Goal: Task Accomplishment & Management: Complete application form

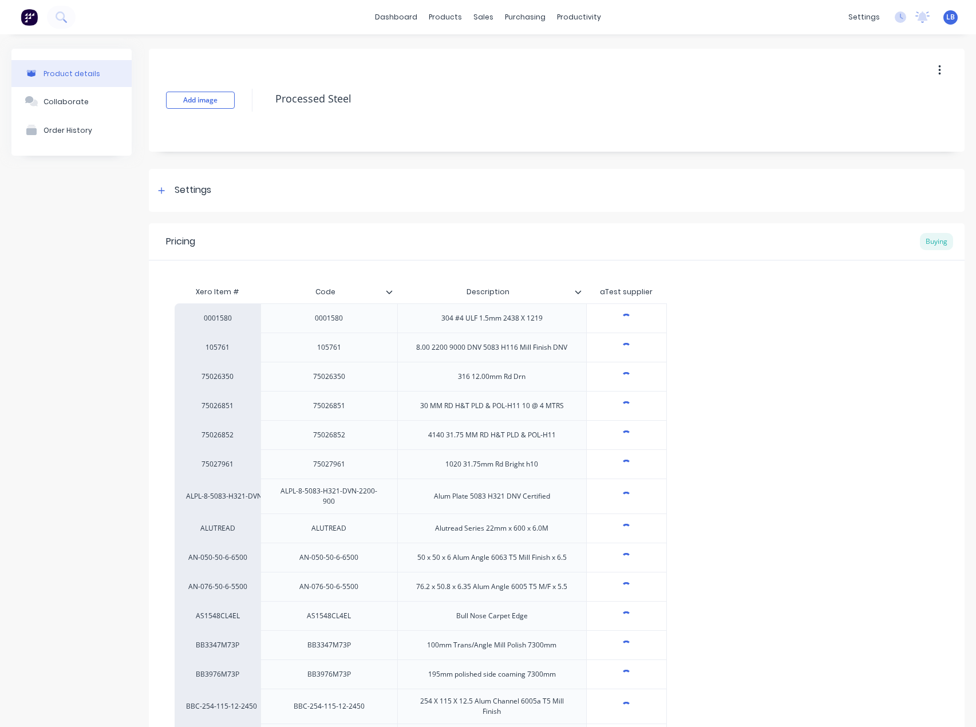
type textarea "x"
click at [480, 16] on div "sales" at bounding box center [483, 17] width 31 height 17
click at [493, 55] on div at bounding box center [485, 55] width 17 height 10
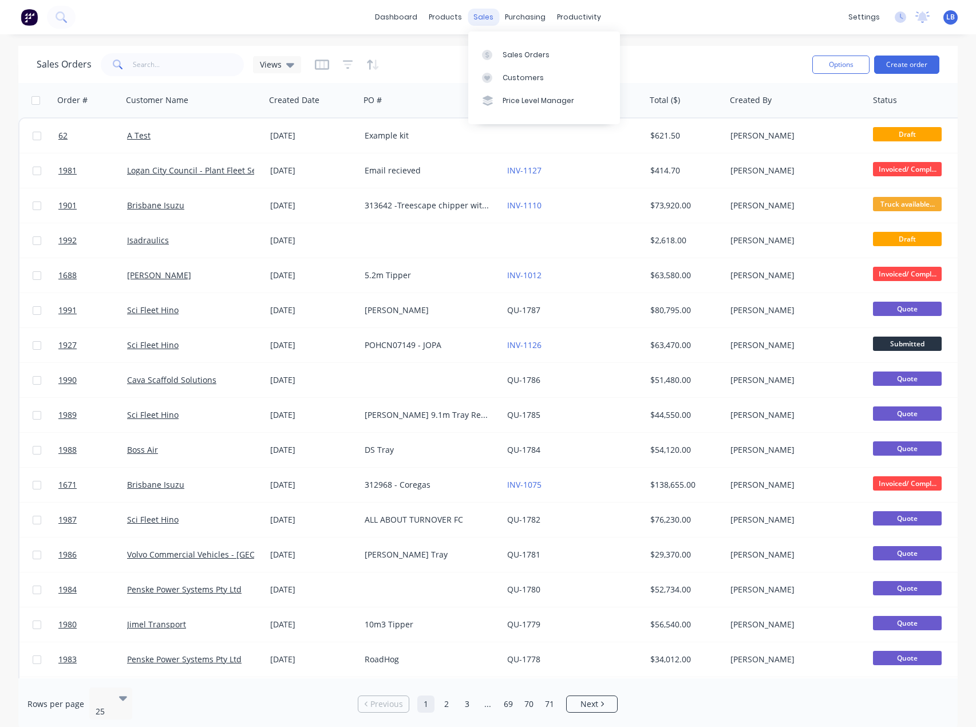
click at [482, 15] on div "sales" at bounding box center [483, 17] width 31 height 17
click at [147, 64] on input "text" at bounding box center [189, 64] width 112 height 23
click at [188, 65] on input "text" at bounding box center [189, 64] width 112 height 23
paste input "H163179"
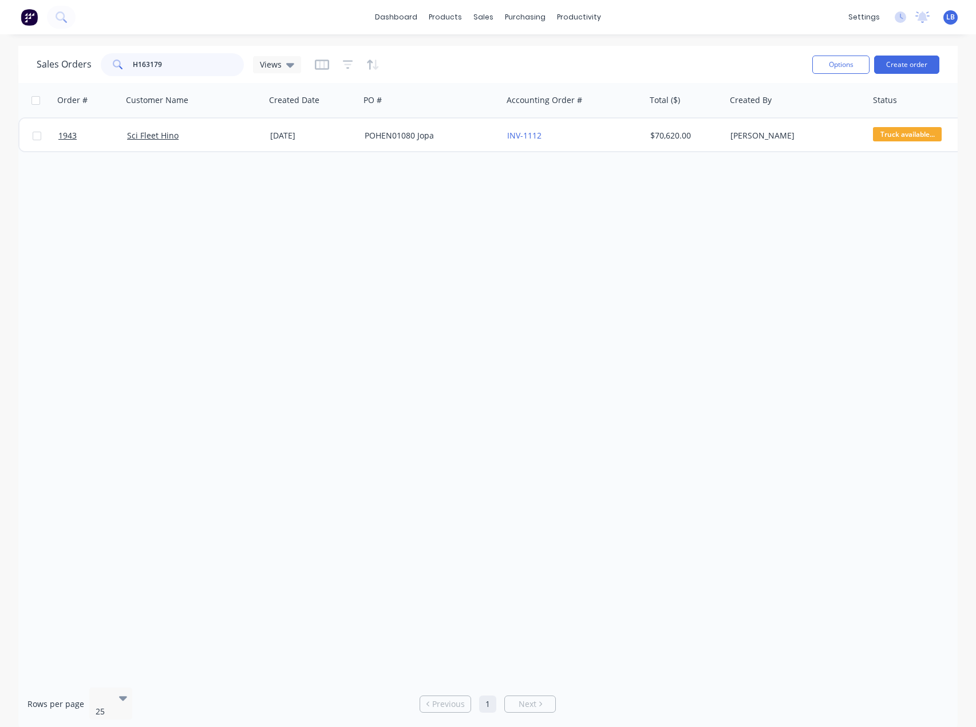
drag, startPoint x: 140, startPoint y: 67, endPoint x: 48, endPoint y: 62, distance: 92.3
click at [52, 64] on div "Sales Orders H163179 Views" at bounding box center [169, 64] width 264 height 23
paste input "80"
drag, startPoint x: 198, startPoint y: 65, endPoint x: -17, endPoint y: 65, distance: 214.7
click at [0, 65] on html "dashboard products sales purchasing productivity dashboard products Product Cat…" at bounding box center [488, 363] width 976 height 727
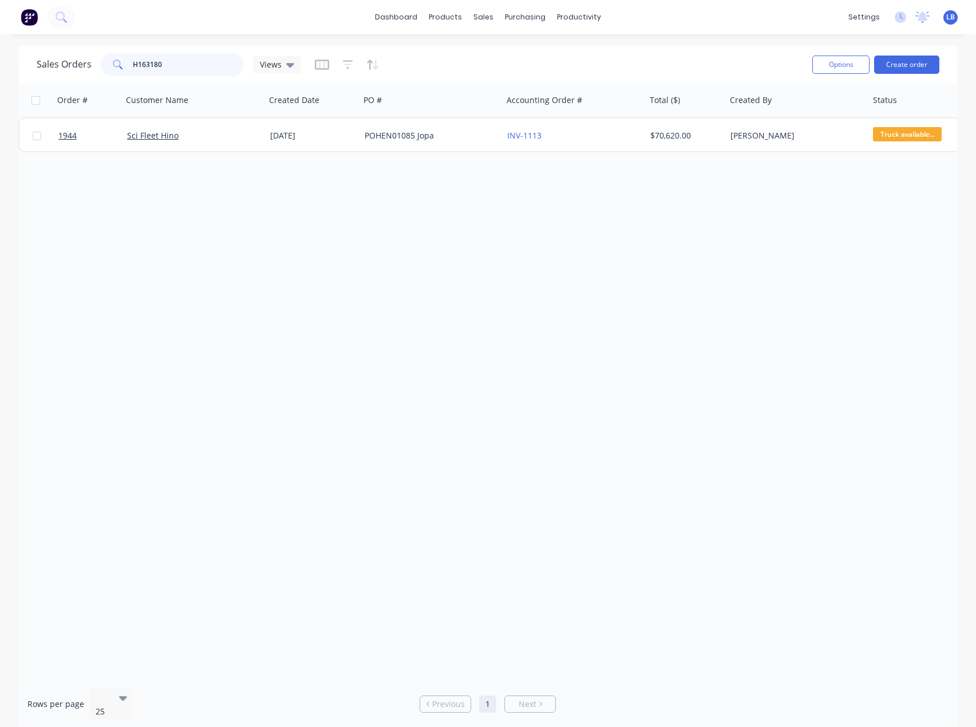
paste input "216"
drag, startPoint x: 182, startPoint y: 55, endPoint x: 47, endPoint y: 61, distance: 135.2
click at [47, 61] on div "Sales Orders H163216 Views" at bounding box center [169, 64] width 264 height 23
paste input "7"
drag, startPoint x: 179, startPoint y: 61, endPoint x: 72, endPoint y: 73, distance: 107.2
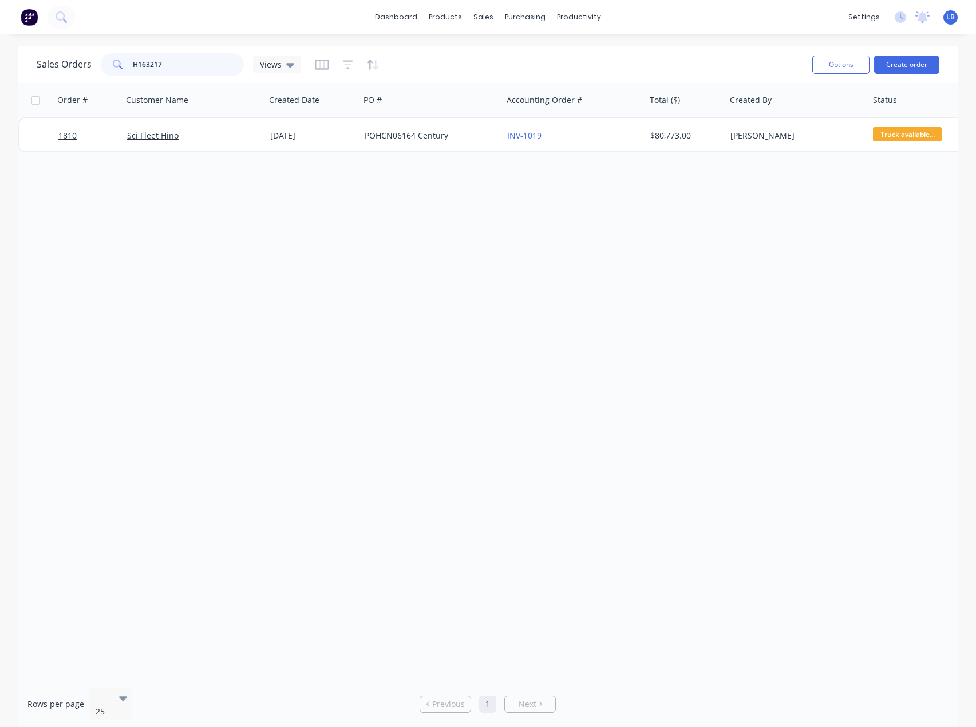
click at [72, 73] on div "Sales Orders H163217 Views" at bounding box center [169, 64] width 264 height 23
paste input "8"
drag, startPoint x: 190, startPoint y: 67, endPoint x: 69, endPoint y: 67, distance: 120.8
click at [70, 68] on div "Sales Orders H163218 Views" at bounding box center [169, 64] width 264 height 23
paste input "30"
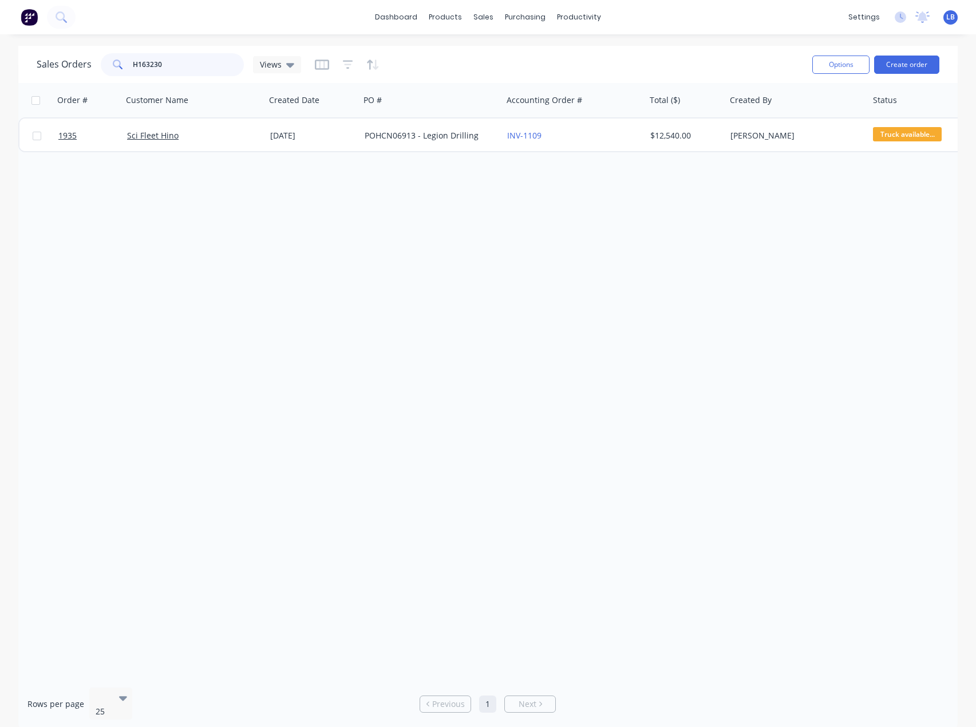
type input "H163230"
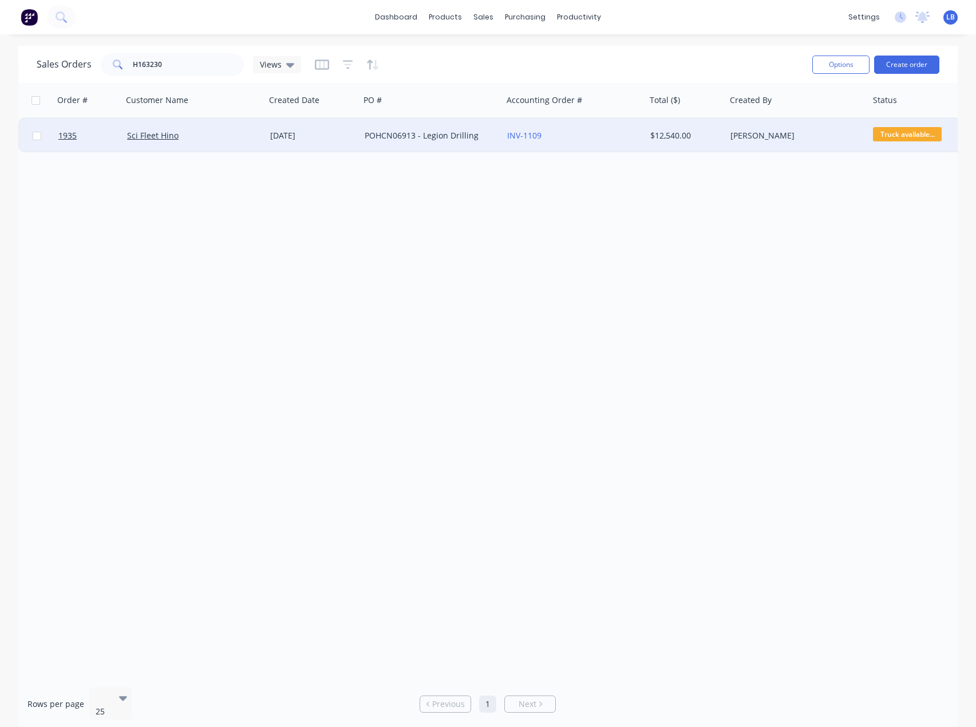
click at [422, 136] on div "POHCN06913 - Legion Drilling" at bounding box center [428, 135] width 127 height 11
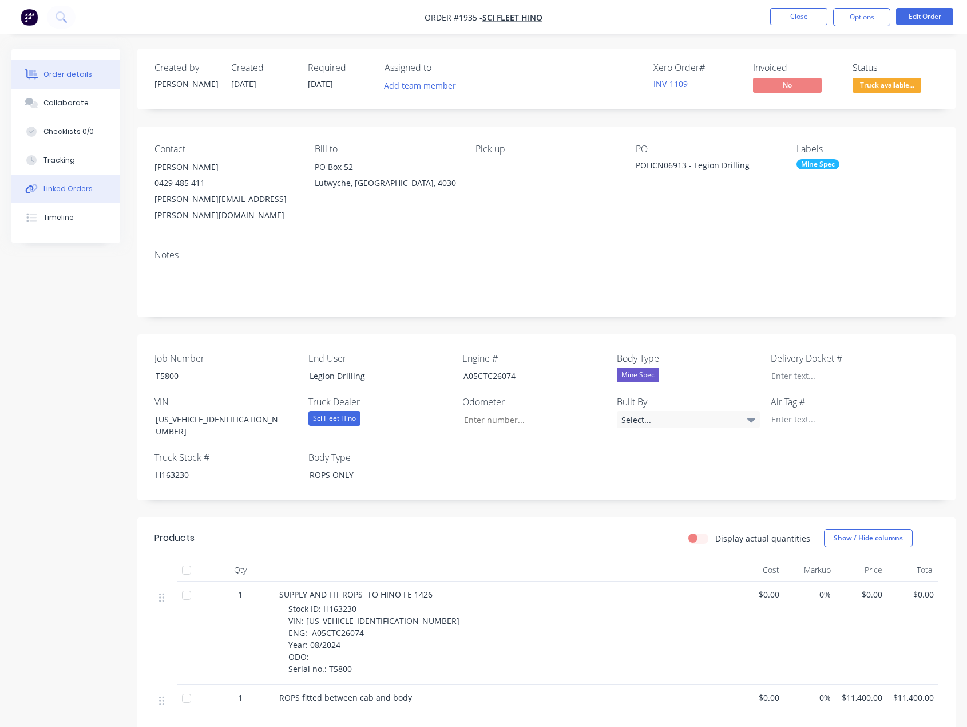
click at [68, 192] on div "Linked Orders" at bounding box center [68, 189] width 49 height 10
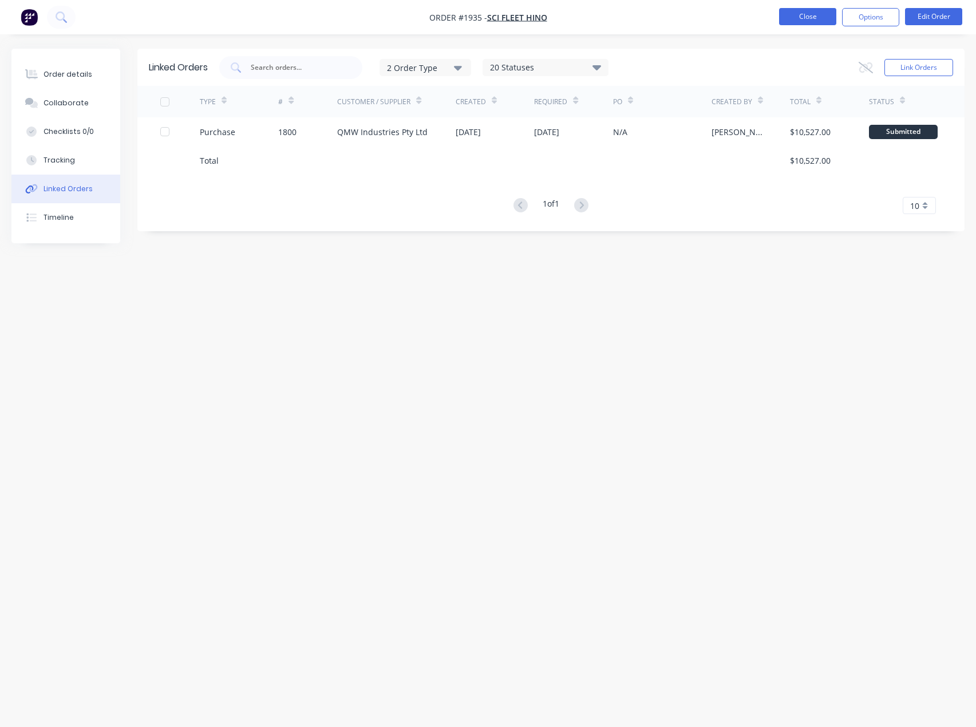
click at [799, 19] on button "Close" at bounding box center [807, 16] width 57 height 17
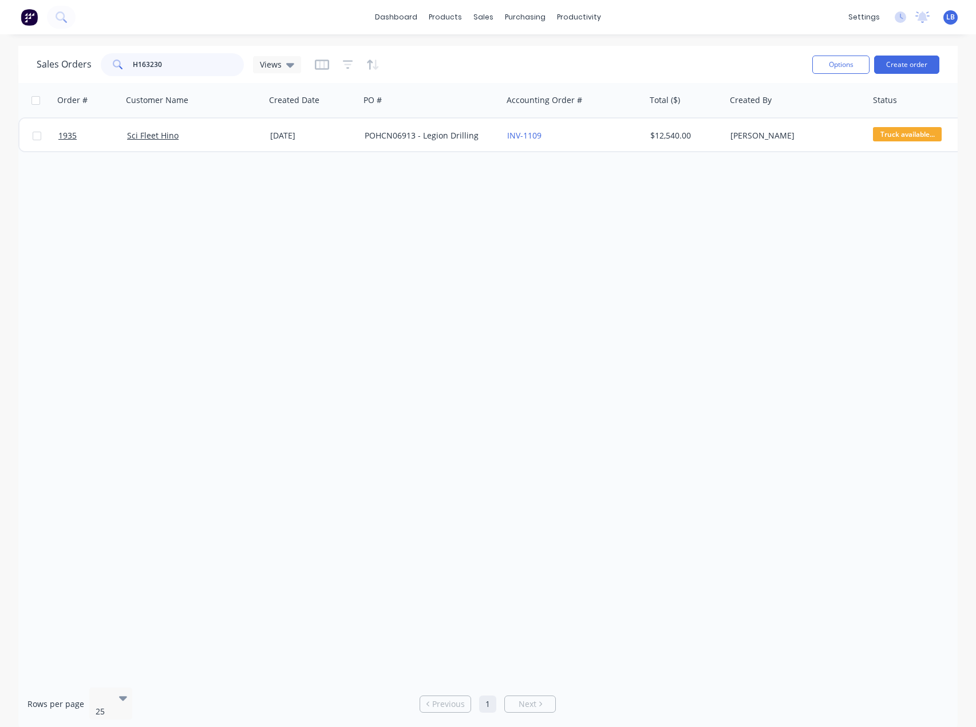
drag, startPoint x: 215, startPoint y: 72, endPoint x: 61, endPoint y: 68, distance: 154.6
click at [63, 68] on div "Sales Orders H163230 Views" at bounding box center [169, 64] width 264 height 23
paste input "78"
drag, startPoint x: 163, startPoint y: 67, endPoint x: 40, endPoint y: 68, distance: 123.1
click at [41, 68] on div "Sales Orders H163278 Views" at bounding box center [169, 64] width 264 height 23
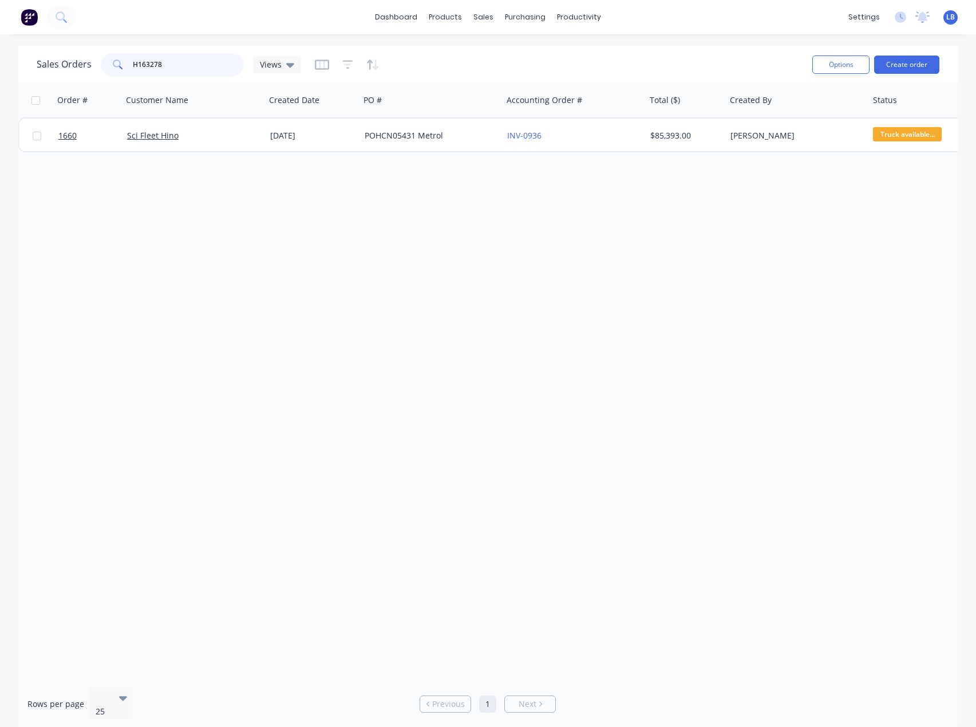
paste input "617"
drag, startPoint x: 177, startPoint y: 66, endPoint x: 80, endPoint y: 64, distance: 97.9
click at [81, 64] on div "Sales Orders H163617 Views" at bounding box center [169, 64] width 264 height 23
paste input "30"
drag, startPoint x: 194, startPoint y: 64, endPoint x: 14, endPoint y: 64, distance: 180.3
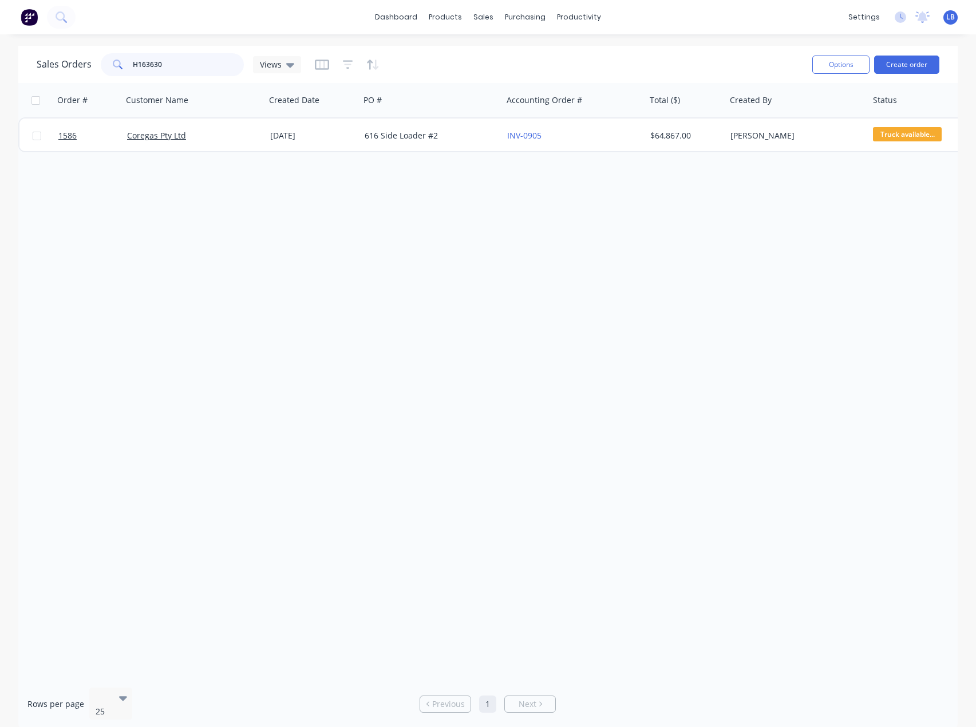
click at [14, 64] on div "Sales Orders H163630 Views Options Create order Order # Customer Name Created D…" at bounding box center [488, 388] width 976 height 684
paste input "1"
drag, startPoint x: 135, startPoint y: 68, endPoint x: 105, endPoint y: 66, distance: 29.8
click at [105, 66] on div "H163631" at bounding box center [172, 64] width 143 height 23
paste input "844"
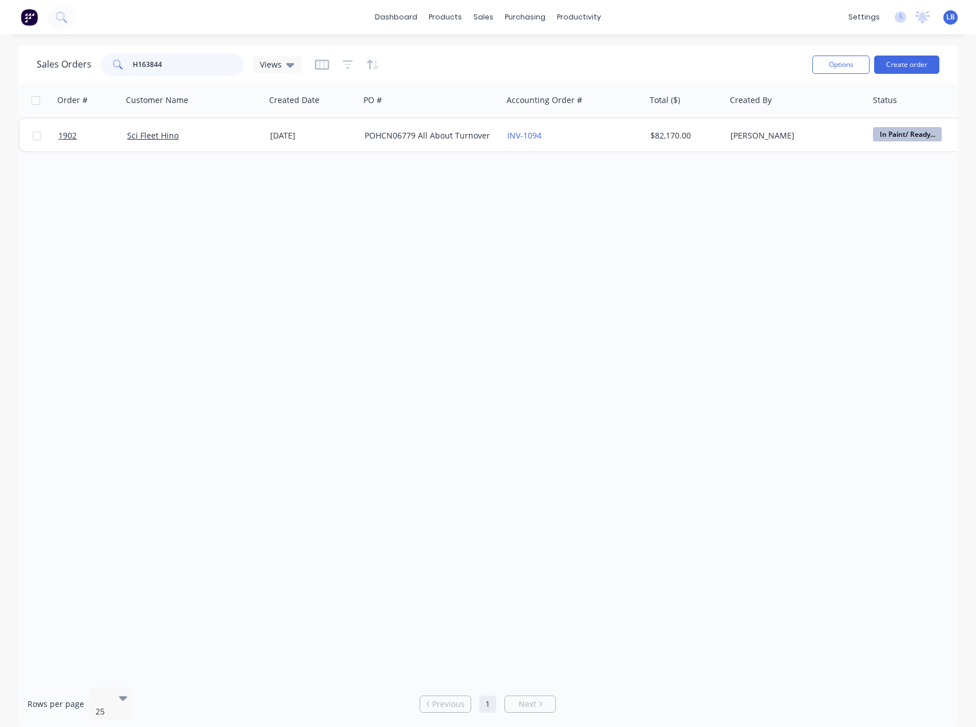
drag, startPoint x: 200, startPoint y: 60, endPoint x: 64, endPoint y: 64, distance: 135.7
click at [65, 64] on div "Sales Orders H163844 Views" at bounding box center [169, 64] width 264 height 23
paste input "5"
drag, startPoint x: 183, startPoint y: 62, endPoint x: 71, endPoint y: 61, distance: 112.2
click at [71, 61] on div "Sales Orders H163845 Views" at bounding box center [169, 64] width 264 height 23
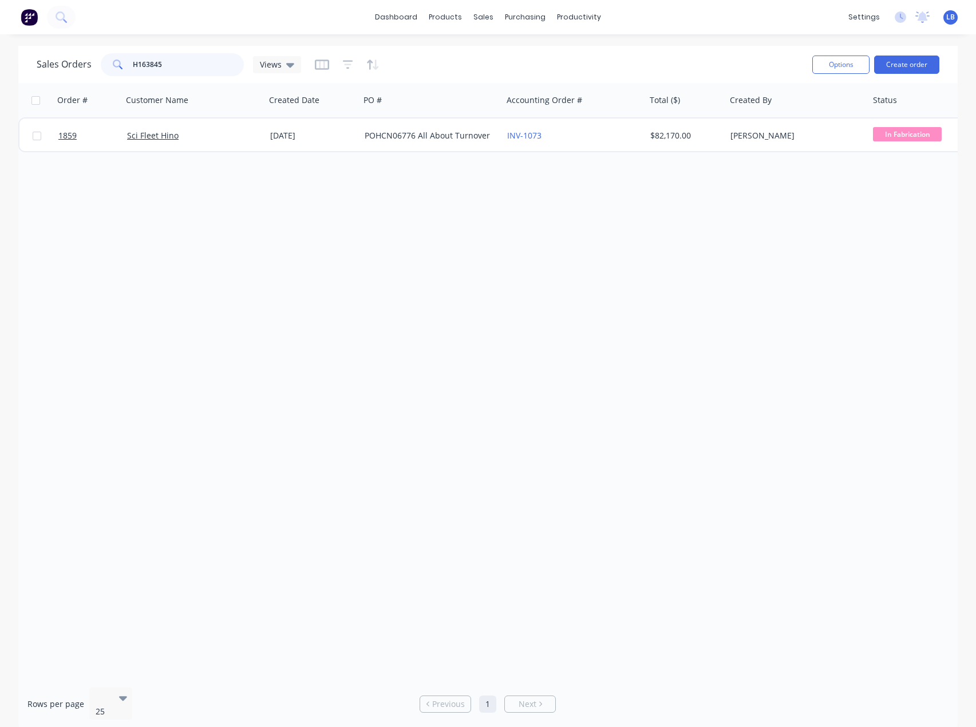
paste input "6"
drag, startPoint x: 187, startPoint y: 70, endPoint x: 61, endPoint y: 49, distance: 127.1
click at [62, 50] on div "Sales Orders H163846 Views Options Create order" at bounding box center [487, 64] width 939 height 37
paste input "7"
drag, startPoint x: 163, startPoint y: 65, endPoint x: 110, endPoint y: 66, distance: 52.7
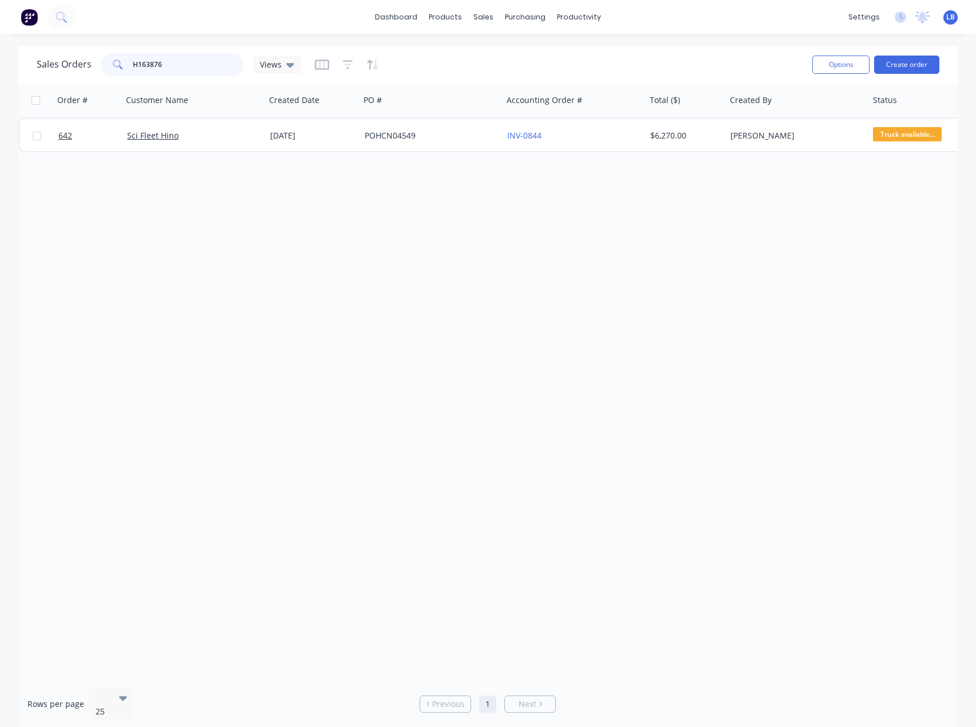
click at [110, 66] on div "H163876" at bounding box center [172, 64] width 143 height 23
paste input "933"
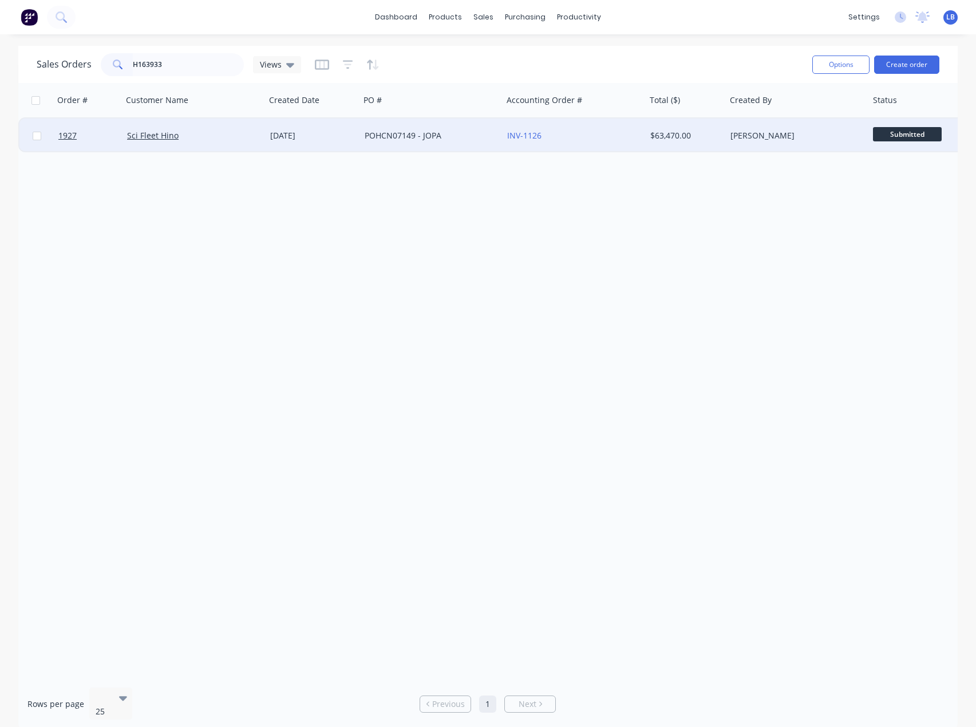
click at [903, 134] on span "Submitted" at bounding box center [907, 134] width 69 height 14
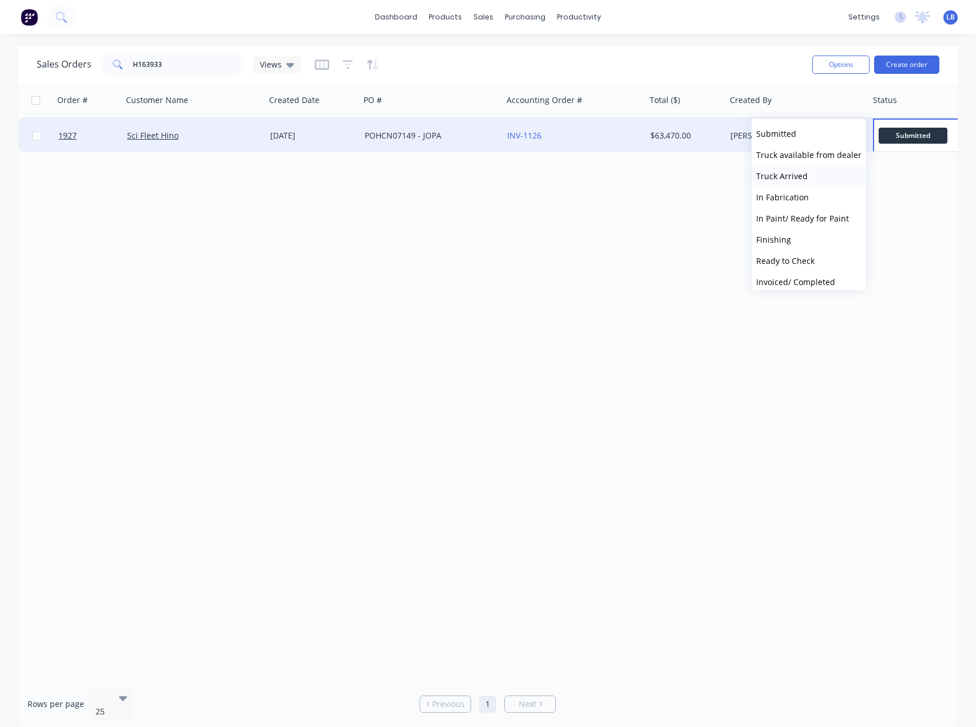
click at [798, 175] on span "Truck Arrived" at bounding box center [782, 176] width 52 height 11
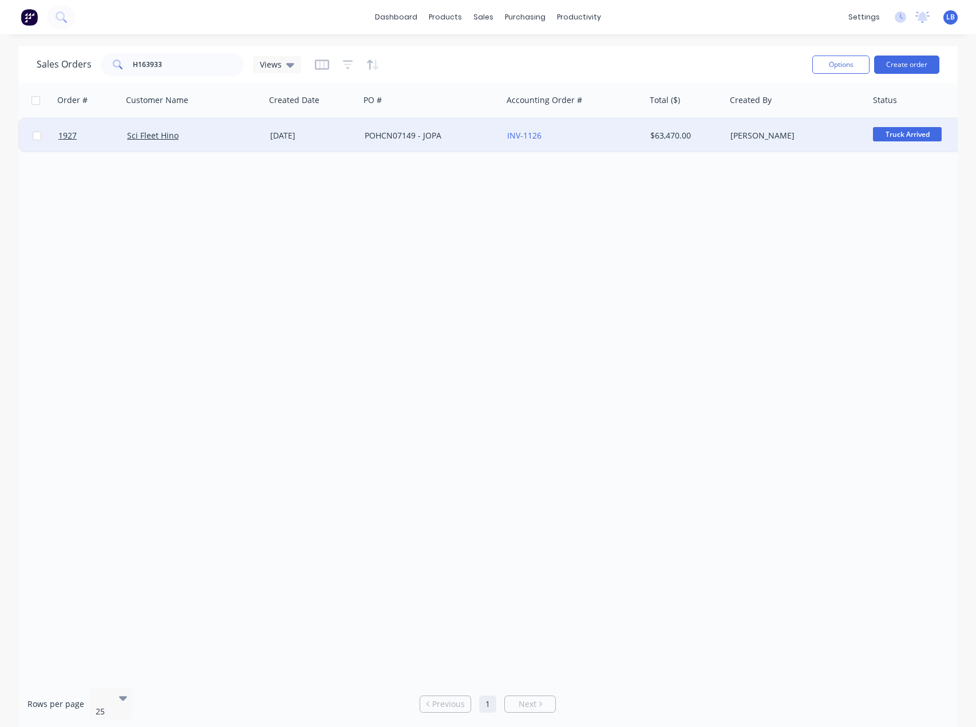
click at [892, 124] on div "Truck Arrived" at bounding box center [925, 135] width 114 height 34
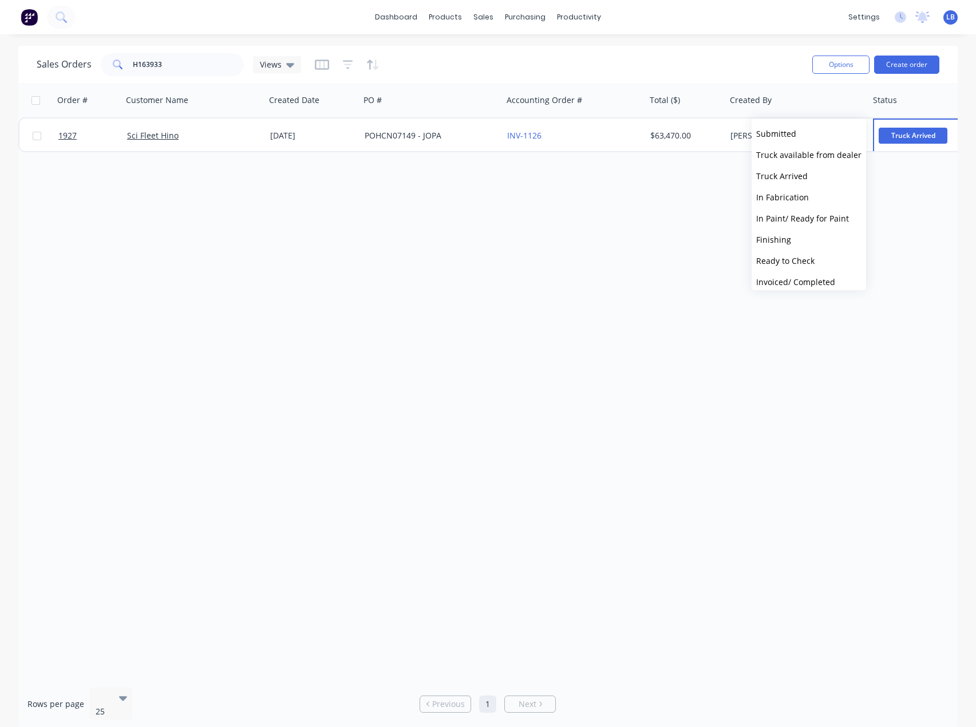
drag, startPoint x: 807, startPoint y: 156, endPoint x: 822, endPoint y: 155, distance: 15.5
click at [807, 156] on span "Truck available from dealer" at bounding box center [808, 154] width 105 height 11
drag, startPoint x: 181, startPoint y: 66, endPoint x: 60, endPoint y: 71, distance: 120.9
click at [60, 71] on div "Sales Orders H163933 Views" at bounding box center [169, 64] width 264 height 23
paste input "424"
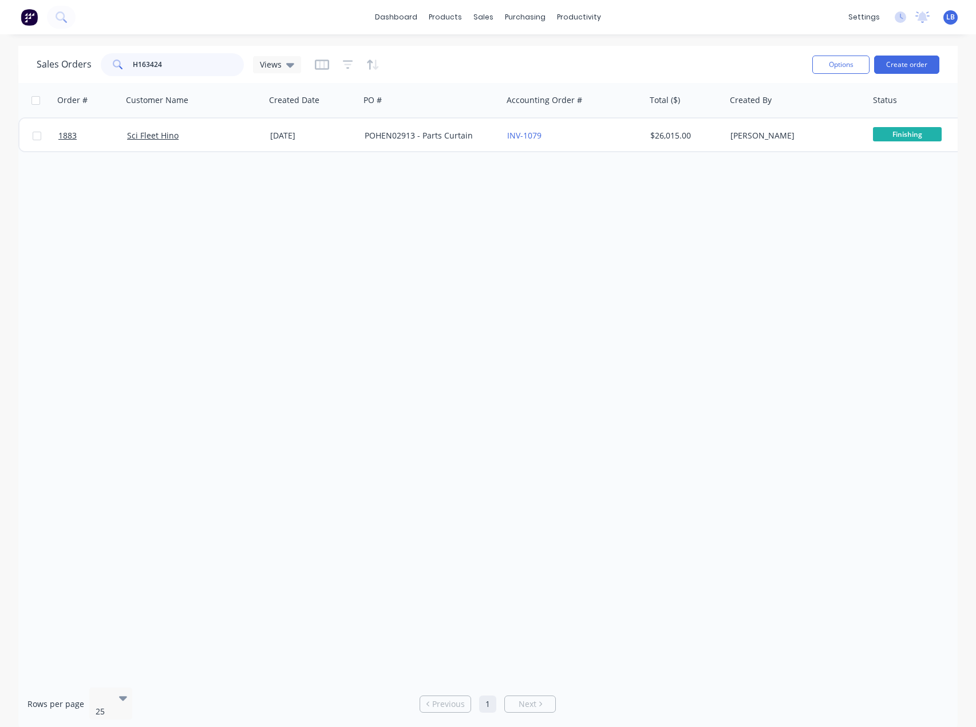
drag, startPoint x: 170, startPoint y: 68, endPoint x: 85, endPoint y: 65, distance: 84.8
click at [85, 65] on div "Sales Orders H163424 Views" at bounding box center [169, 64] width 264 height 23
paste input "5"
drag, startPoint x: 143, startPoint y: 69, endPoint x: 90, endPoint y: 69, distance: 52.7
click at [90, 69] on div "Sales Orders H163425 Views" at bounding box center [169, 64] width 264 height 23
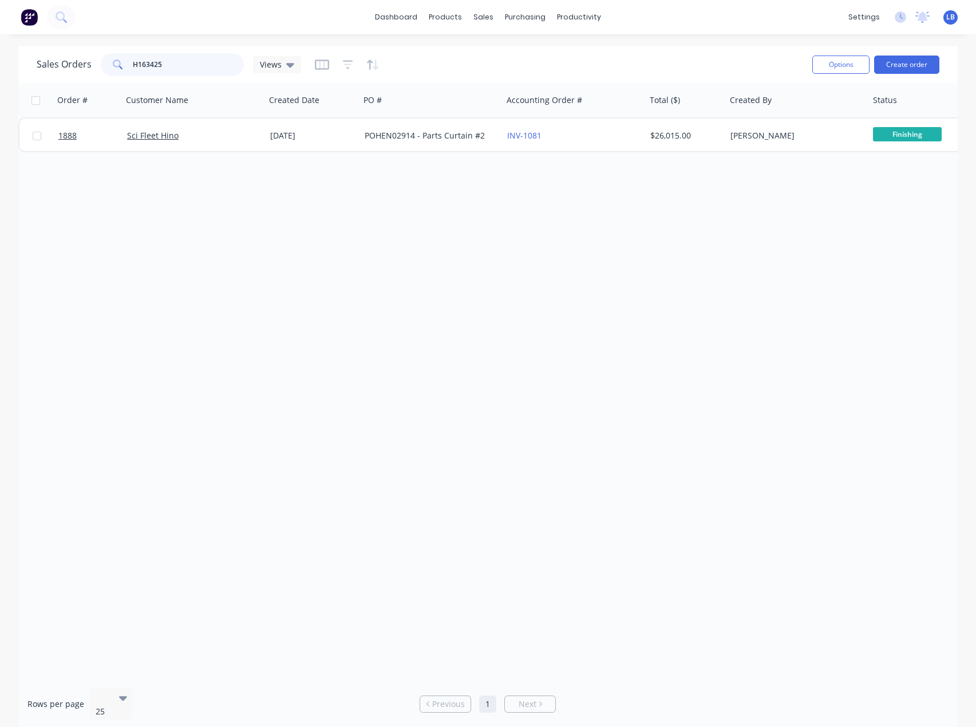
paste input "250"
drag, startPoint x: 184, startPoint y: 63, endPoint x: -2, endPoint y: 60, distance: 186.1
click at [0, 60] on html "dashboard products sales purchasing productivity dashboard products Product Cat…" at bounding box center [488, 363] width 976 height 727
paste input "75"
drag, startPoint x: 163, startPoint y: 58, endPoint x: 89, endPoint y: 66, distance: 74.8
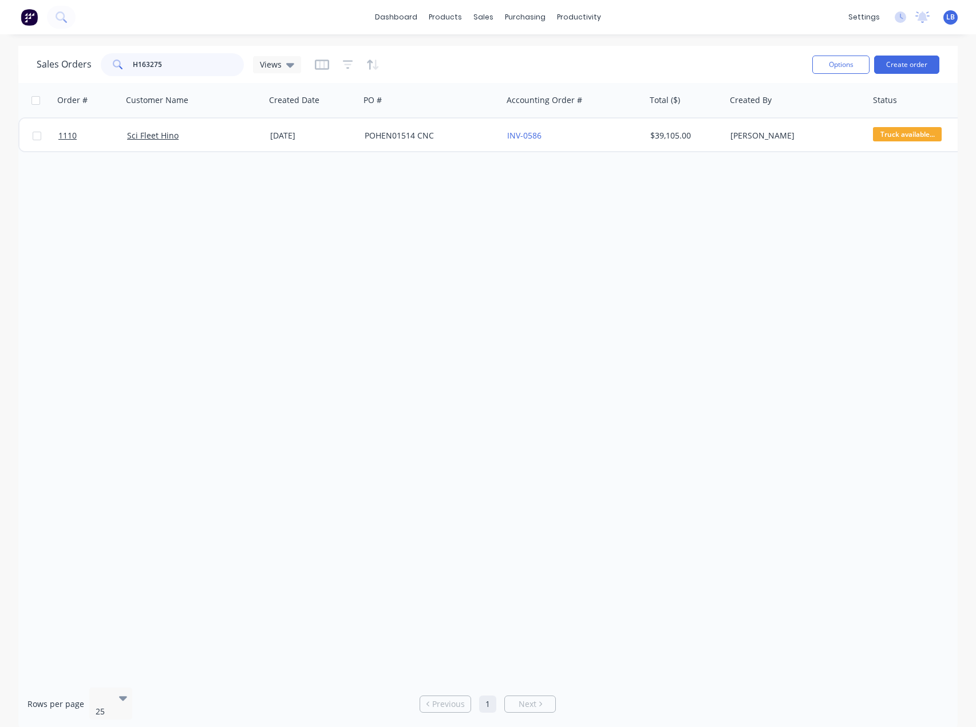
click at [89, 64] on div "Sales Orders H163275 Views" at bounding box center [169, 64] width 264 height 23
paste input "6"
drag, startPoint x: 165, startPoint y: 64, endPoint x: 112, endPoint y: 61, distance: 53.3
click at [113, 60] on div "H163276" at bounding box center [172, 64] width 143 height 23
paste input "717"
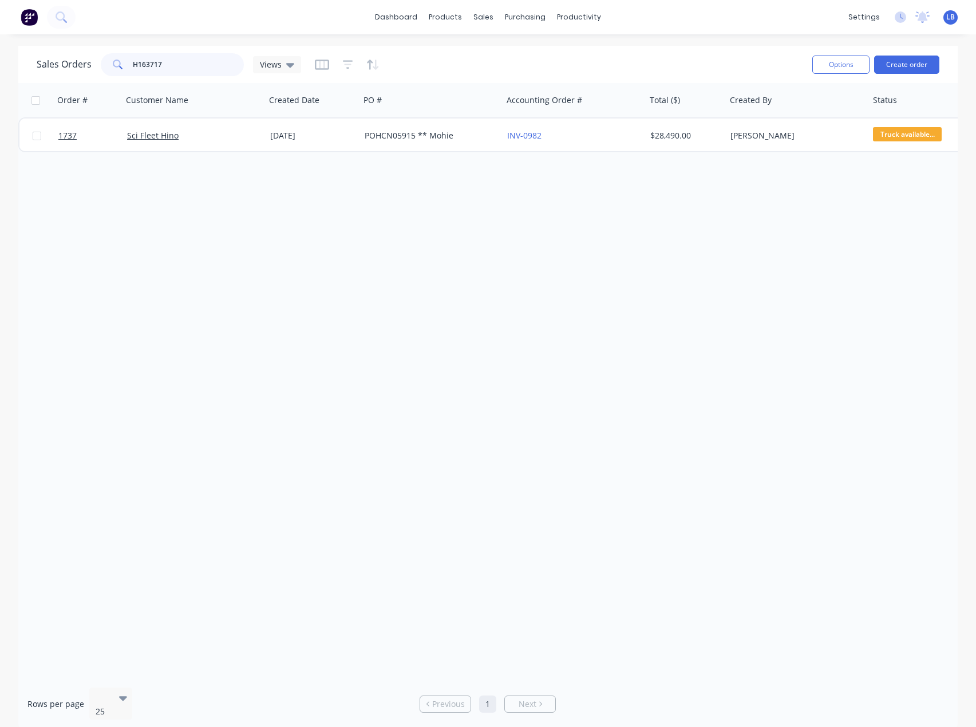
drag, startPoint x: 192, startPoint y: 63, endPoint x: 91, endPoint y: 66, distance: 100.8
click at [91, 66] on div "Sales Orders H163717 Views" at bounding box center [169, 64] width 264 height 23
paste input "21"
drag, startPoint x: 179, startPoint y: 61, endPoint x: 44, endPoint y: 61, distance: 135.1
click at [44, 61] on div "Sales Orders H163721 Views" at bounding box center [169, 64] width 264 height 23
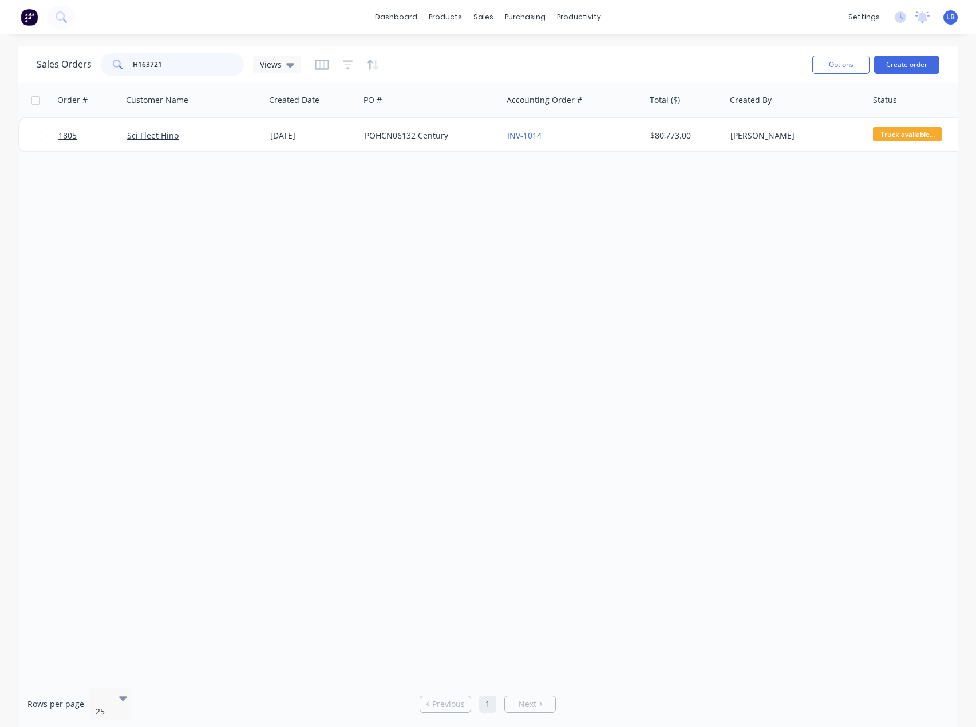
paste input "833"
drag, startPoint x: 187, startPoint y: 65, endPoint x: 57, endPoint y: 58, distance: 130.2
click at [58, 58] on div "Sales Orders H163833 Views" at bounding box center [169, 64] width 264 height 23
paste input "7"
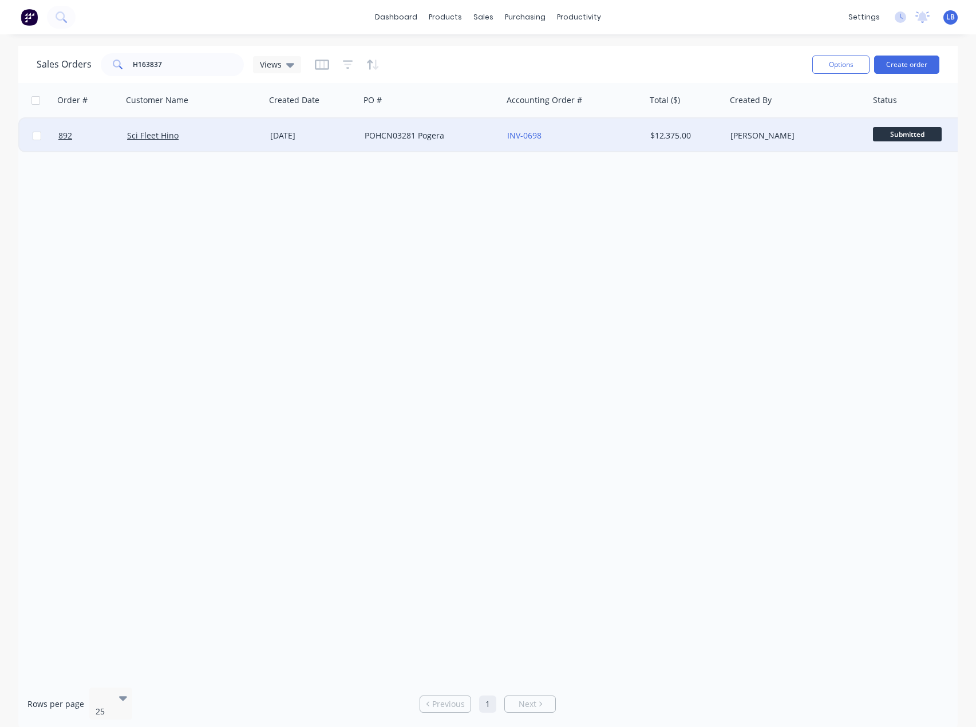
click at [906, 133] on span "Submitted" at bounding box center [907, 134] width 69 height 14
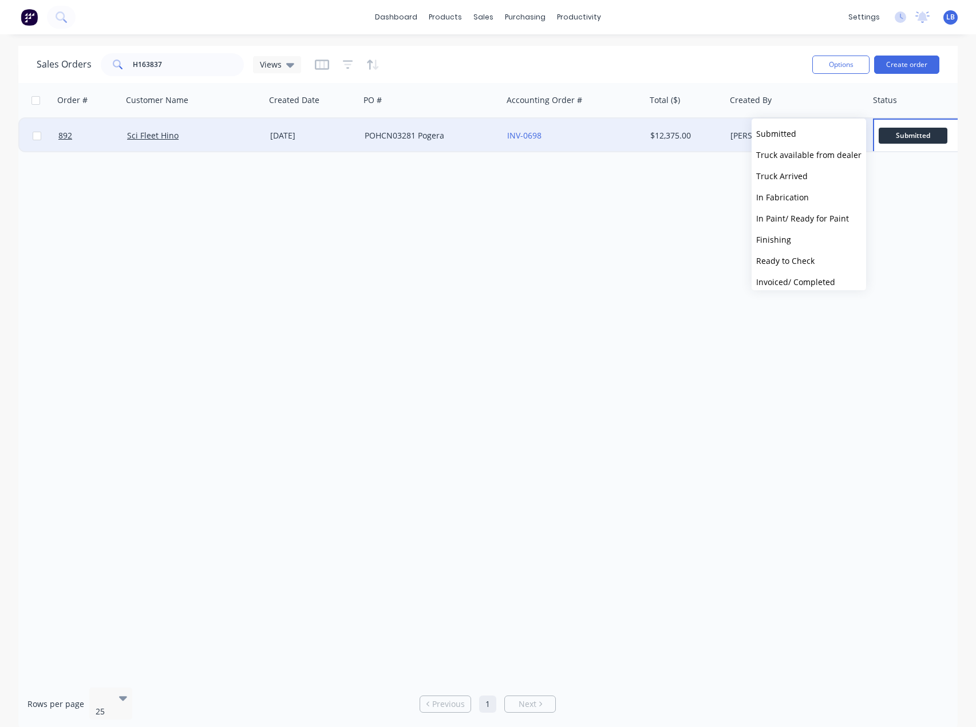
click at [812, 155] on span "Truck available from dealer" at bounding box center [808, 154] width 105 height 11
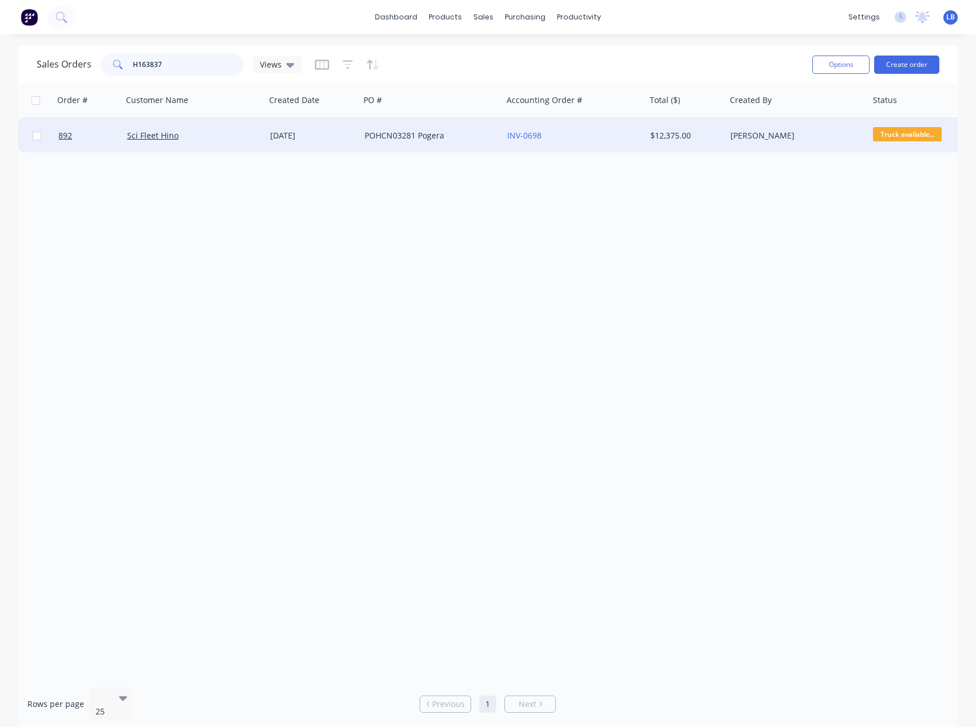
drag, startPoint x: 177, startPoint y: 66, endPoint x: 18, endPoint y: 72, distance: 159.2
click at [22, 72] on div "Sales Orders H163837 Views Options Create order" at bounding box center [487, 64] width 939 height 37
paste input "8"
click at [910, 129] on span "Submitted" at bounding box center [907, 134] width 69 height 14
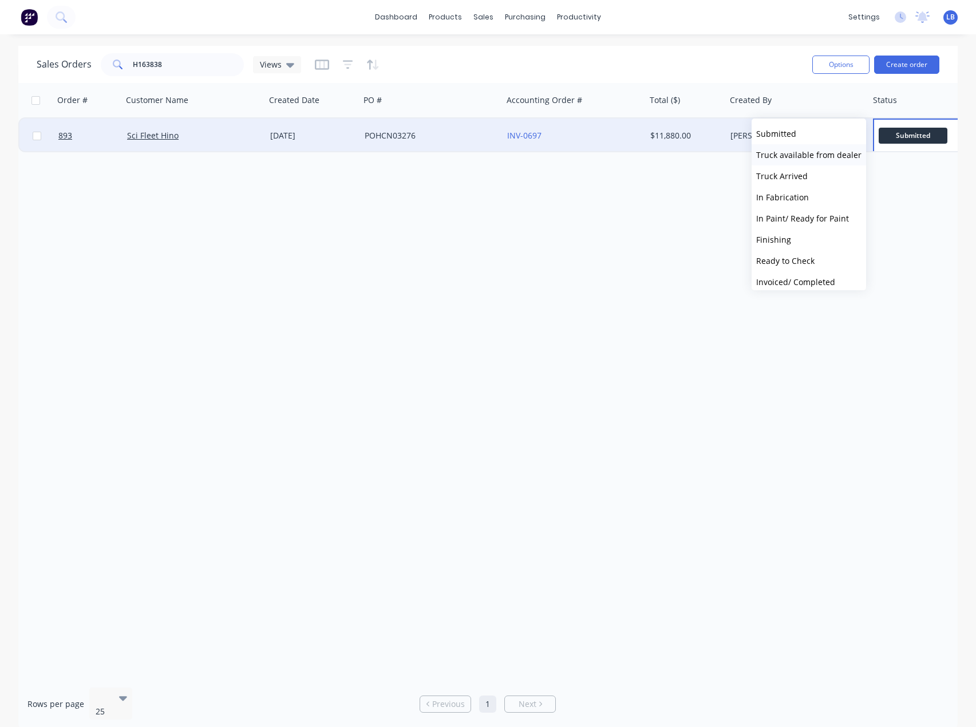
click at [807, 157] on span "Truck available from dealer" at bounding box center [808, 154] width 105 height 11
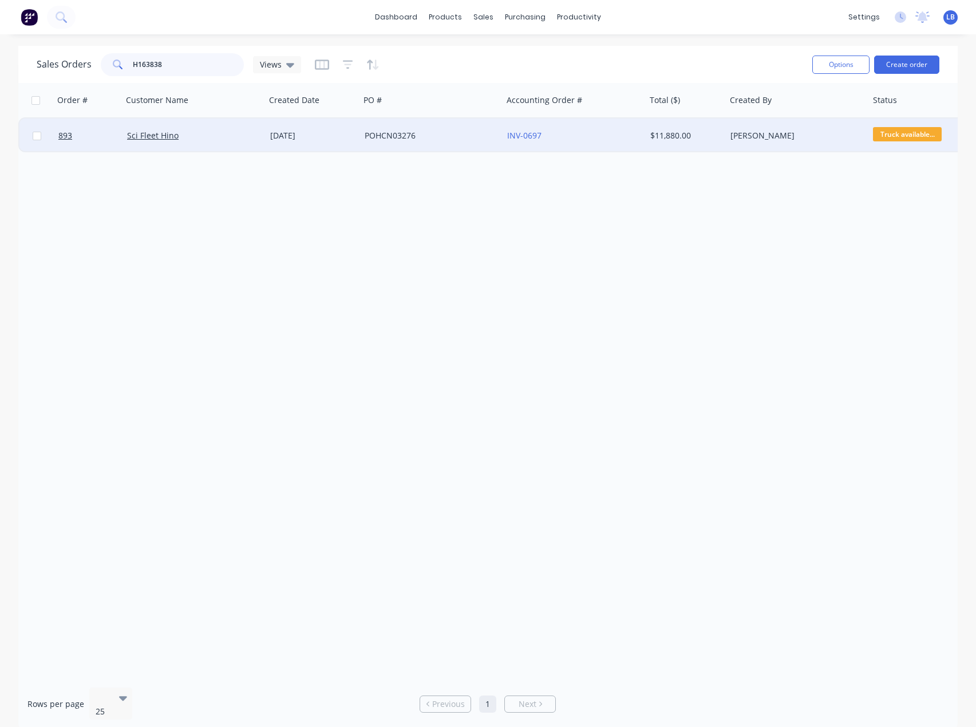
drag, startPoint x: 166, startPoint y: 66, endPoint x: 65, endPoint y: 67, distance: 101.3
click at [65, 68] on div "Sales Orders H163838 Views" at bounding box center [169, 64] width 264 height 23
paste input "4007"
click at [899, 132] on span "Submitted" at bounding box center [907, 134] width 69 height 14
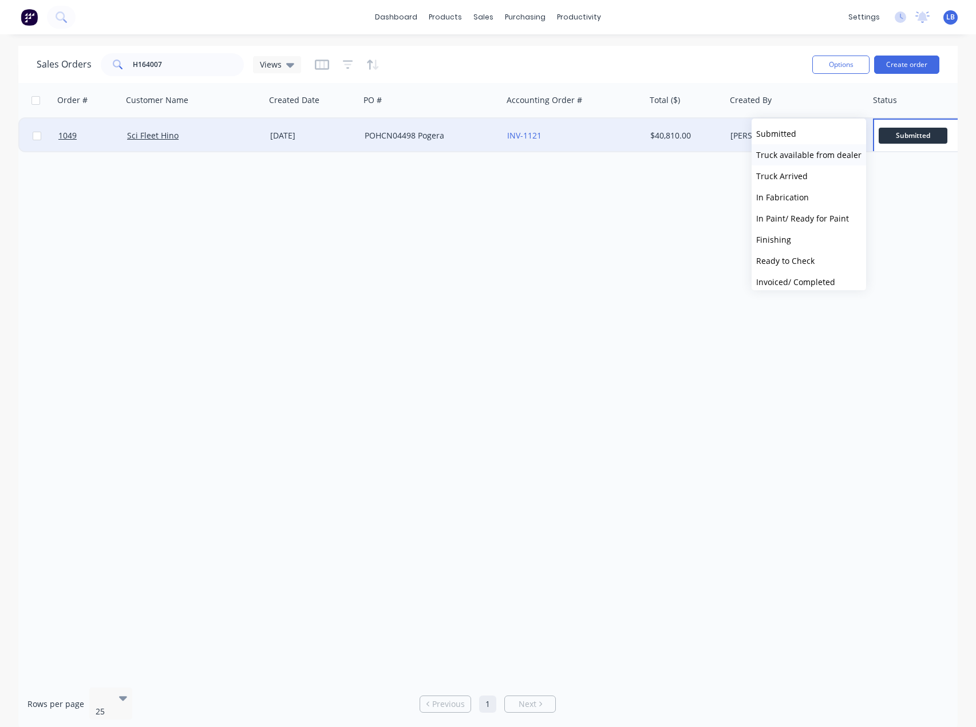
click at [815, 157] on span "Truck available from dealer" at bounding box center [808, 154] width 105 height 11
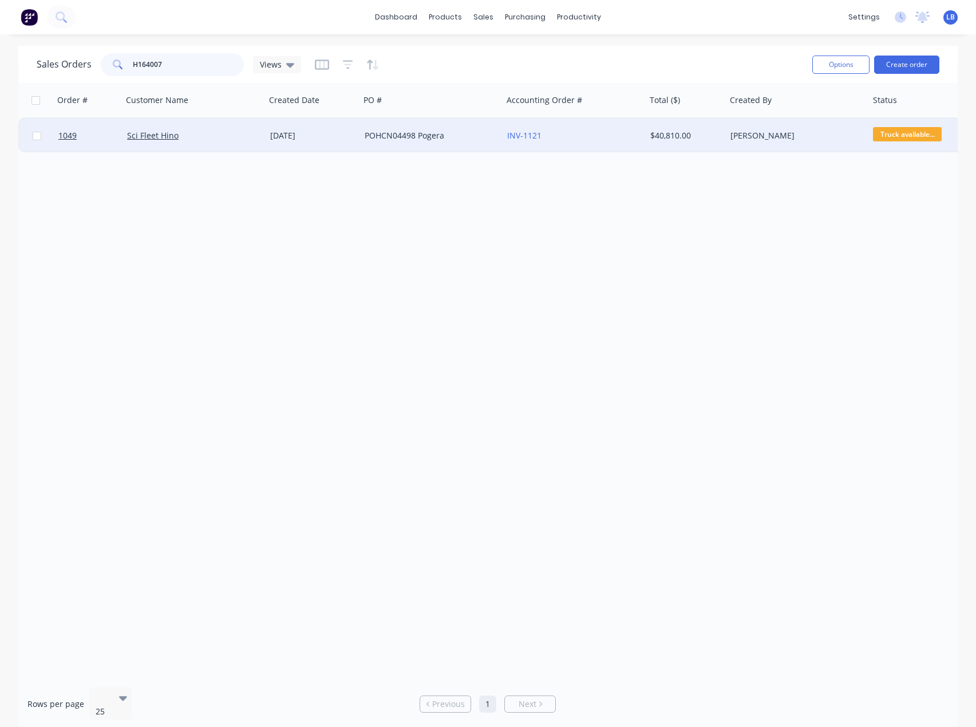
click at [176, 65] on input "H164007" at bounding box center [189, 64] width 112 height 23
drag, startPoint x: 153, startPoint y: 64, endPoint x: 114, endPoint y: 61, distance: 39.0
click at [116, 62] on div "H164007" at bounding box center [172, 64] width 143 height 23
paste input "13"
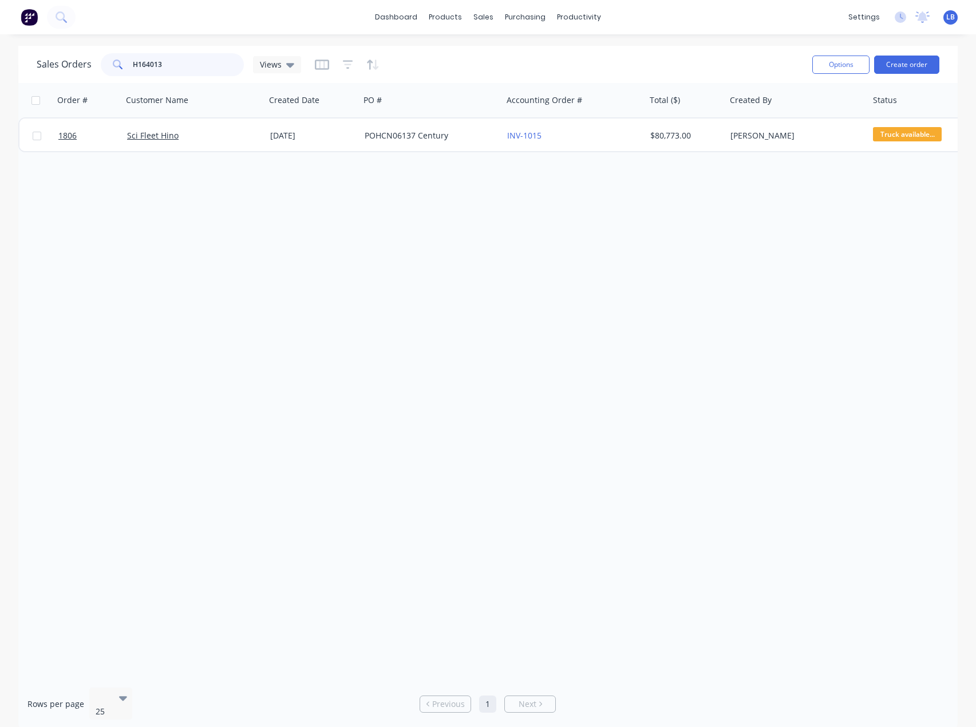
drag, startPoint x: 199, startPoint y: 70, endPoint x: 50, endPoint y: 62, distance: 149.0
click at [52, 62] on div "Sales Orders H164013 Views" at bounding box center [169, 64] width 264 height 23
paste input "37"
drag, startPoint x: 179, startPoint y: 64, endPoint x: 86, endPoint y: 61, distance: 92.2
click at [86, 61] on div "Sales Orders H164037 Views" at bounding box center [169, 64] width 264 height 23
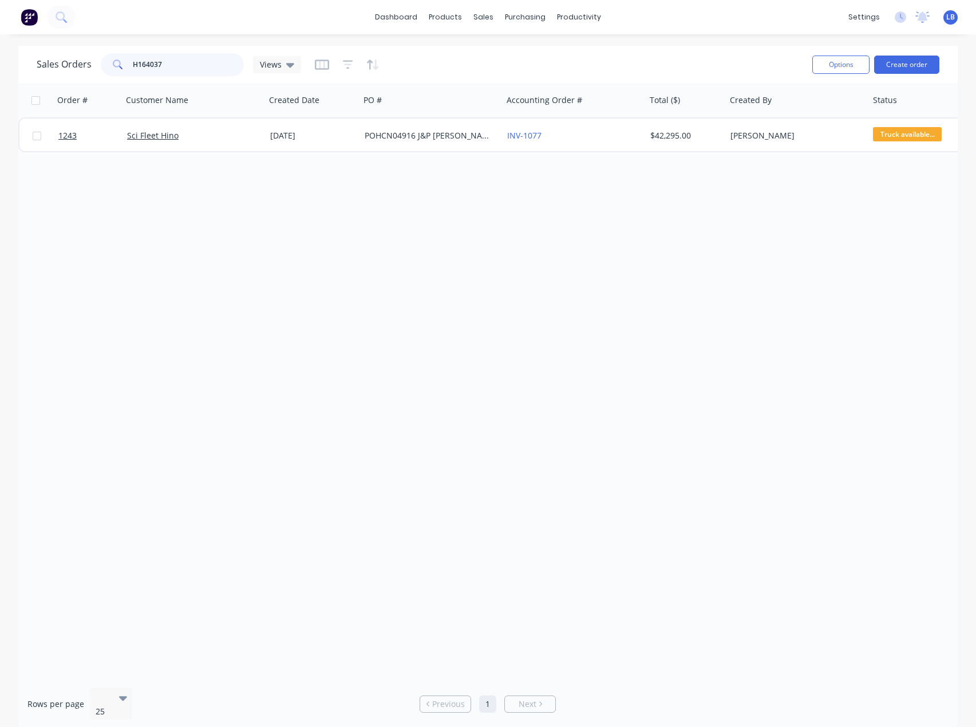
paste input "90"
drag, startPoint x: 193, startPoint y: 69, endPoint x: 108, endPoint y: 70, distance: 85.9
click at [108, 69] on div "H164090" at bounding box center [172, 64] width 143 height 23
paste input "1"
drag, startPoint x: 191, startPoint y: 62, endPoint x: 61, endPoint y: 58, distance: 130.6
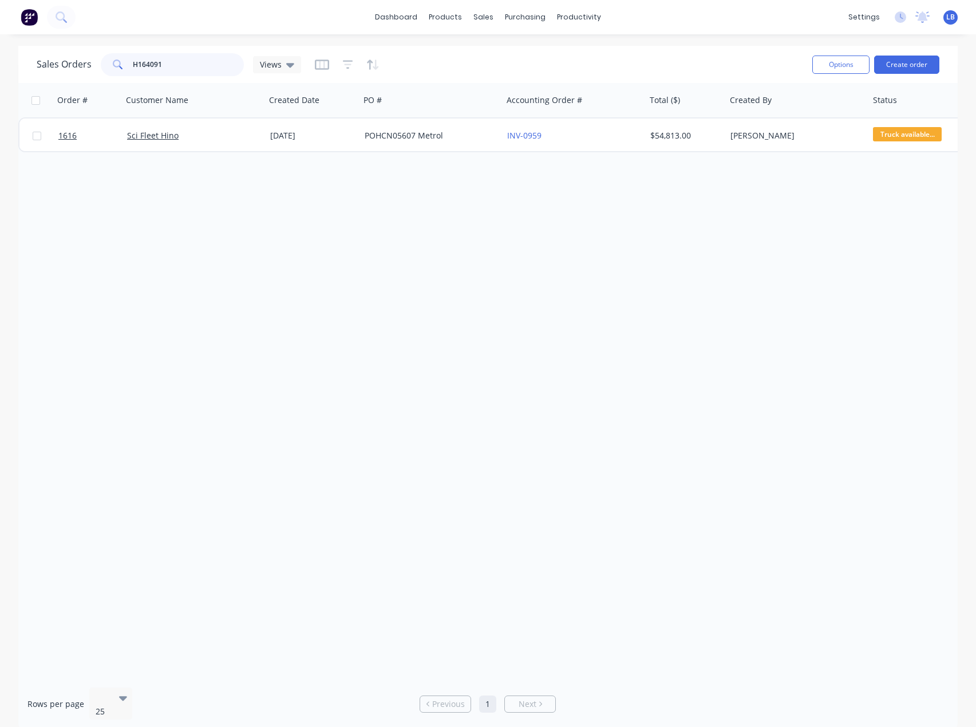
click at [61, 58] on div "Sales Orders H164091 Views" at bounding box center [169, 64] width 264 height 23
paste input "17"
drag, startPoint x: 179, startPoint y: 63, endPoint x: 78, endPoint y: 70, distance: 101.0
click at [78, 70] on div "Sales Orders H164171 Views" at bounding box center [169, 64] width 264 height 23
paste input "319"
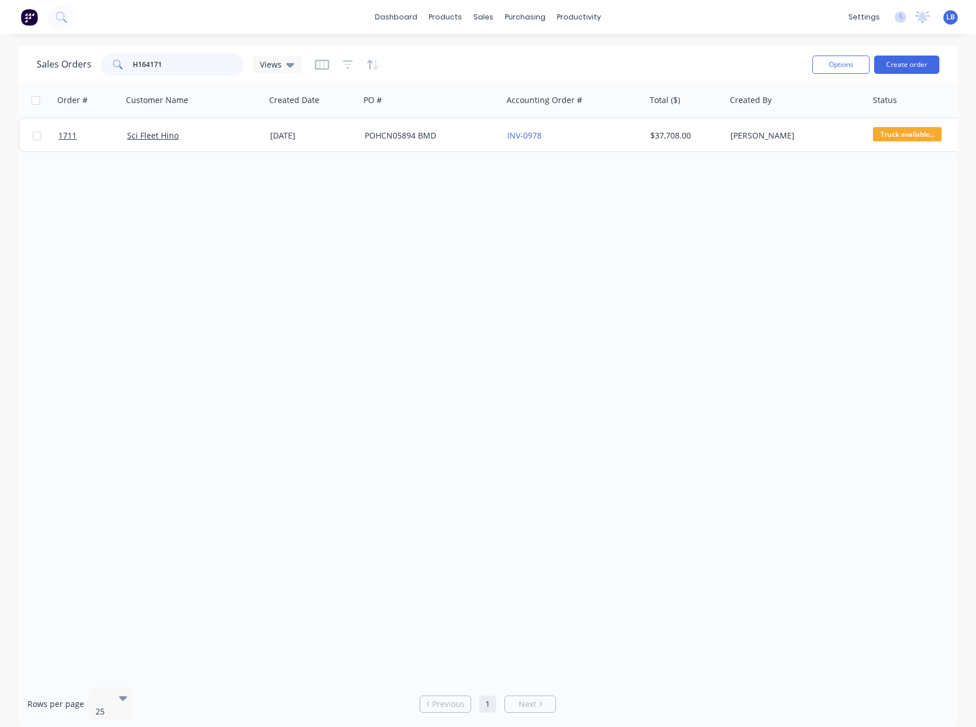
type input "H164319"
drag, startPoint x: 185, startPoint y: 68, endPoint x: 72, endPoint y: 69, distance: 113.3
click at [72, 69] on div "Sales Orders H164319 Views" at bounding box center [169, 64] width 264 height 23
click at [273, 183] on div "Order # Customer Name Created Date PO # Accounting Order # Total ($) Created By…" at bounding box center [487, 380] width 939 height 595
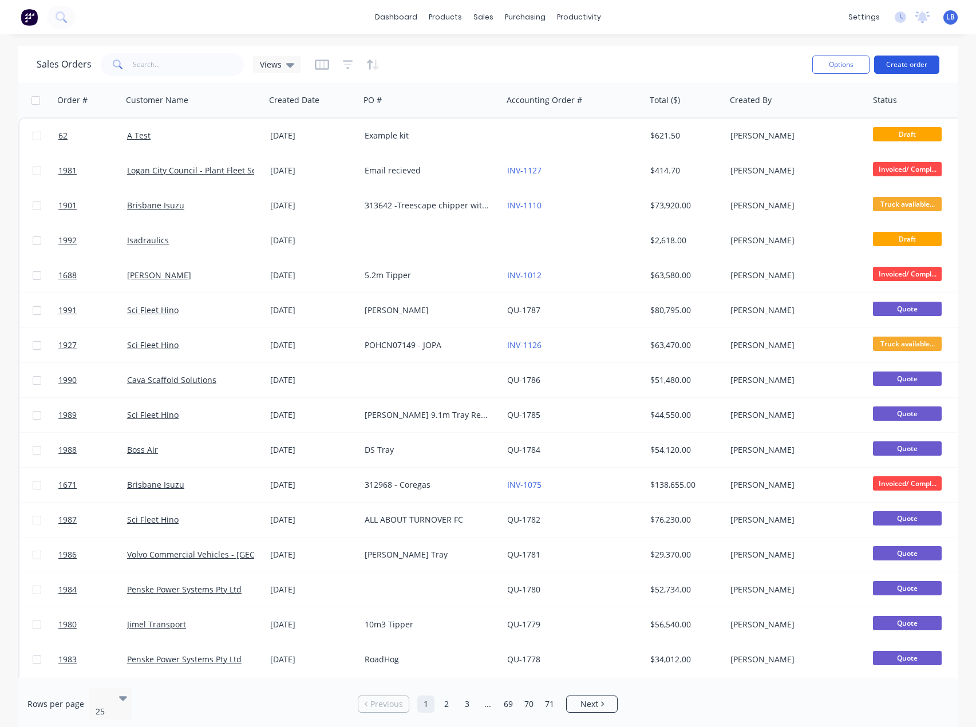
click at [922, 61] on button "Create order" at bounding box center [906, 65] width 65 height 18
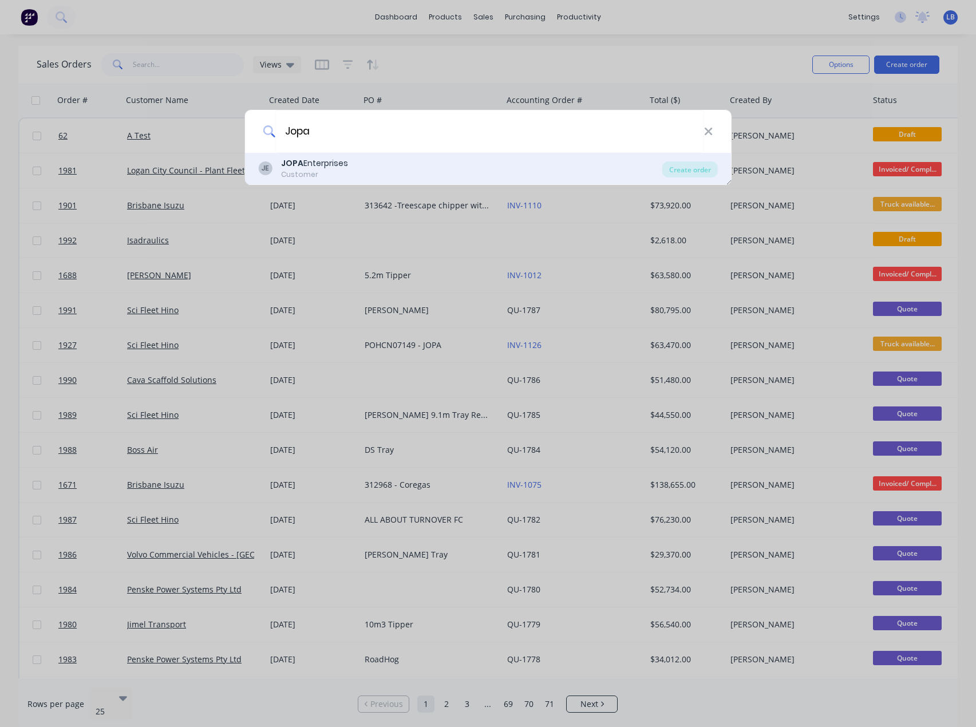
type input "Jopa"
click at [362, 169] on div "JE JOPA Enterprises Customer" at bounding box center [460, 168] width 404 height 22
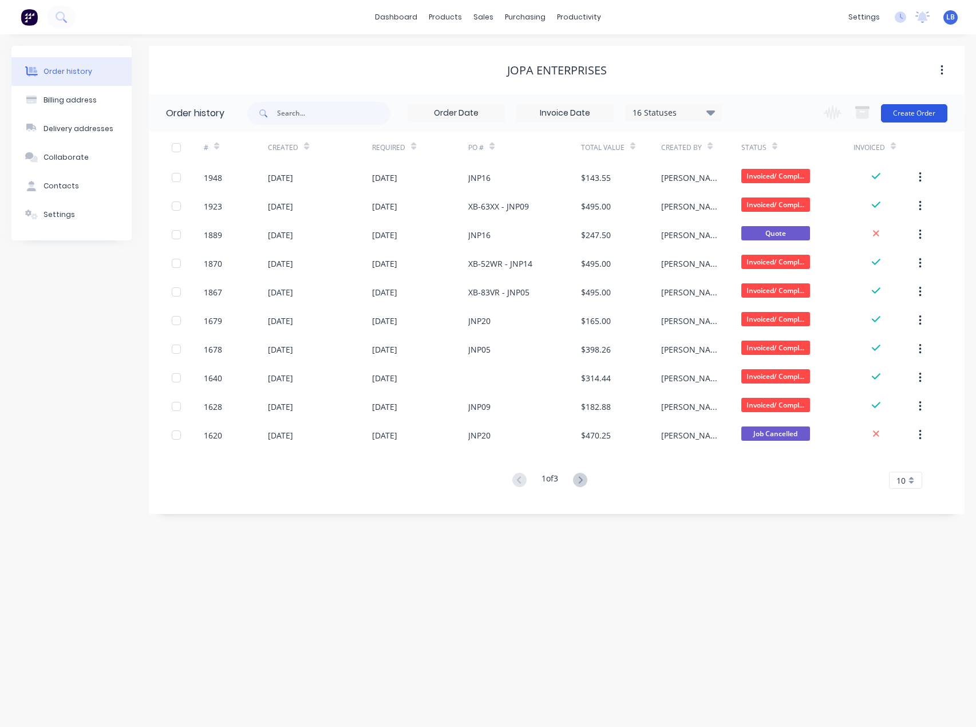
click at [914, 114] on button "Create Order" at bounding box center [914, 113] width 66 height 18
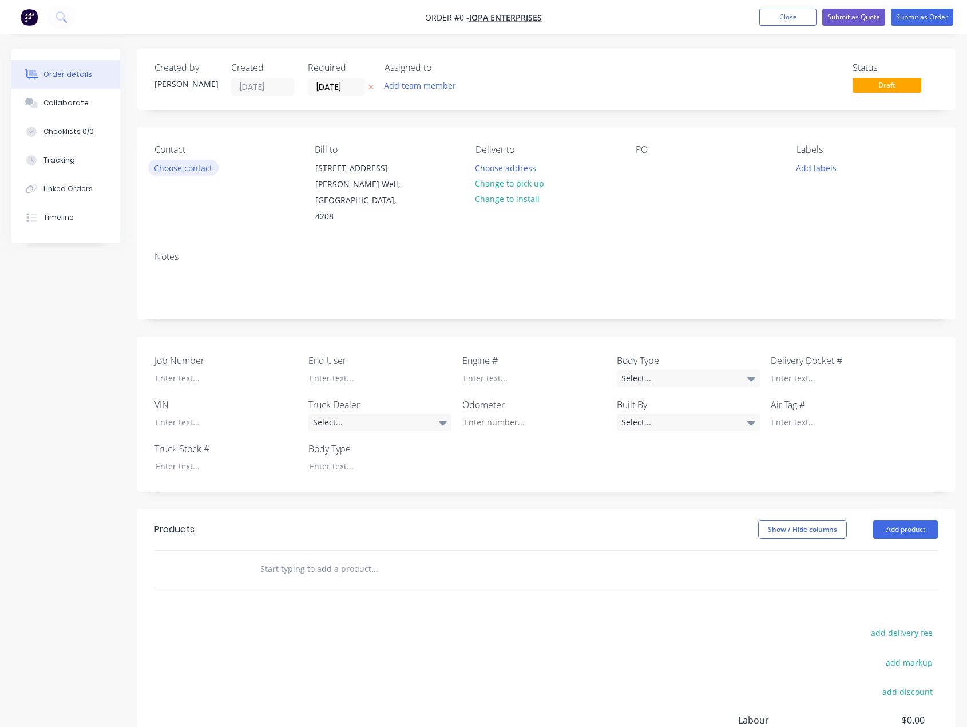
click at [165, 167] on button "Choose contact" at bounding box center [183, 167] width 70 height 15
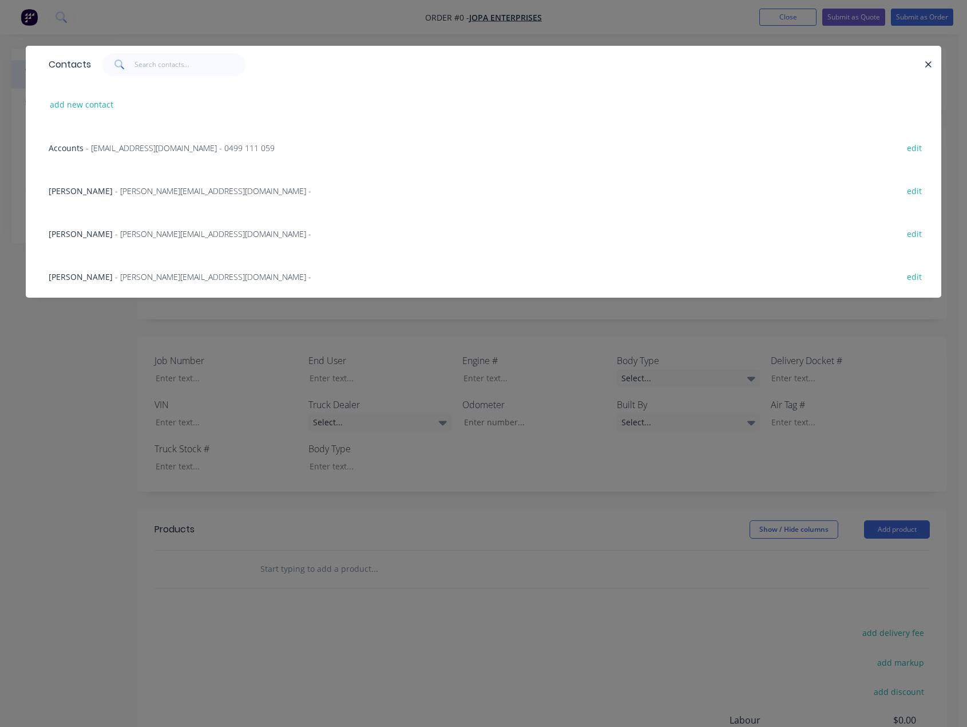
click at [131, 150] on span "- accounts@jopaenterprises.com.au - 0499 111 059" at bounding box center [180, 148] width 189 height 11
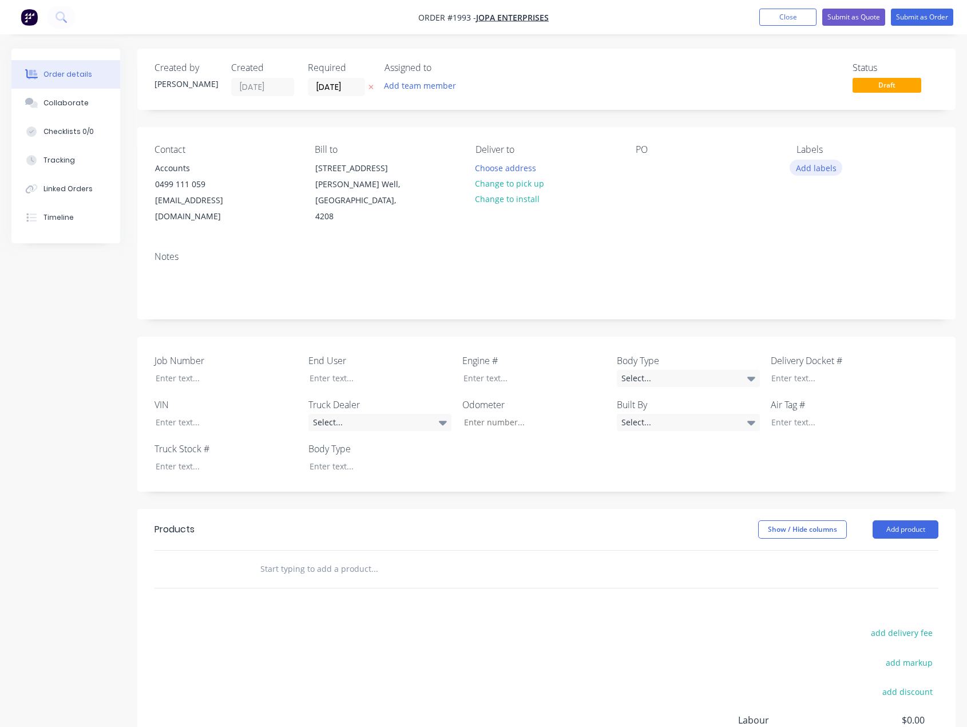
click at [821, 168] on button "Add labels" at bounding box center [816, 167] width 53 height 15
click at [644, 169] on div at bounding box center [645, 168] width 18 height 17
click at [829, 170] on button "Add labels" at bounding box center [816, 167] width 53 height 15
type input "Re"
drag, startPoint x: 789, startPoint y: 270, endPoint x: 782, endPoint y: 260, distance: 11.9
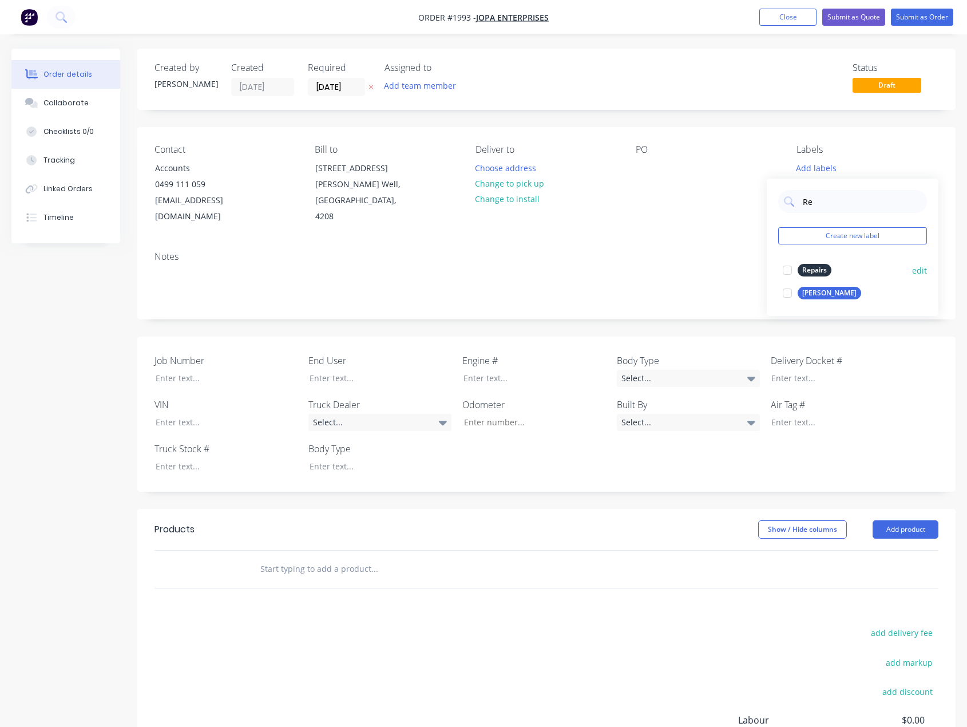
click at [789, 270] on div at bounding box center [787, 270] width 23 height 23
click at [649, 164] on div at bounding box center [645, 168] width 18 height 17
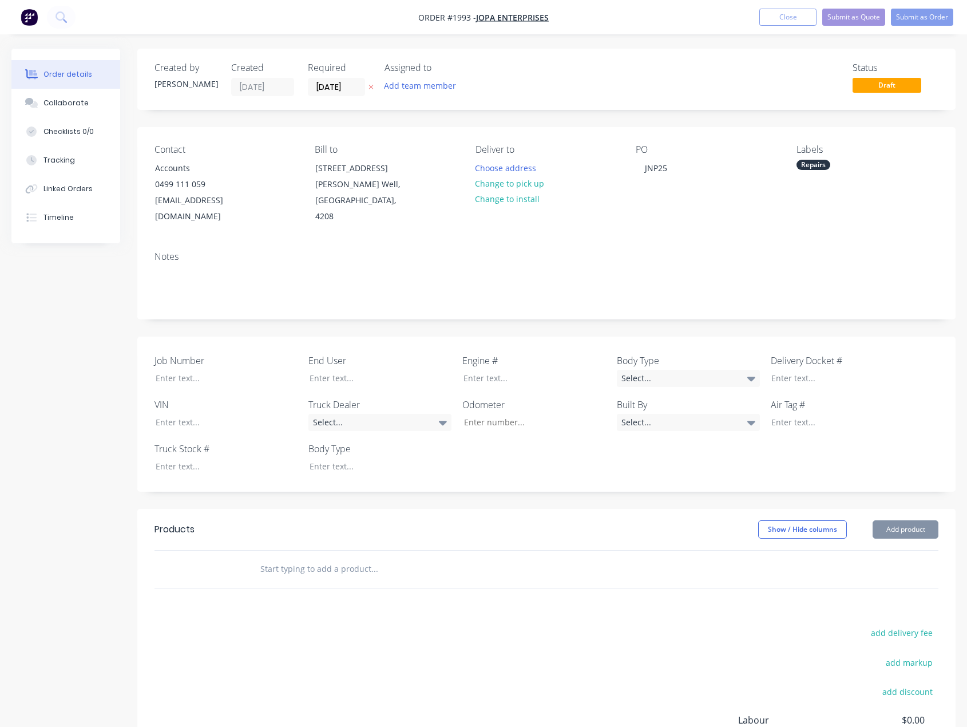
click at [284, 558] on input "text" at bounding box center [374, 569] width 229 height 23
type input "SUPPLY AND FIT NEW HOIST"
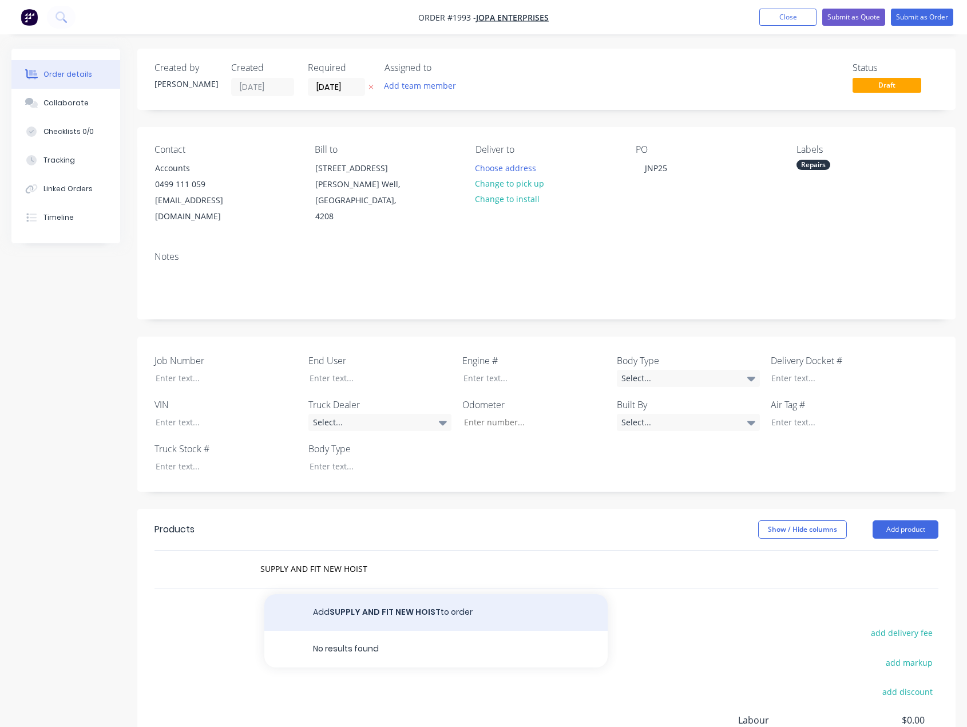
click at [362, 596] on button "Add SUPPLY AND FIT NEW HOIST to order" at bounding box center [435, 612] width 343 height 37
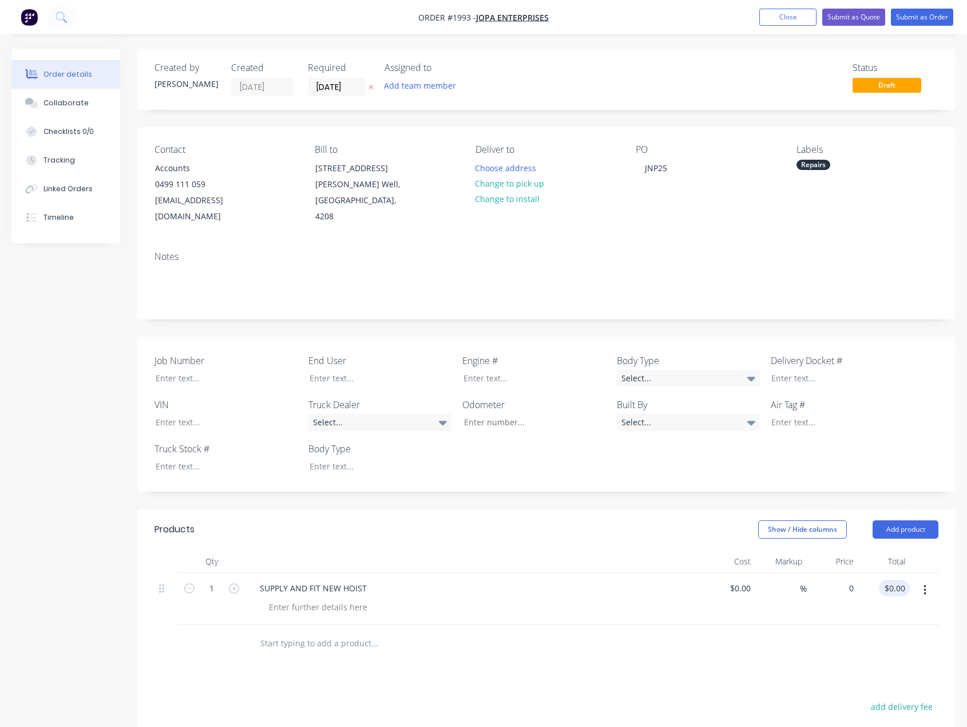
drag, startPoint x: 845, startPoint y: 573, endPoint x: 883, endPoint y: 574, distance: 37.8
click at [847, 580] on input "0" at bounding box center [845, 588] width 26 height 17
type input "$3,240.00"
click at [918, 18] on button "Submit as Order" at bounding box center [922, 17] width 62 height 17
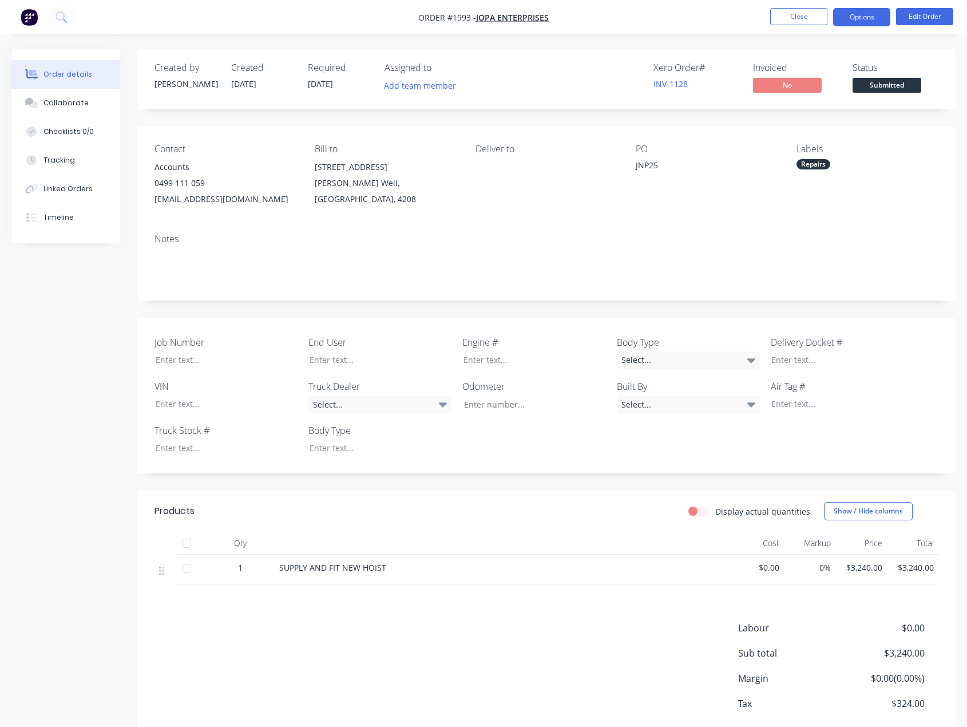
click at [864, 12] on button "Options" at bounding box center [861, 17] width 57 height 18
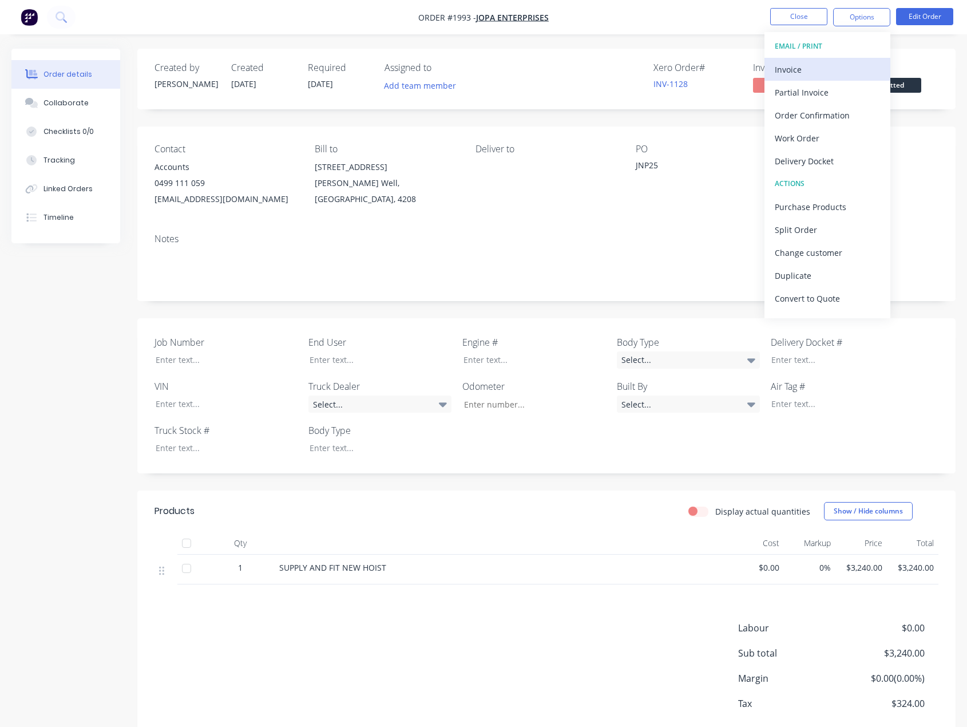
click at [805, 71] on div "Invoice" at bounding box center [827, 69] width 105 height 17
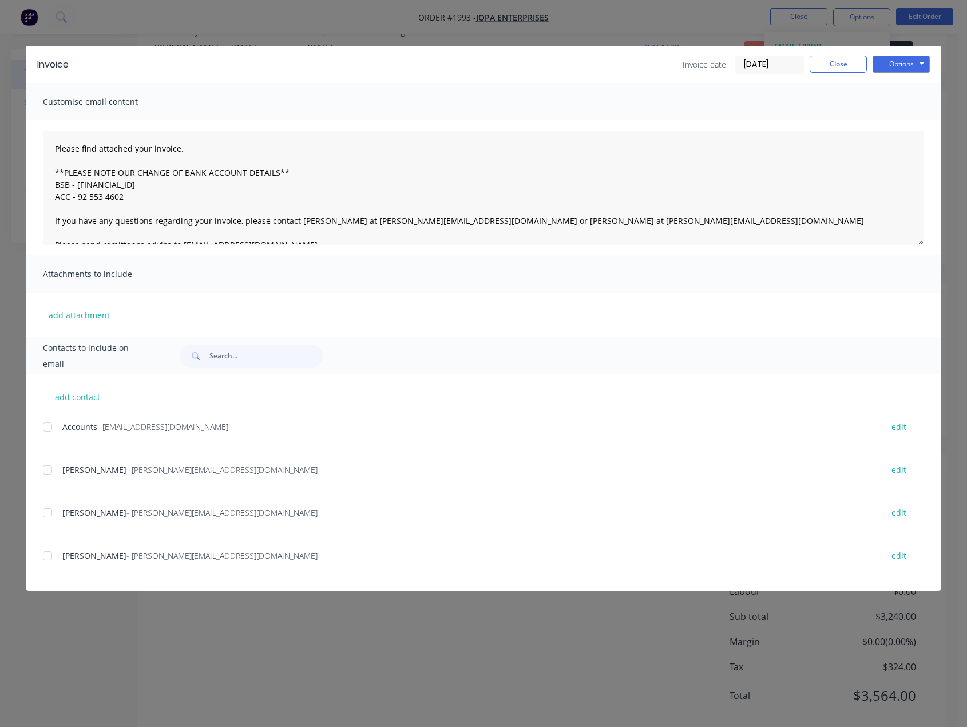
scroll to position [57, 0]
click at [45, 425] on div at bounding box center [47, 427] width 23 height 23
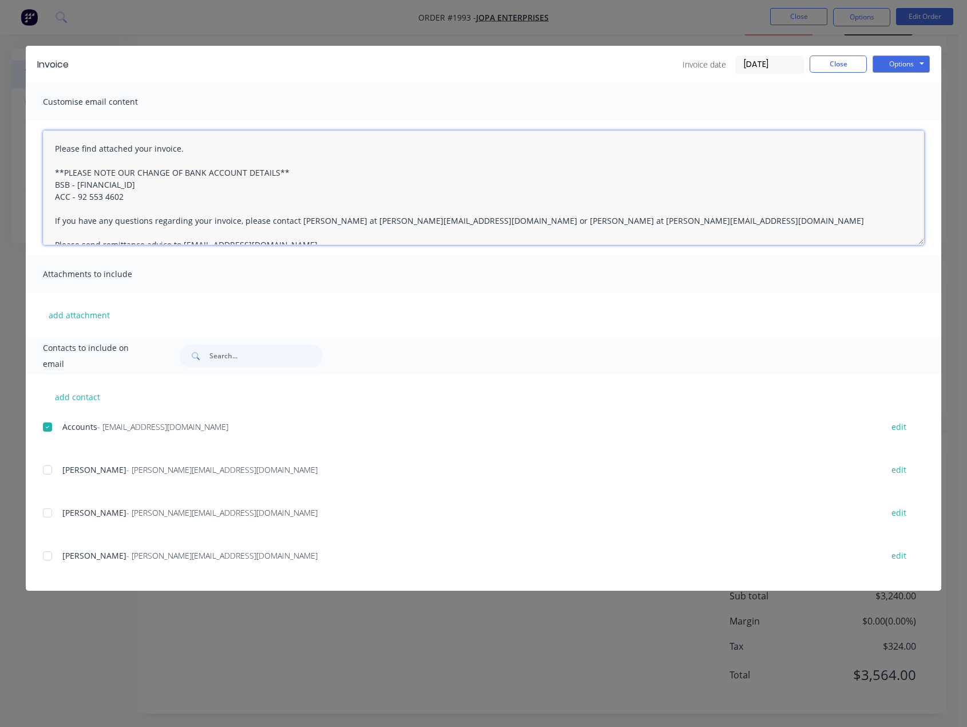
click at [52, 151] on textarea "Please find attached your invoice. **PLEASE NOTE OUR CHANGE OF BANK ACCOUNT DET…" at bounding box center [484, 188] width 882 height 114
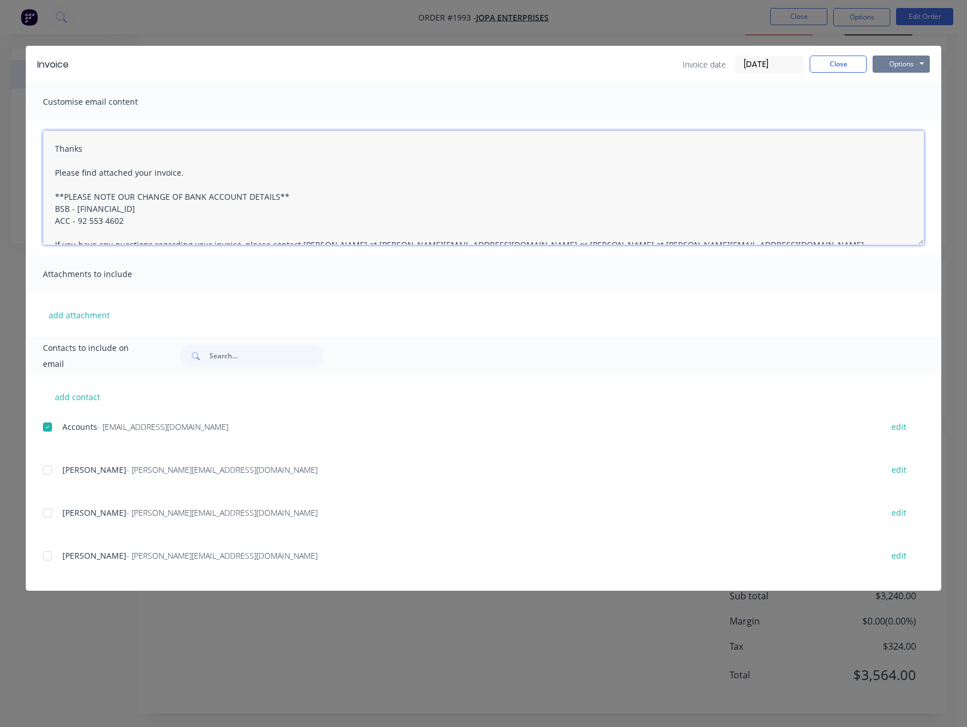
type textarea "Thanks Please find attached your invoice. **PLEASE NOTE OUR CHANGE OF BANK ACCO…"
click at [894, 59] on button "Options" at bounding box center [901, 64] width 57 height 17
click at [908, 120] on button "Email" at bounding box center [909, 122] width 73 height 19
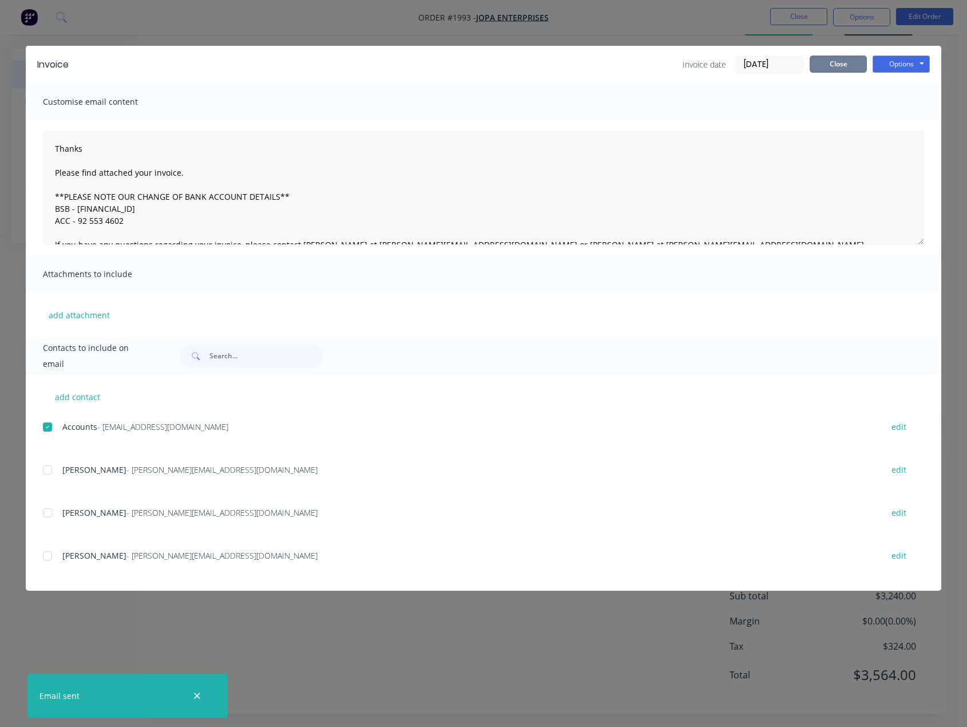
click at [841, 67] on button "Close" at bounding box center [838, 64] width 57 height 17
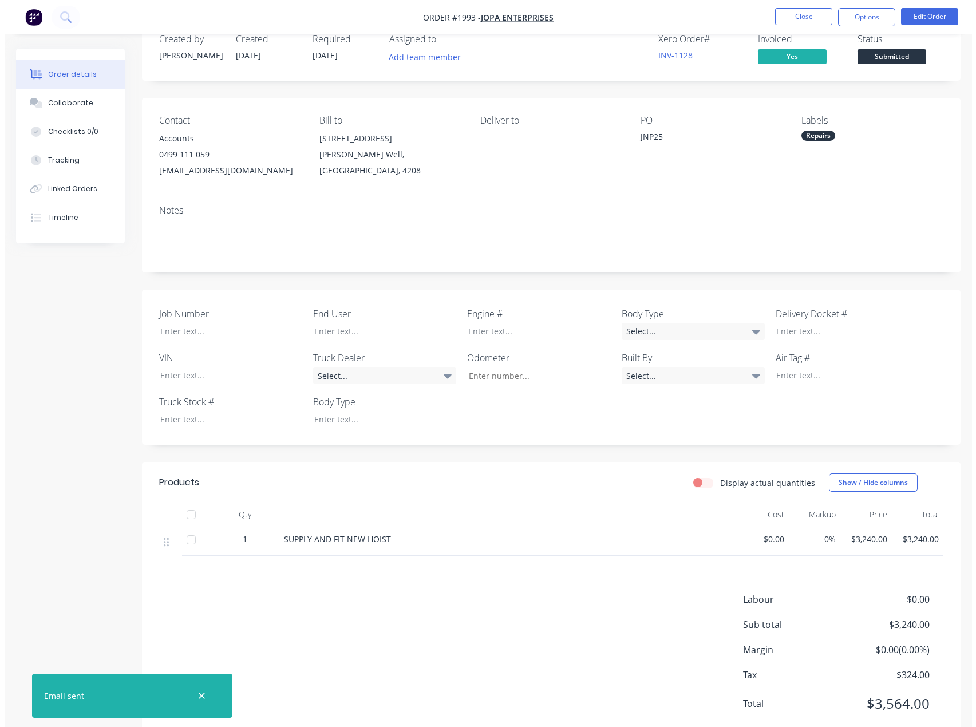
scroll to position [0, 0]
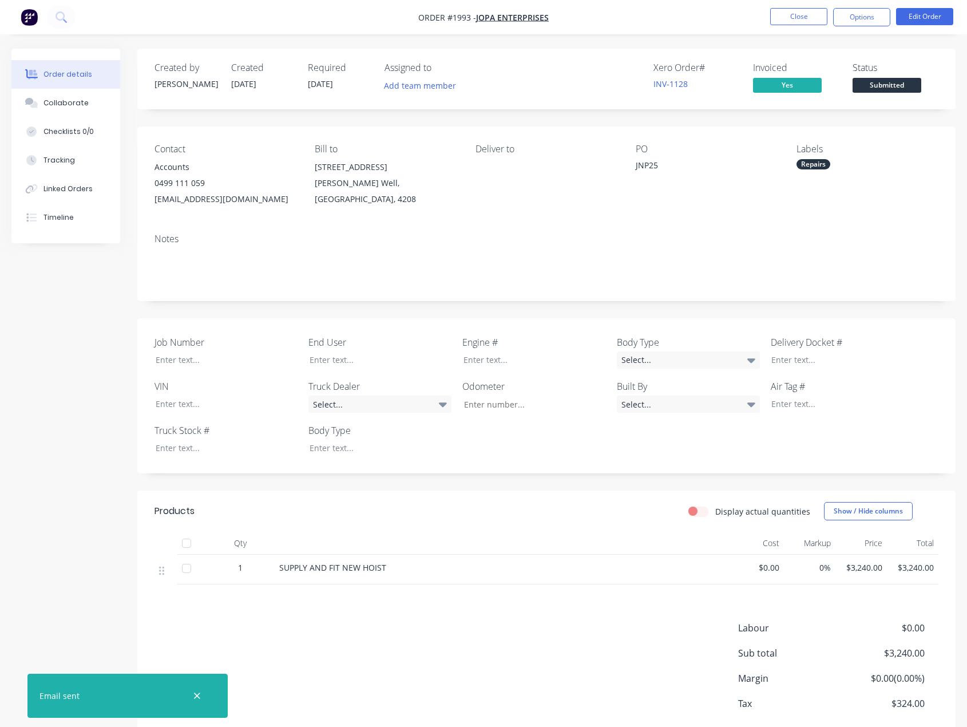
click at [873, 85] on span "Submitted" at bounding box center [887, 85] width 69 height 14
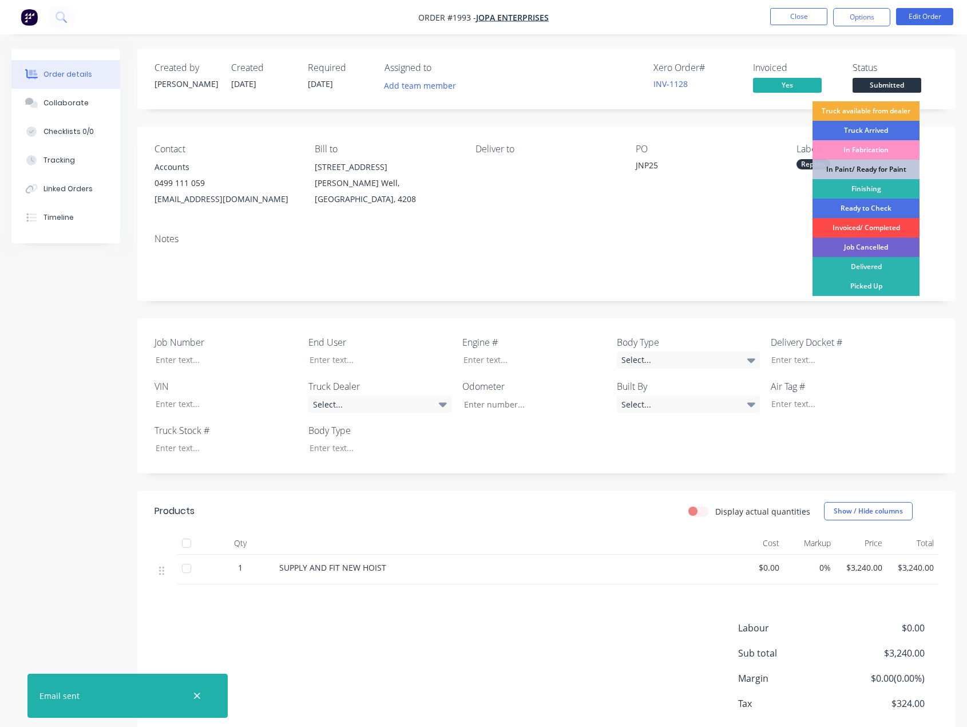
click at [857, 226] on div "Invoiced/ Completed" at bounding box center [866, 227] width 107 height 19
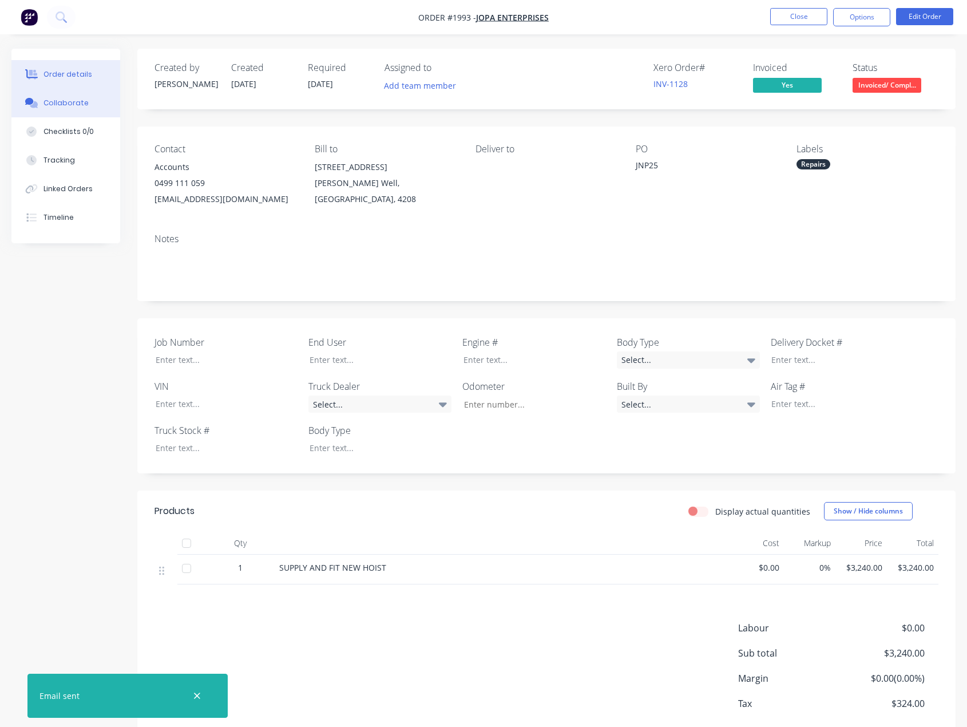
click at [69, 107] on div "Collaborate" at bounding box center [66, 103] width 45 height 10
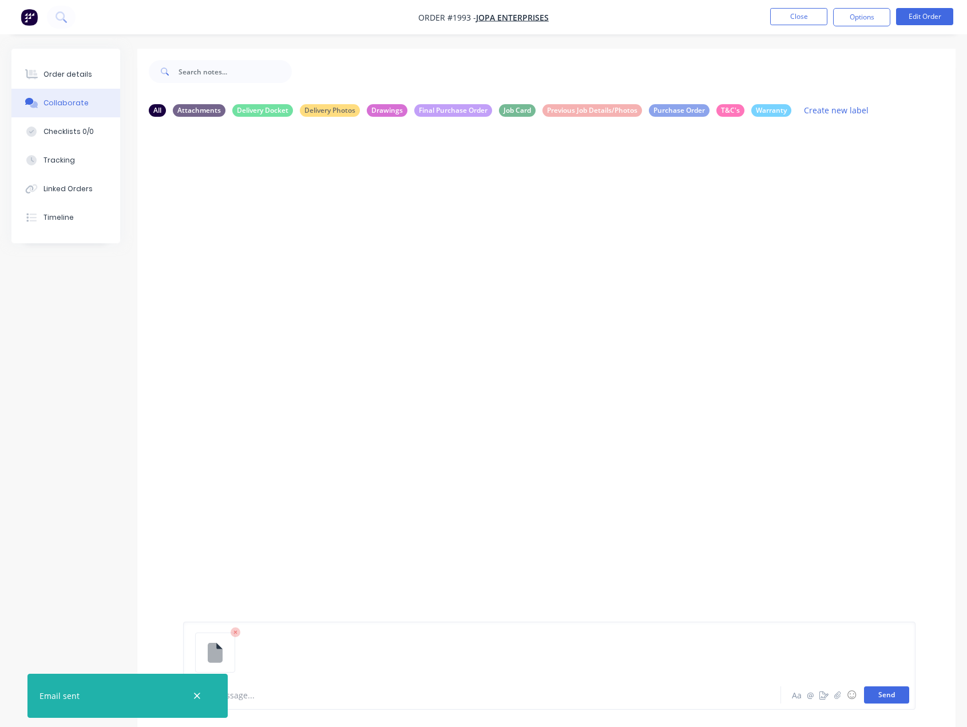
click at [883, 695] on button "Send" at bounding box center [886, 694] width 45 height 17
click at [51, 73] on div "Order details" at bounding box center [68, 74] width 49 height 10
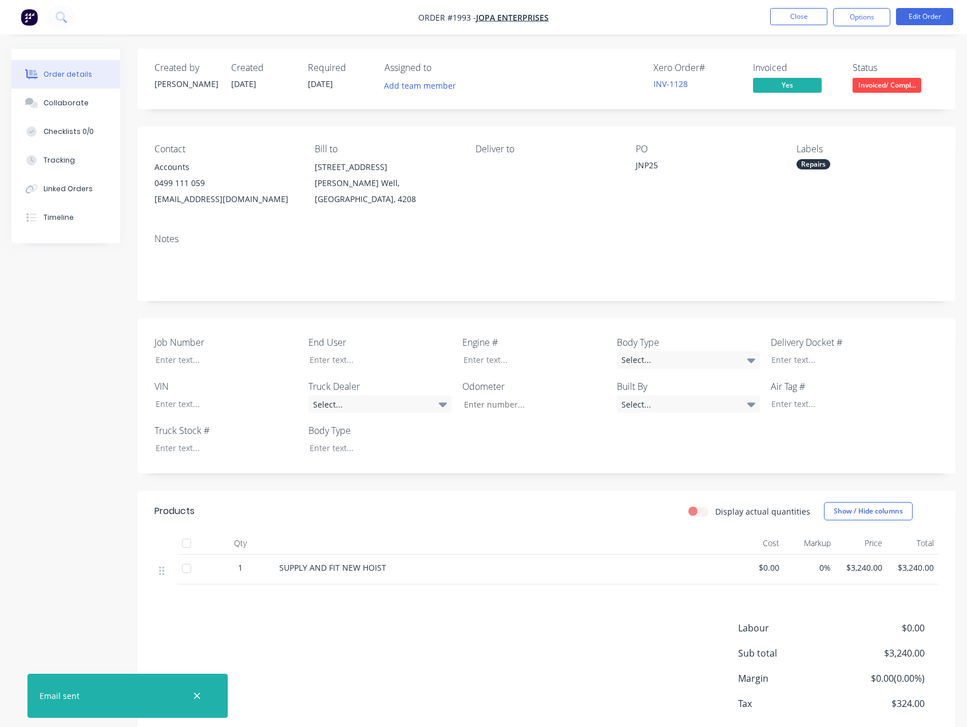
drag, startPoint x: 198, startPoint y: 693, endPoint x: 199, endPoint y: 641, distance: 52.7
click at [199, 693] on icon "button" at bounding box center [196, 696] width 7 height 10
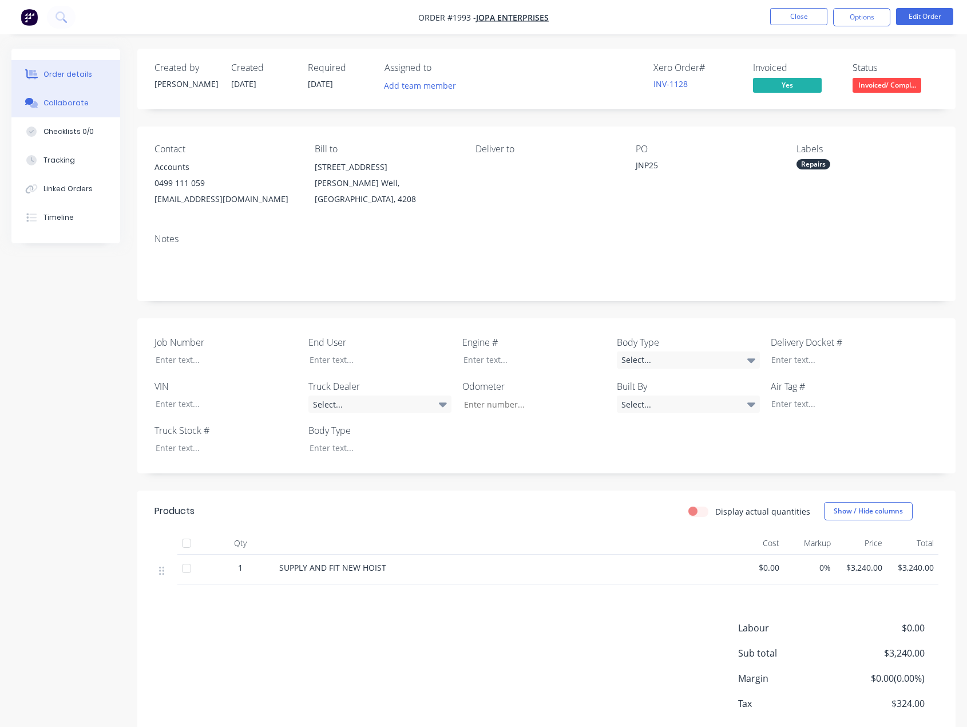
click at [87, 95] on button "Collaborate" at bounding box center [65, 103] width 109 height 29
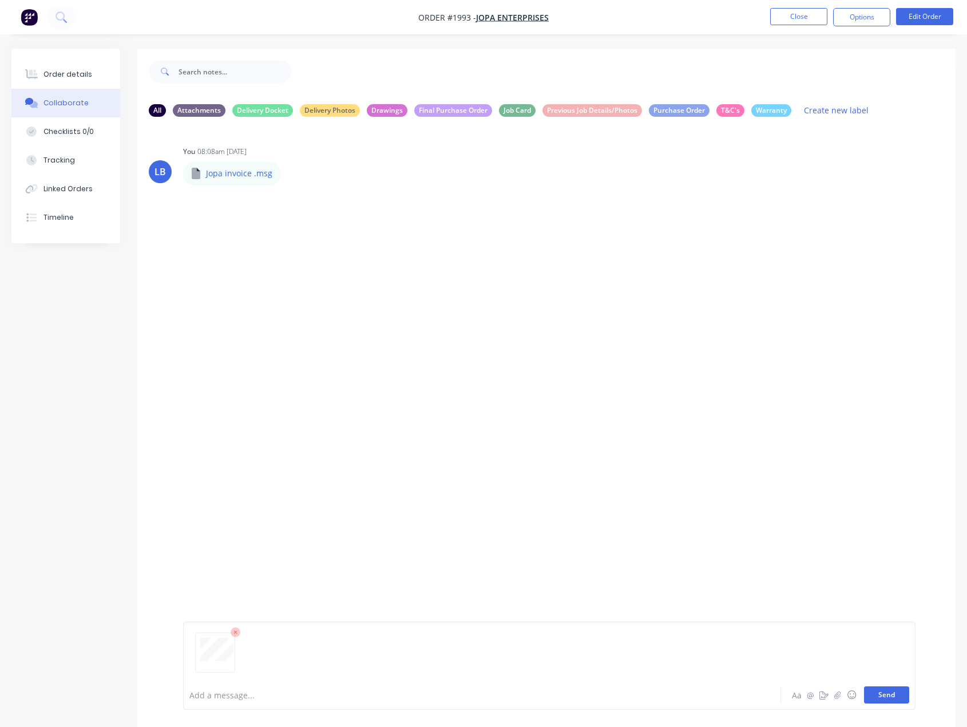
click at [879, 697] on button "Send" at bounding box center [886, 694] width 45 height 17
click at [796, 15] on button "Close" at bounding box center [798, 16] width 57 height 17
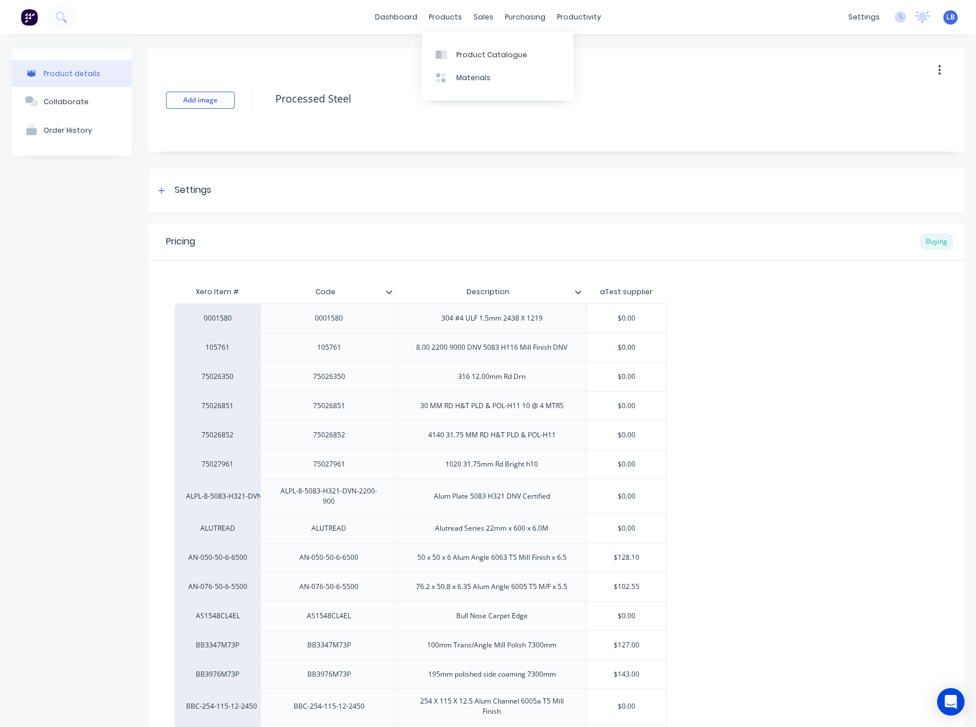
click at [440, 15] on div "products" at bounding box center [445, 17] width 45 height 17
type textarea "x"
click at [468, 51] on div "Product Catalogue" at bounding box center [491, 55] width 71 height 10
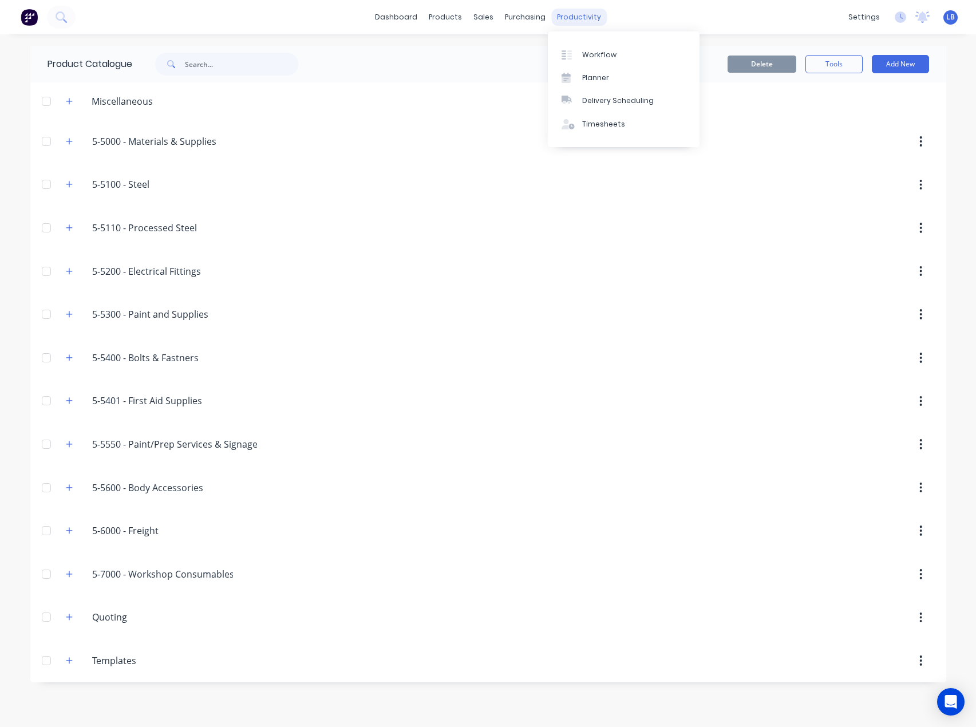
click at [569, 18] on div "productivity" at bounding box center [579, 17] width 56 height 17
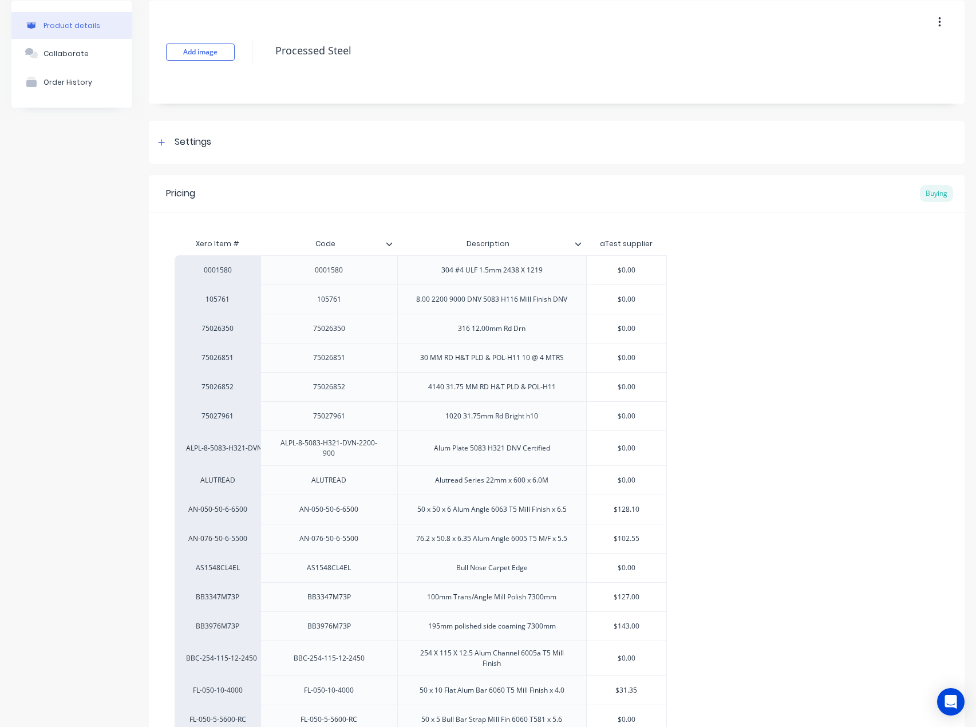
type textarea "x"
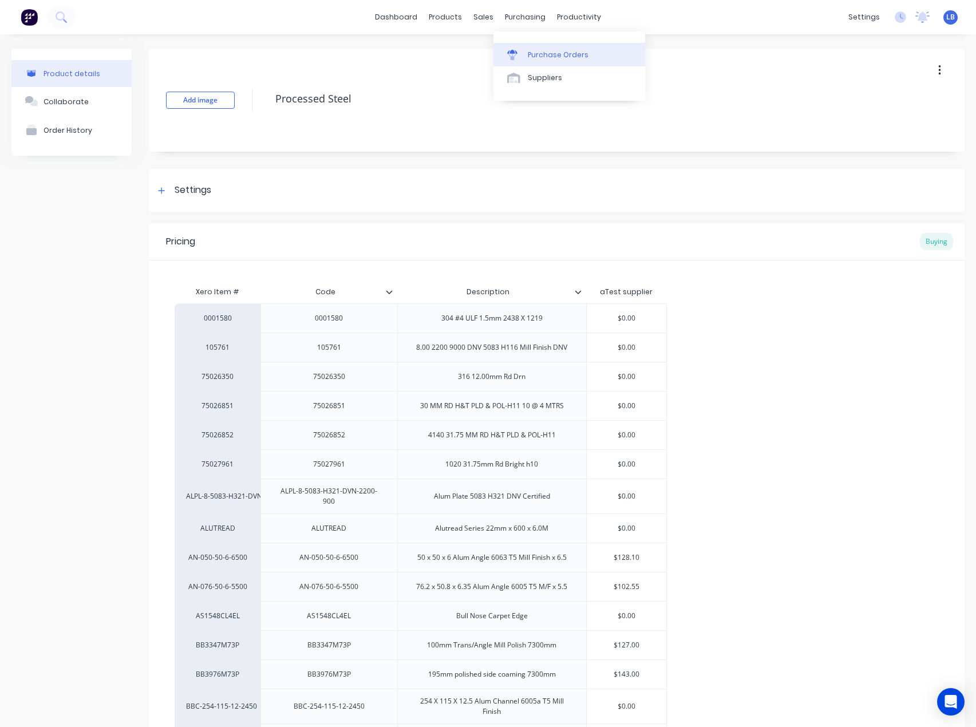
click at [511, 57] on icon at bounding box center [512, 56] width 9 height 6
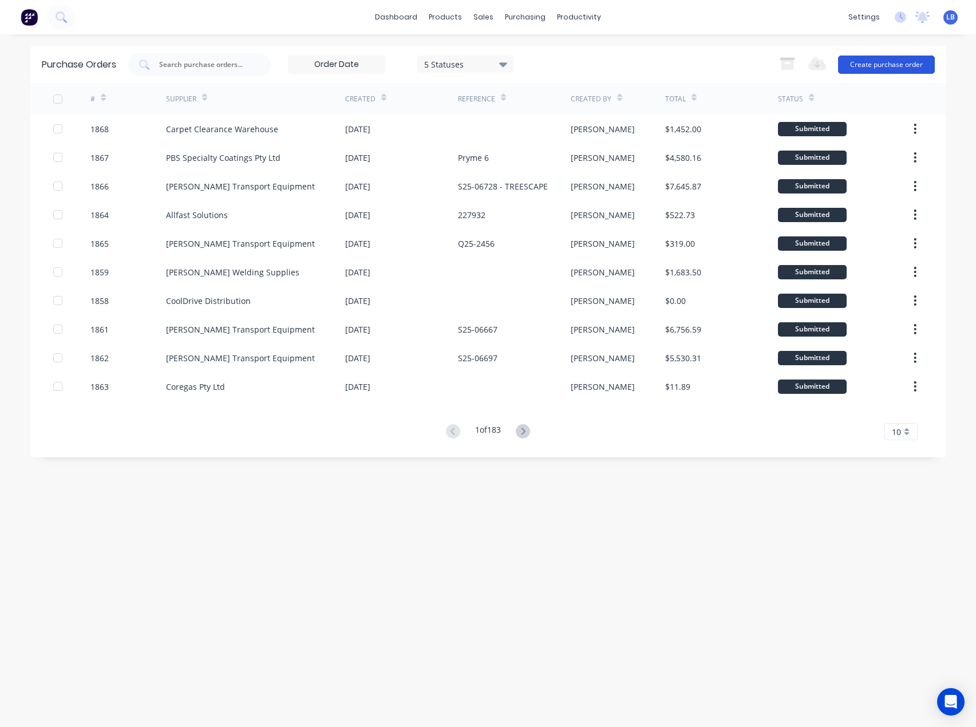
click at [864, 62] on button "Create purchase order" at bounding box center [886, 65] width 97 height 18
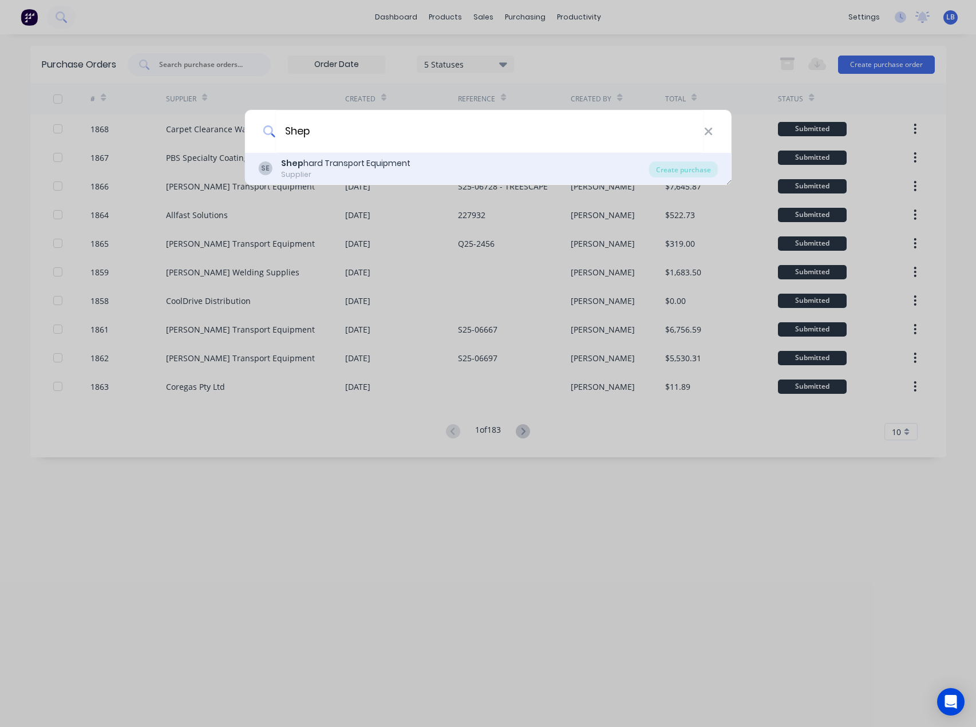
type input "Shep"
click at [299, 164] on b "Shep" at bounding box center [292, 162] width 22 height 11
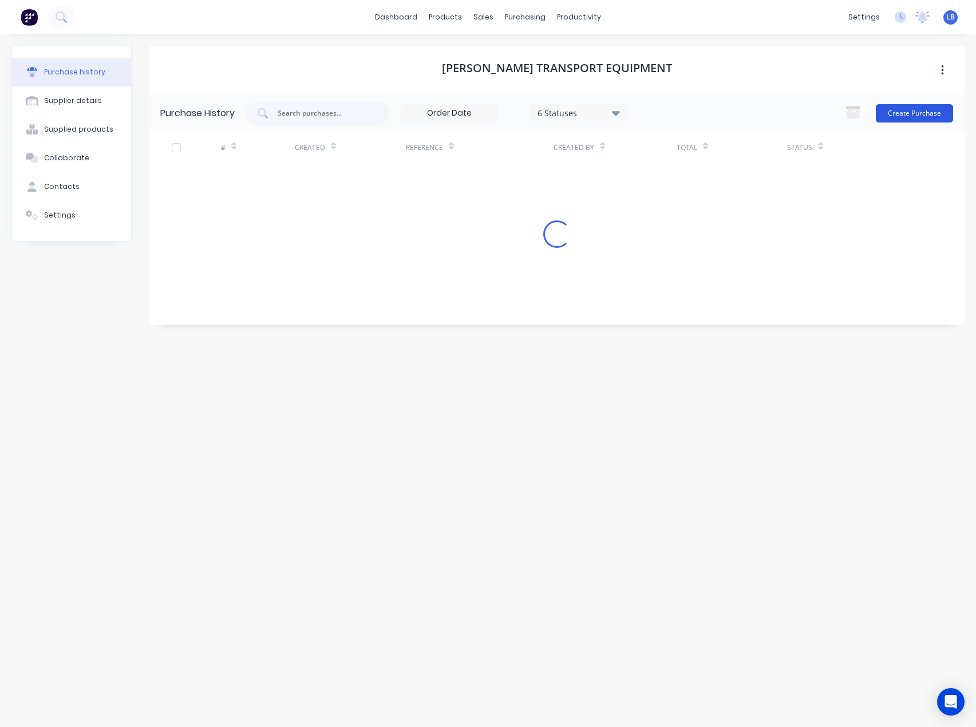
click at [919, 110] on button "Create Purchase" at bounding box center [914, 113] width 77 height 18
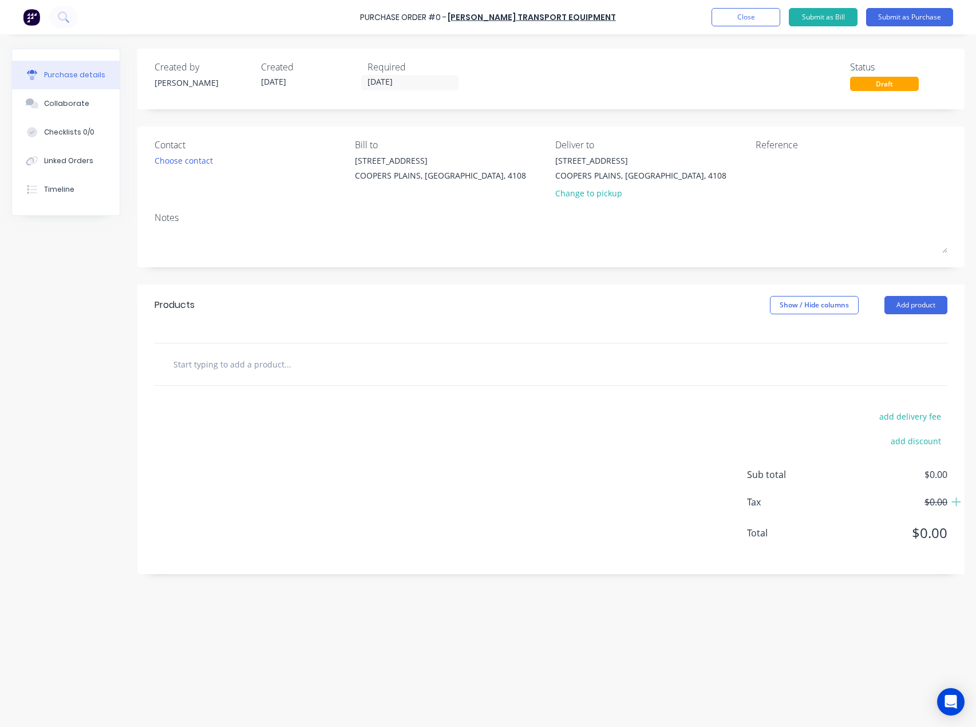
click at [190, 368] on input "text" at bounding box center [287, 364] width 229 height 23
paste input "1000507 ALFONS INLINE STRAINER PF80/3A 3000MICRON"
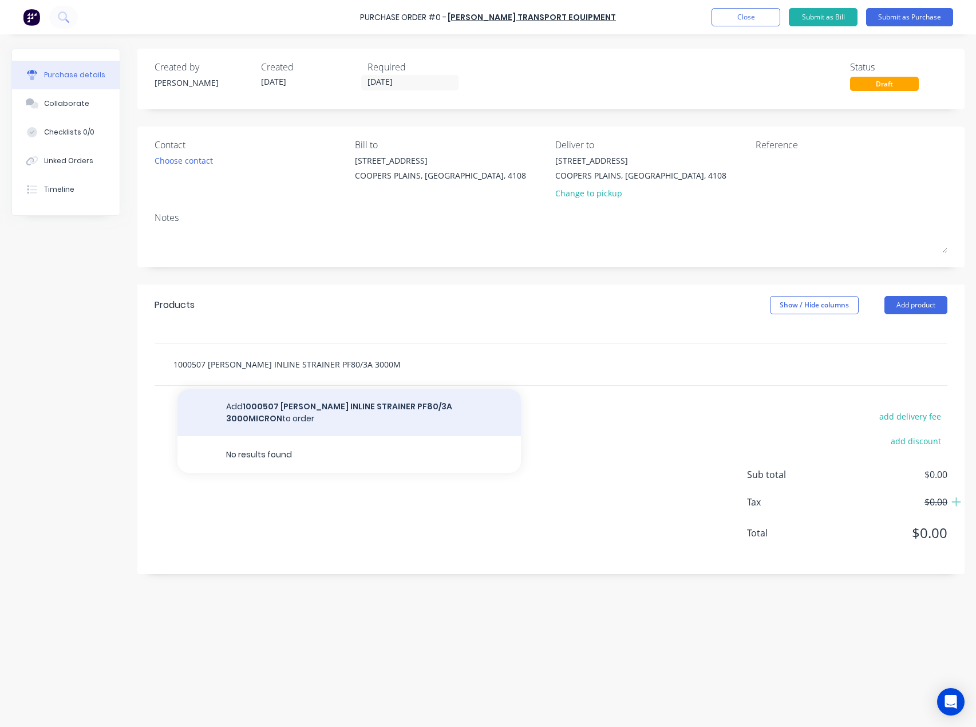
type input "1000507 ALFONS INLINE STRAINER PF80/3A 3000MICRON"
click at [447, 407] on button "Add 1000507 ALFONS INLINE STRAINER PF80/3A 3000MICRON to order" at bounding box center [348, 412] width 343 height 47
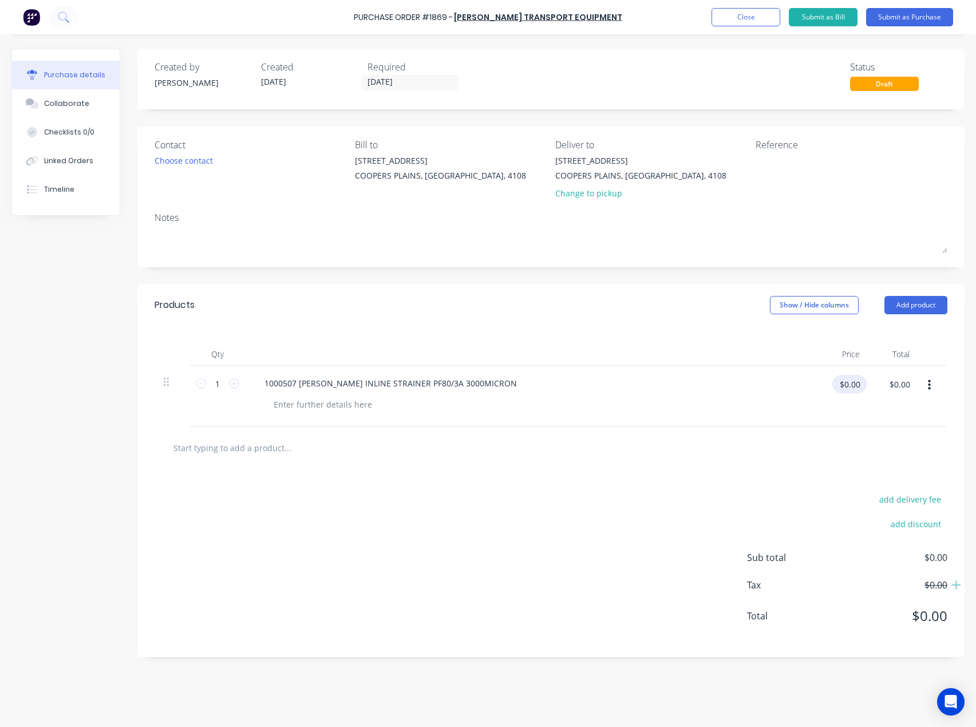
click at [854, 387] on input "$0.00" at bounding box center [849, 384] width 34 height 18
type input "$665.00"
click at [205, 161] on div "Choose contact" at bounding box center [184, 161] width 58 height 12
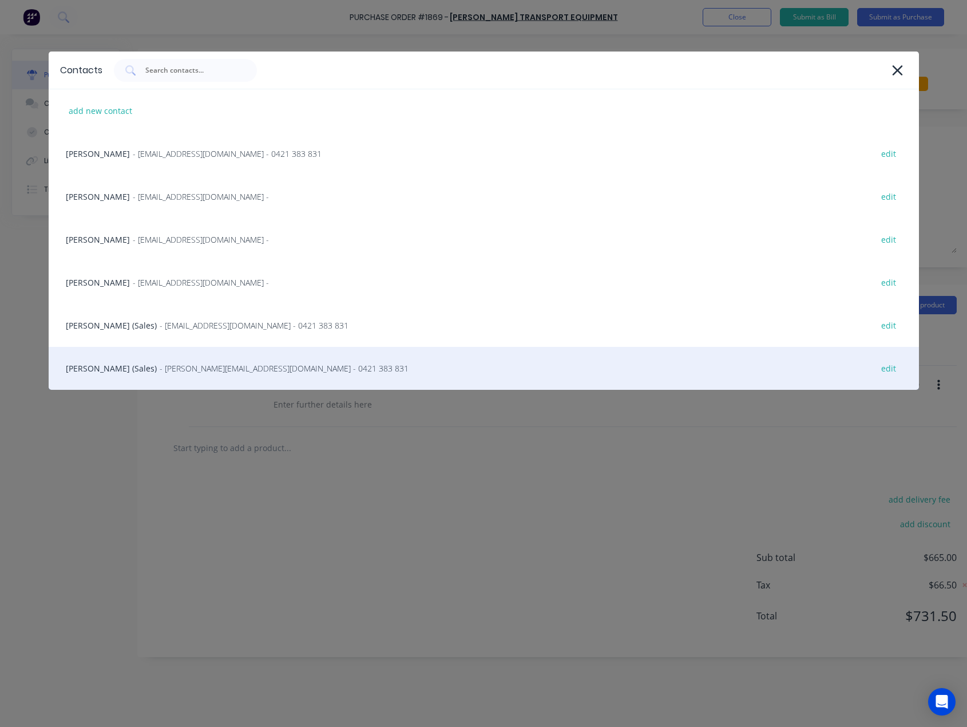
click at [181, 364] on span "- stevee@ste.com.au - 0421 383 831" at bounding box center [284, 368] width 249 height 12
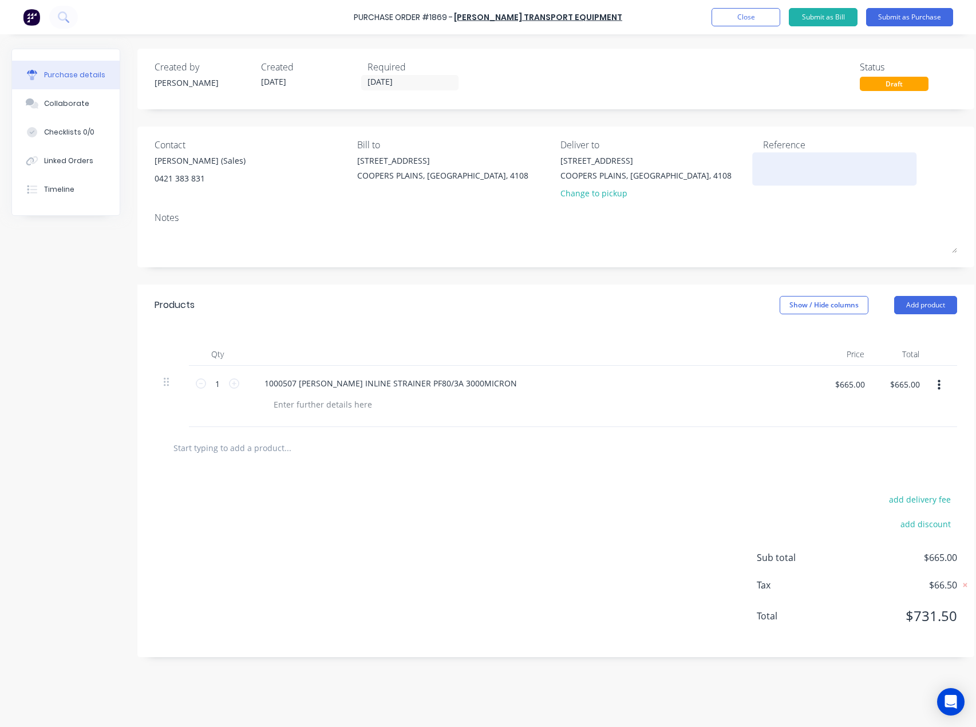
click at [774, 165] on textarea at bounding box center [834, 168] width 143 height 26
paste textarea "S25-06750"
type textarea "S25-06750"
type textarea "x"
type textarea "S25-06750"
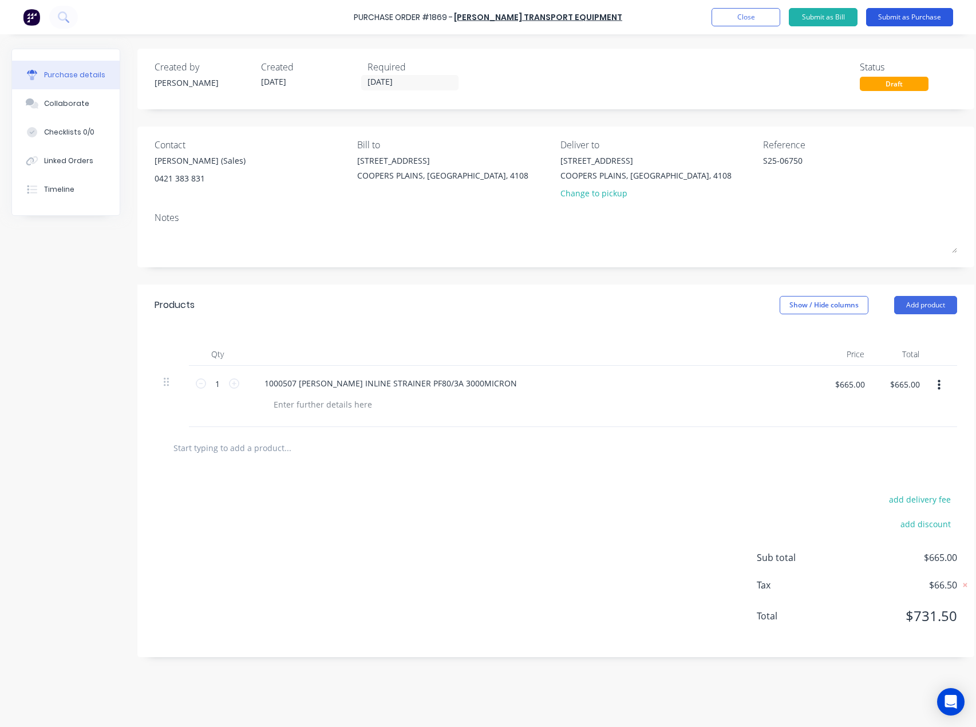
click at [914, 13] on button "Submit as Purchase" at bounding box center [909, 17] width 87 height 18
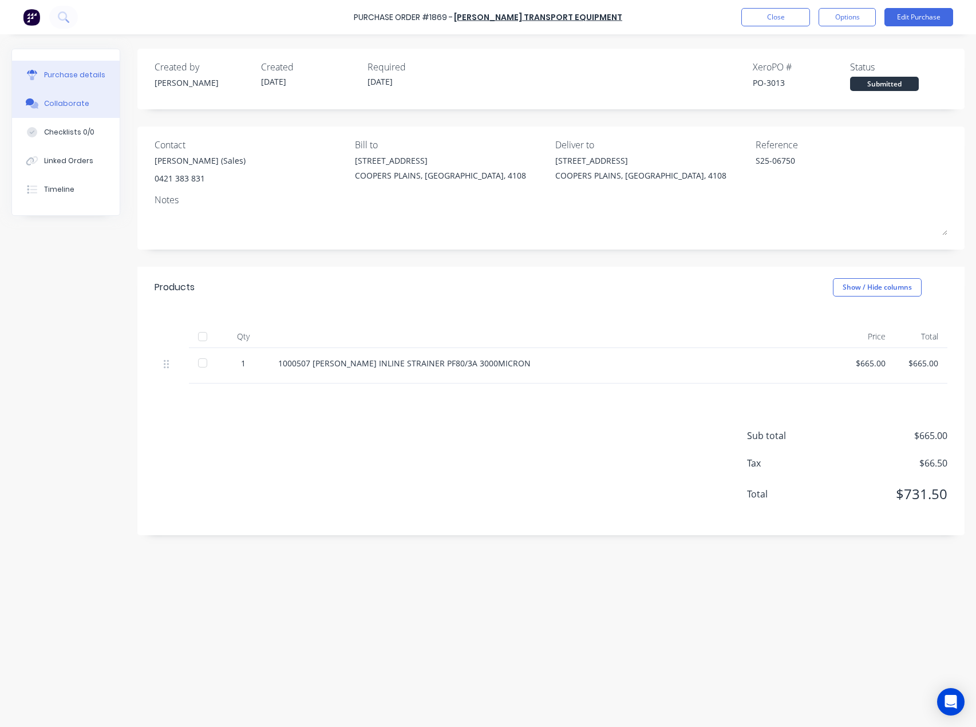
click at [104, 108] on button "Collaborate" at bounding box center [66, 103] width 108 height 29
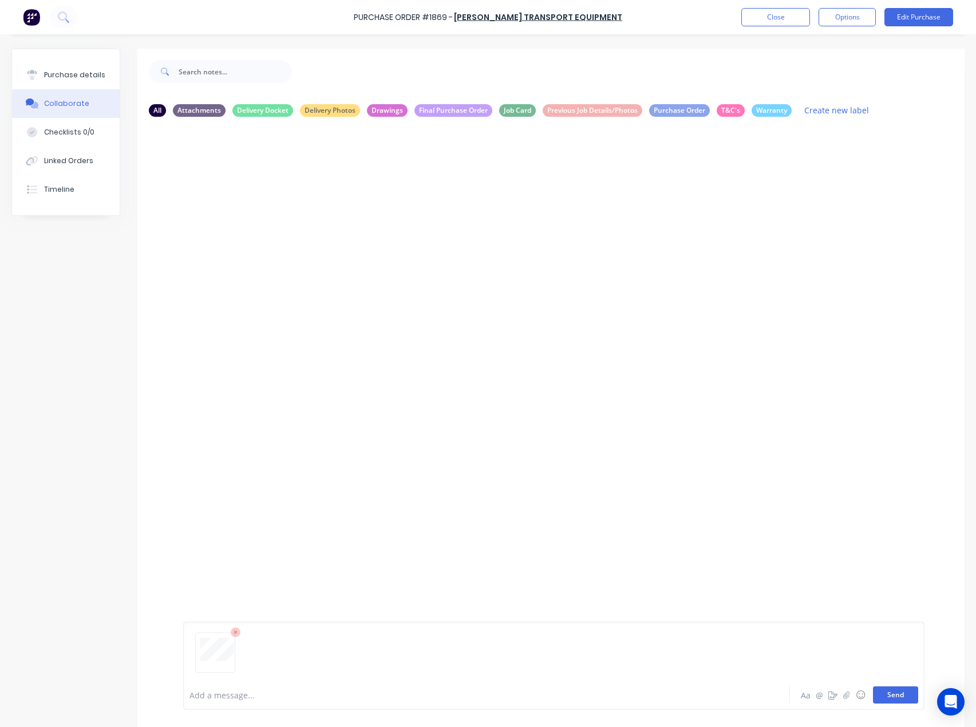
click at [892, 693] on button "Send" at bounding box center [895, 694] width 45 height 17
click at [69, 73] on div "Purchase details" at bounding box center [74, 75] width 61 height 10
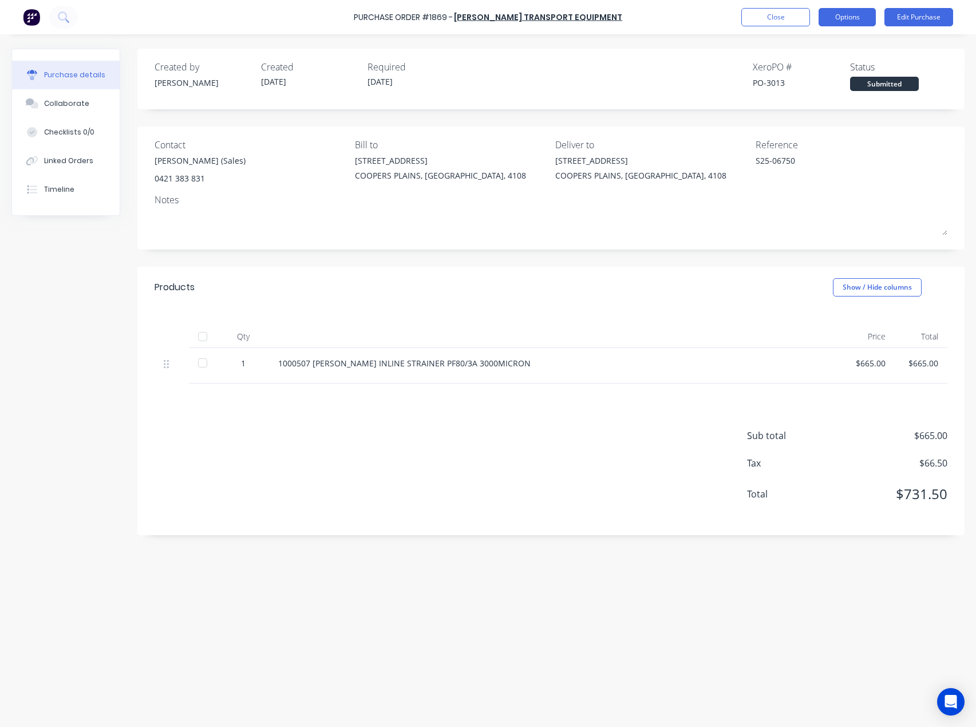
click at [855, 13] on button "Options" at bounding box center [847, 17] width 57 height 18
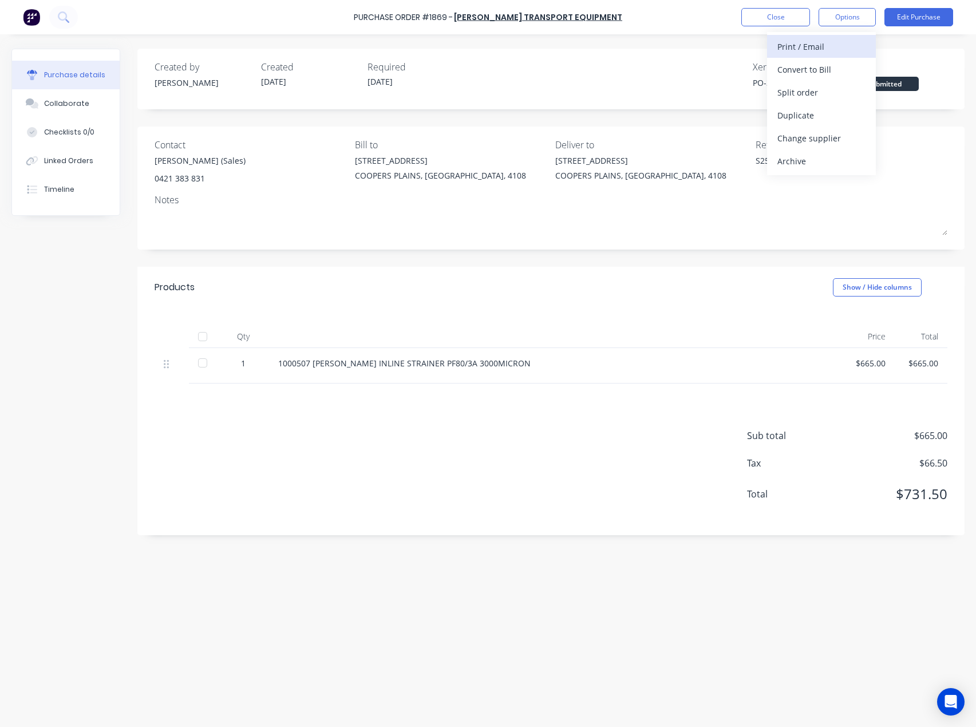
click at [814, 46] on div "Print / Email" at bounding box center [821, 46] width 88 height 17
click at [815, 71] on div "With pricing" at bounding box center [821, 69] width 88 height 17
type textarea "x"
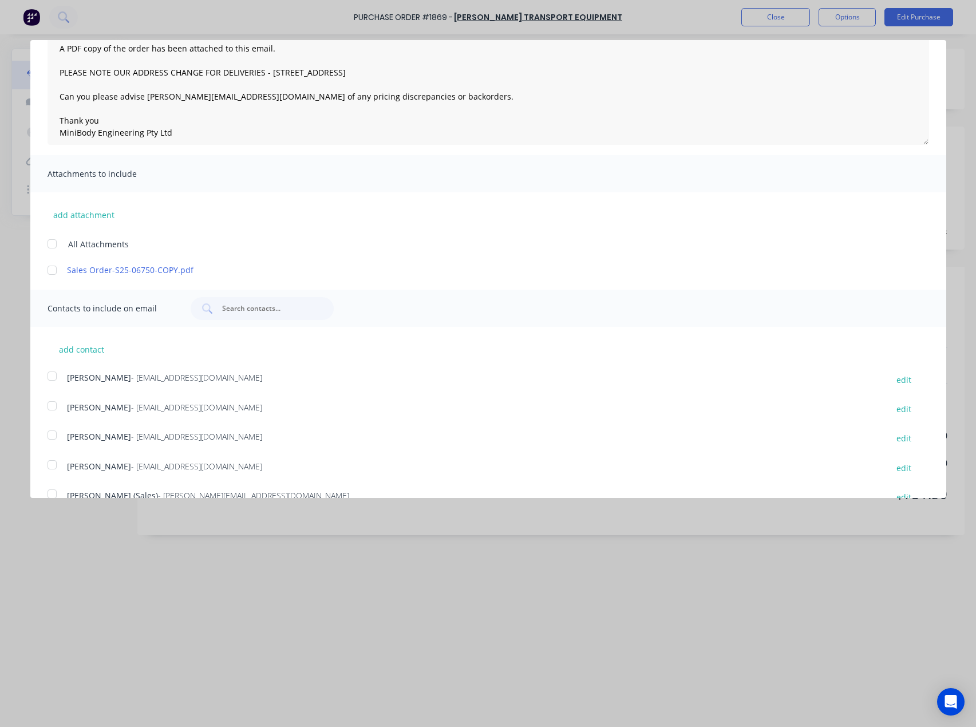
scroll to position [144, 0]
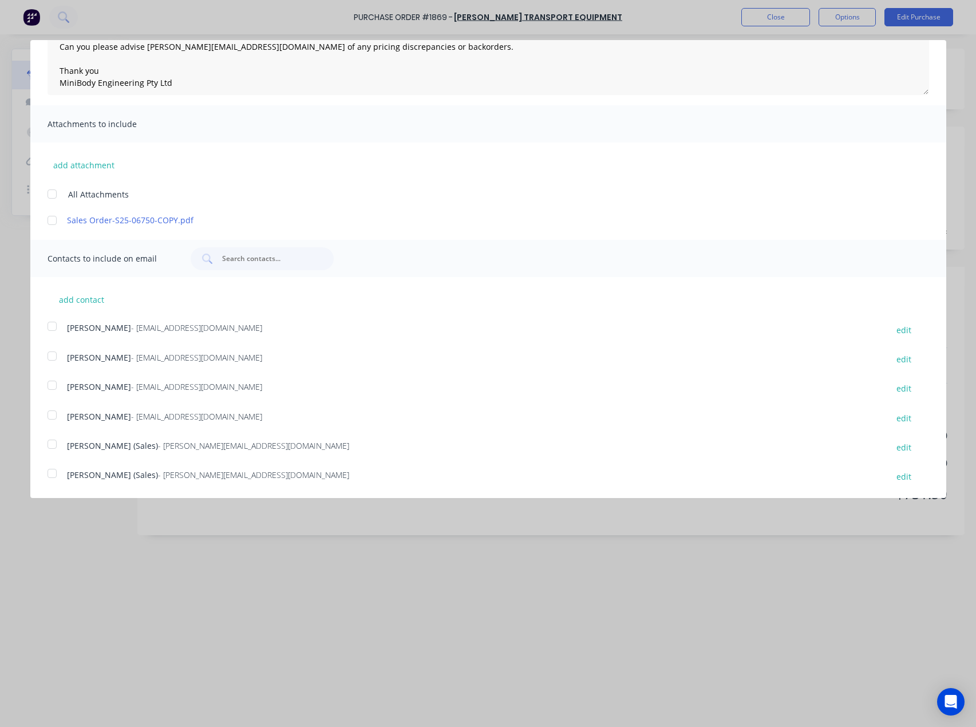
drag, startPoint x: 53, startPoint y: 473, endPoint x: 72, endPoint y: 425, distance: 51.3
click at [53, 472] on div at bounding box center [52, 473] width 23 height 23
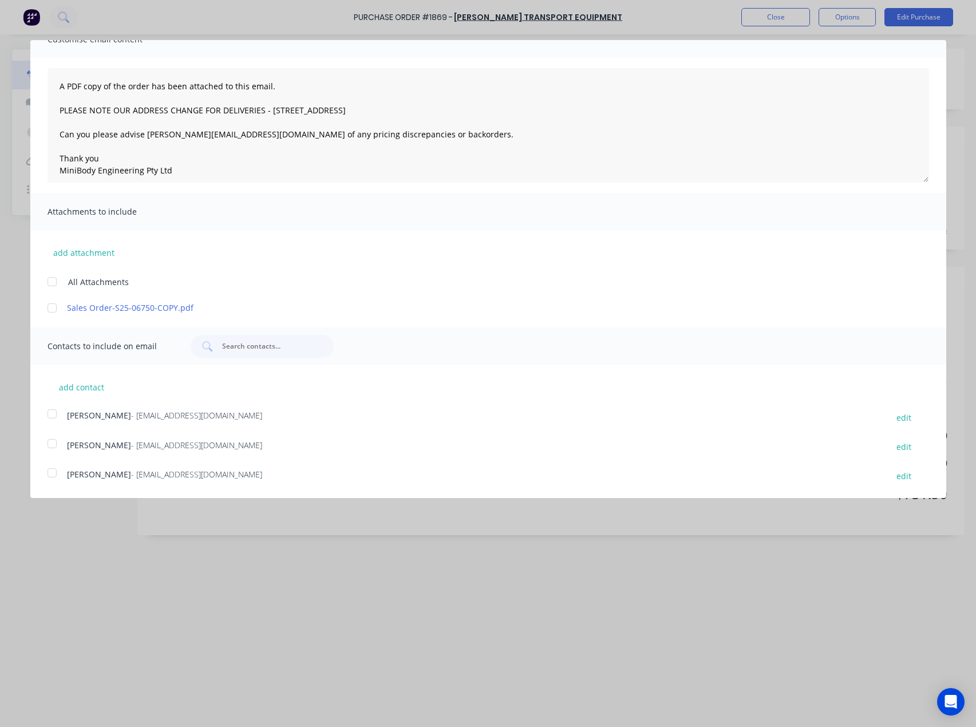
scroll to position [0, 0]
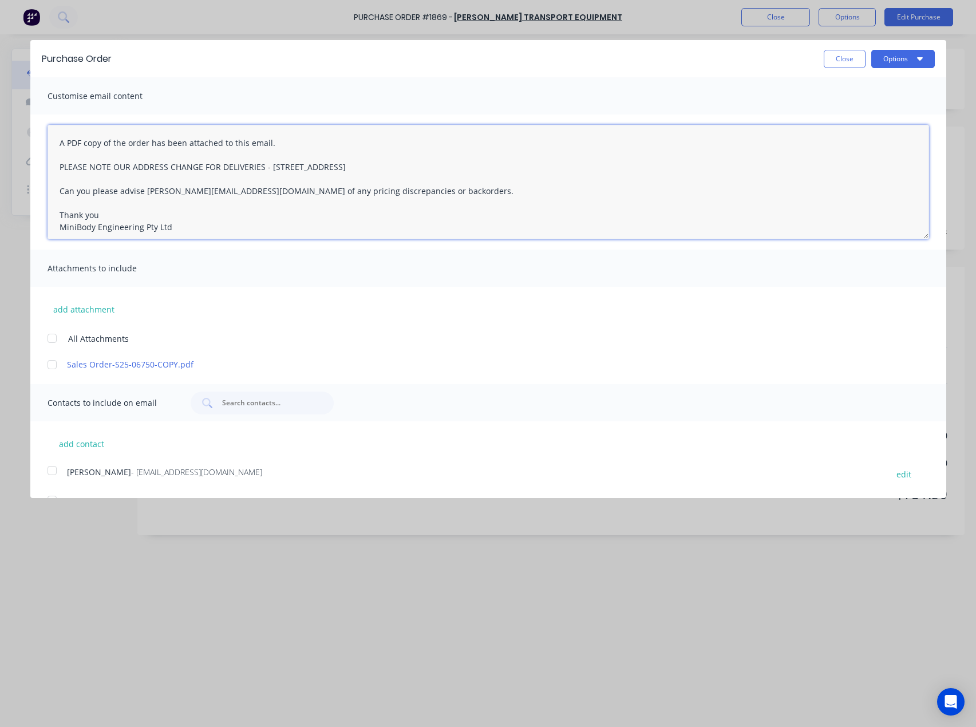
click at [60, 141] on textarea "A PDF copy of the order has been attached to this email. PLEASE NOTE OUR ADDRES…" at bounding box center [489, 182] width 882 height 114
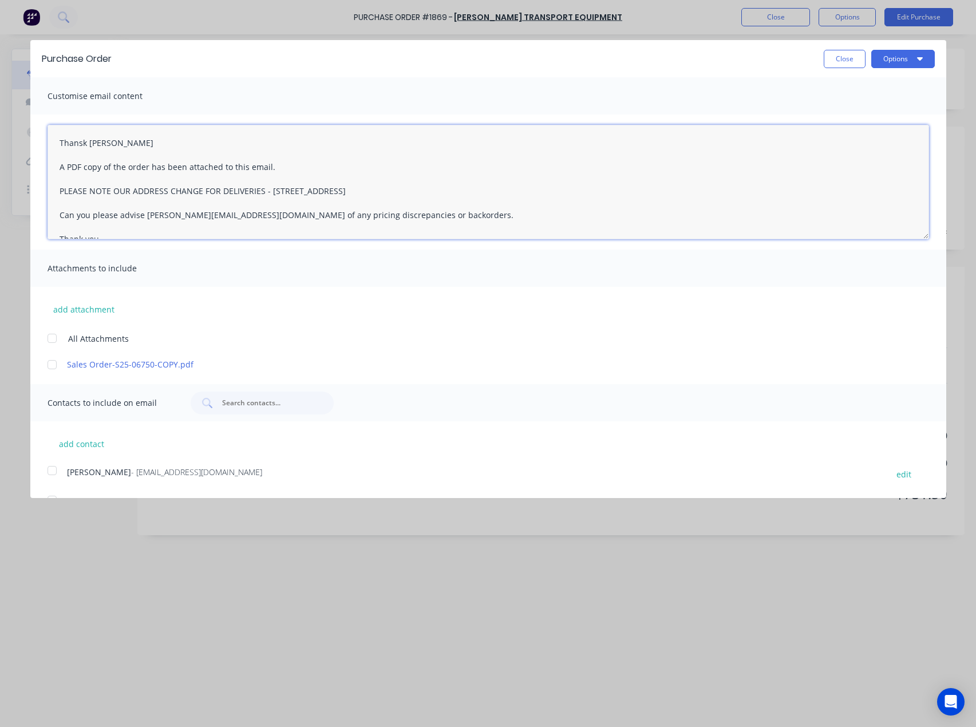
click at [83, 143] on textarea "Thansk Steve A PDF copy of the order has been attached to this email. PLEASE NO…" at bounding box center [489, 182] width 882 height 114
type textarea "Thanks Steve A PDF copy of the order has been attached to this email. PLEASE NO…"
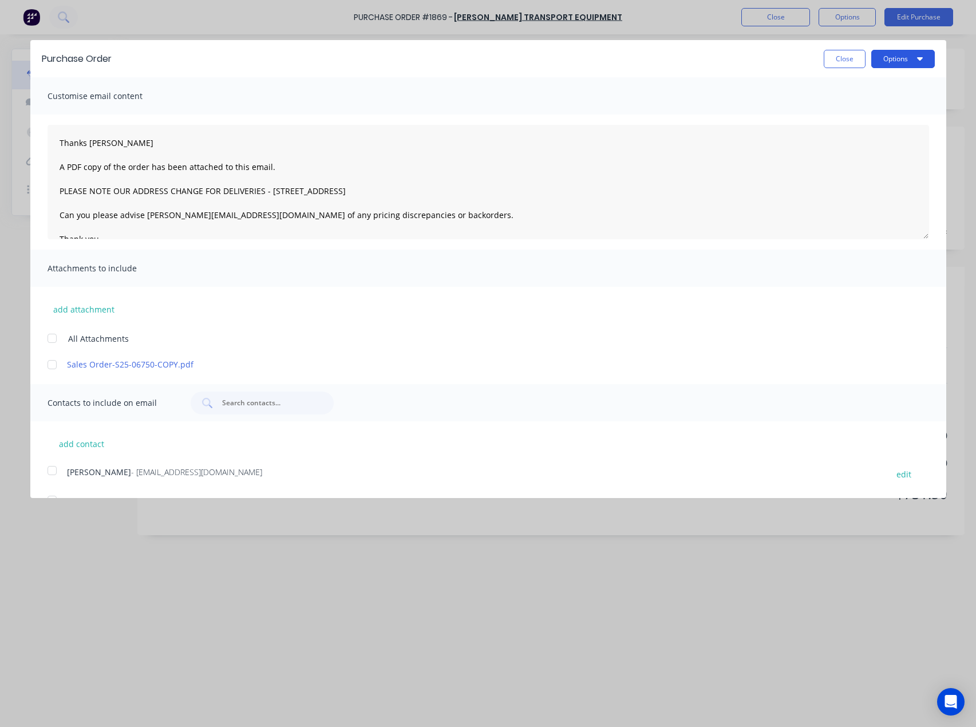
click at [881, 58] on button "Options" at bounding box center [903, 59] width 64 height 18
click at [856, 108] on div "Email" at bounding box center [880, 110] width 88 height 17
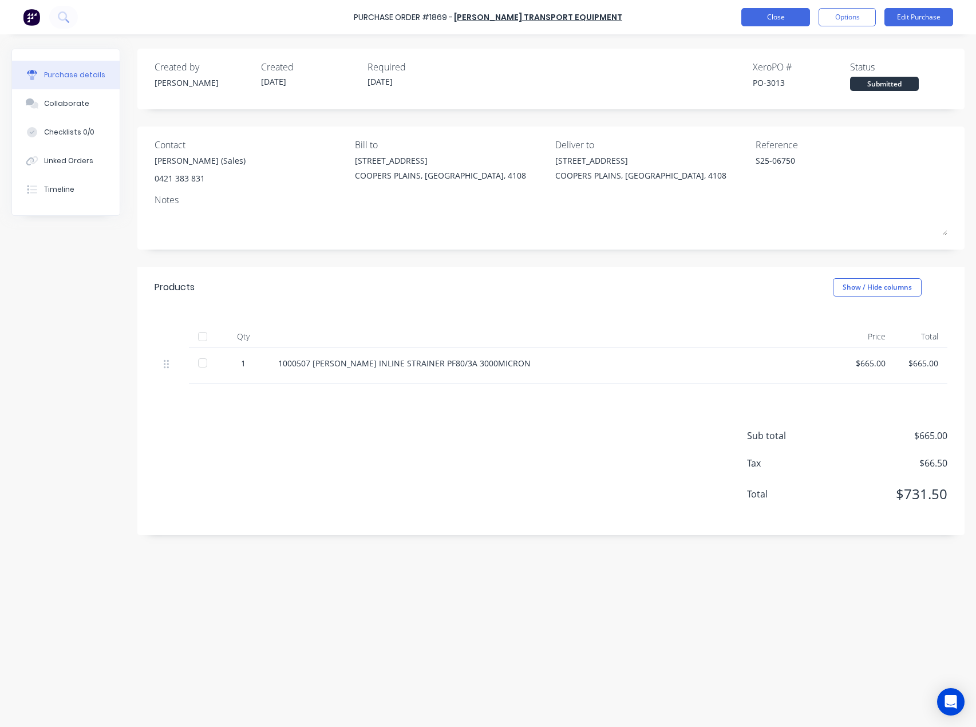
click at [787, 11] on button "Close" at bounding box center [775, 17] width 69 height 18
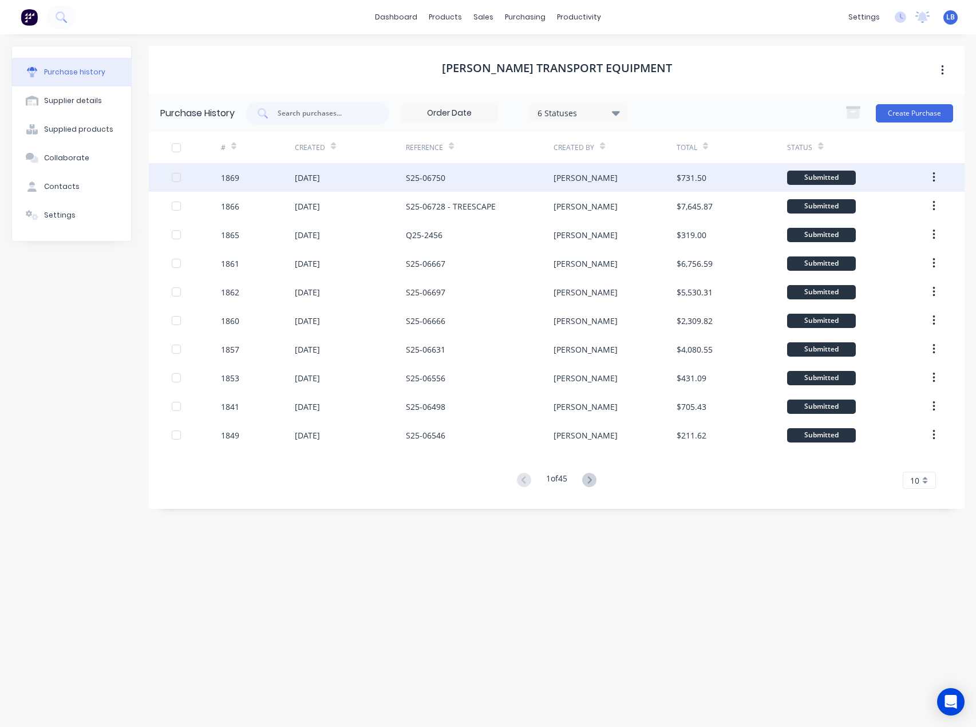
click at [423, 179] on div "S25-06750" at bounding box center [425, 178] width 39 height 12
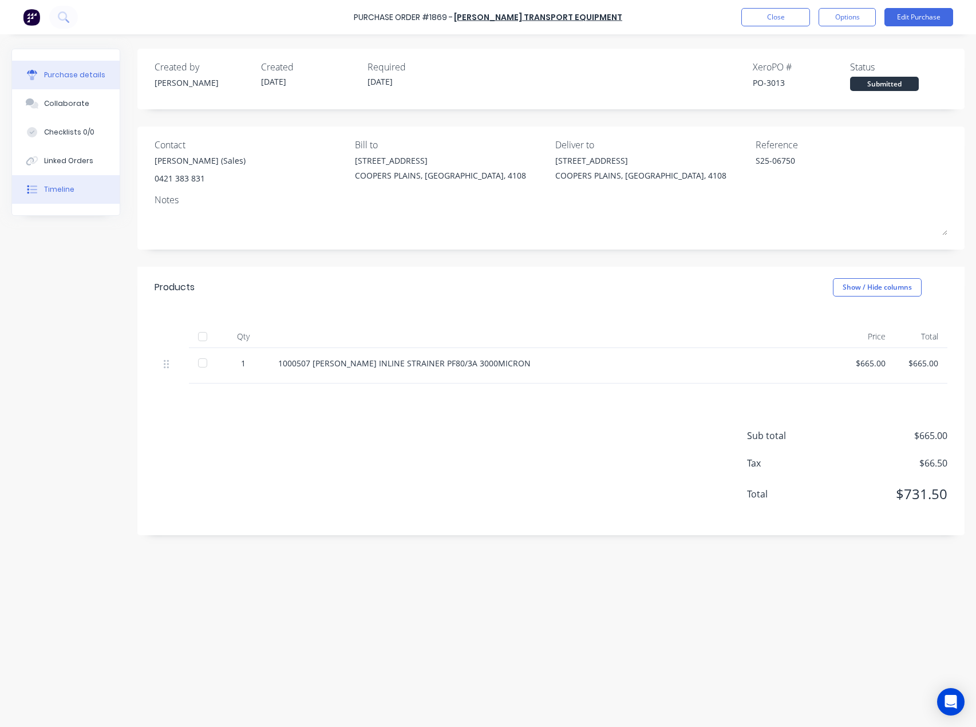
click at [71, 191] on div "Timeline" at bounding box center [59, 189] width 30 height 10
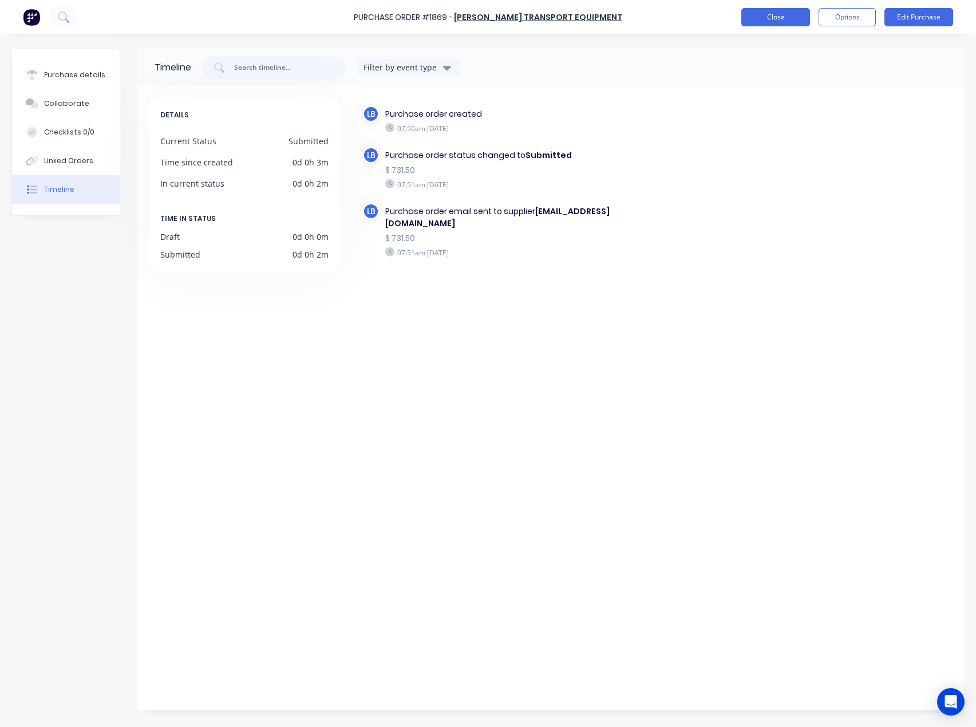
click at [786, 19] on button "Close" at bounding box center [775, 17] width 69 height 18
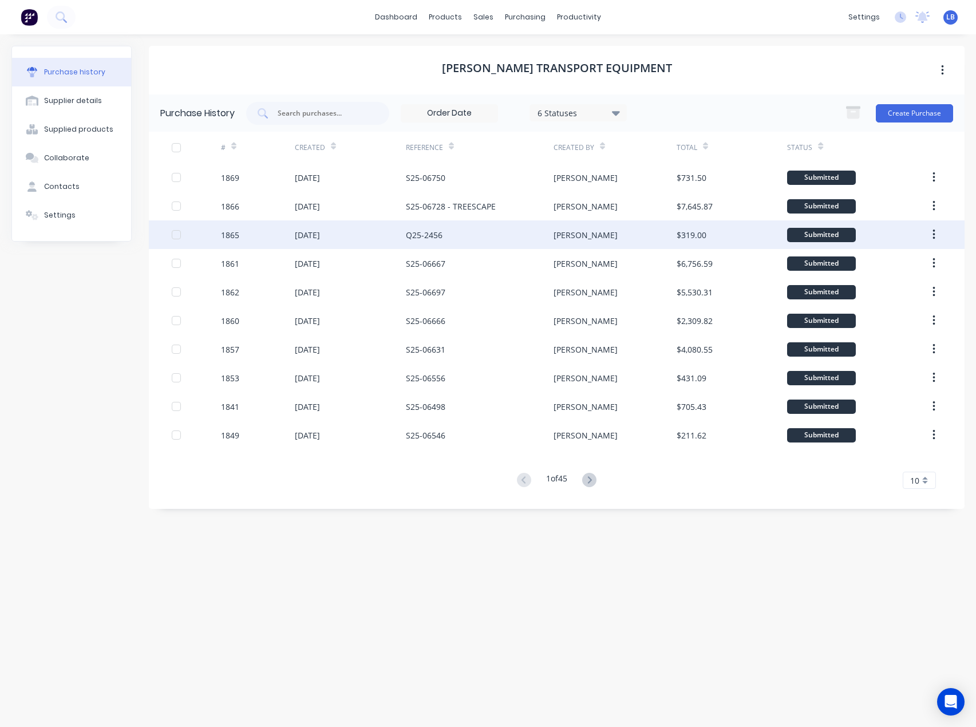
click at [436, 242] on div "Q25-2456" at bounding box center [480, 234] width 148 height 29
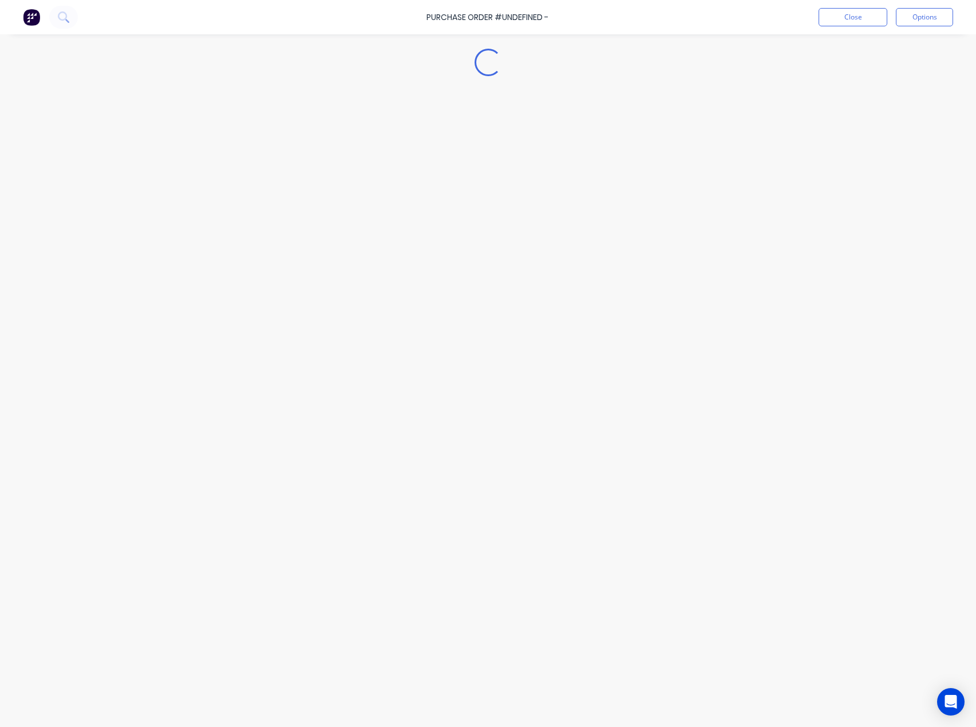
type textarea "x"
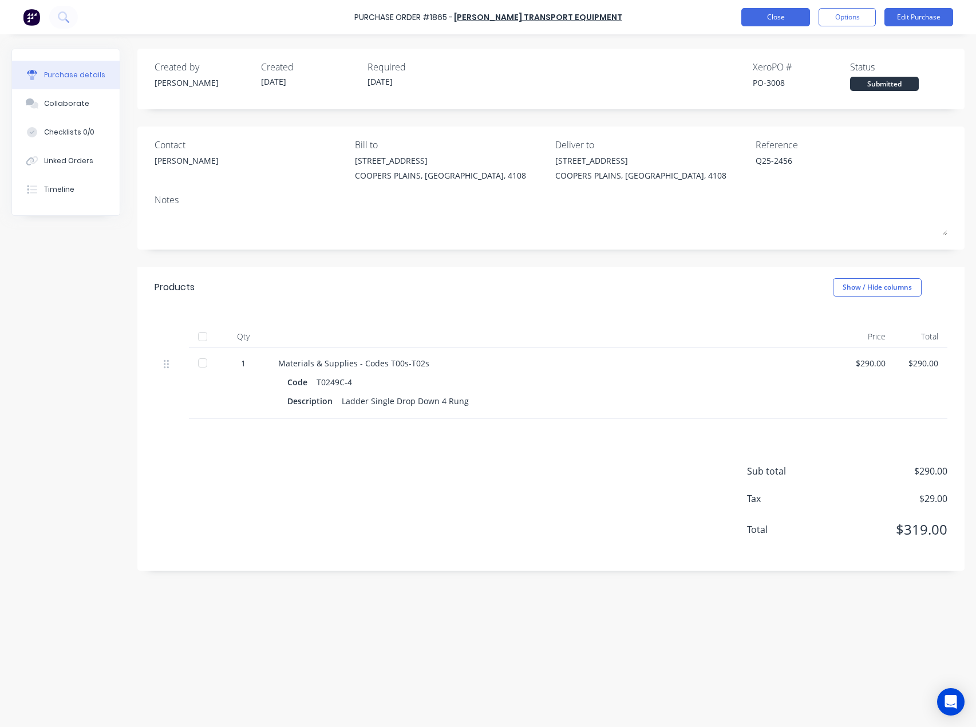
click at [779, 21] on button "Close" at bounding box center [775, 17] width 69 height 18
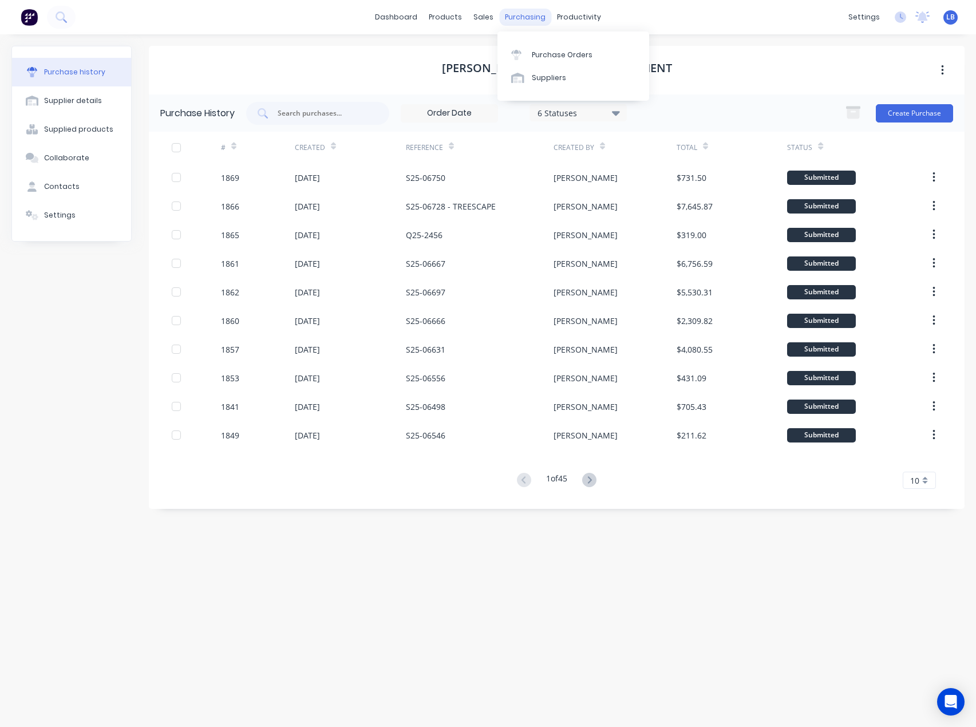
click at [521, 10] on div "purchasing" at bounding box center [525, 17] width 52 height 17
click at [540, 52] on div "Purchase Orders" at bounding box center [562, 55] width 61 height 10
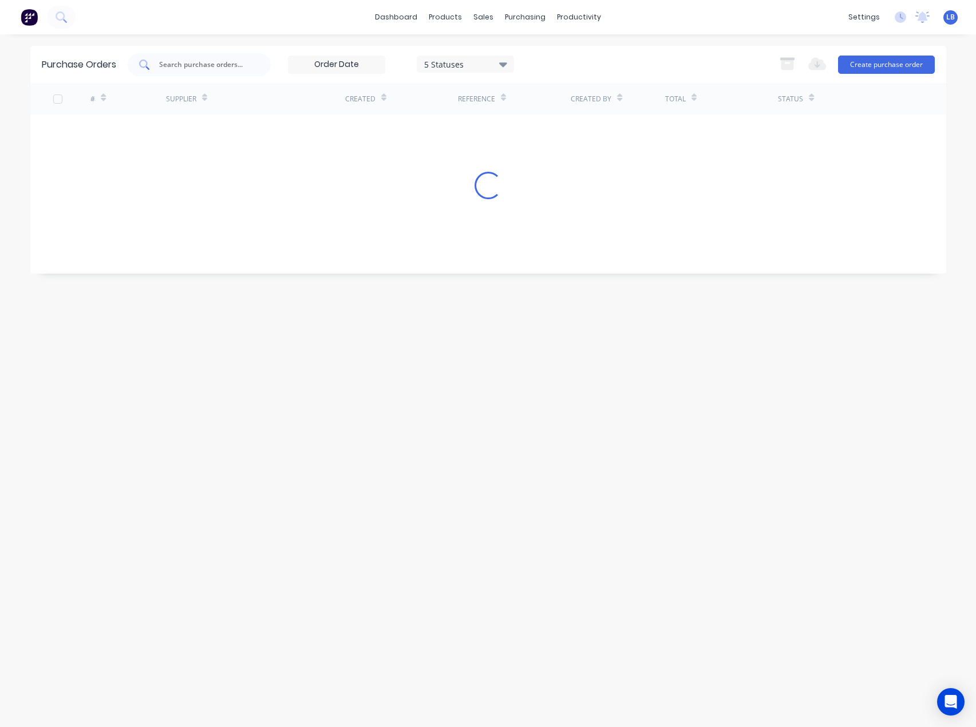
drag, startPoint x: 192, startPoint y: 62, endPoint x: 196, endPoint y: 66, distance: 6.1
click at [193, 62] on input "text" at bounding box center [205, 64] width 95 height 11
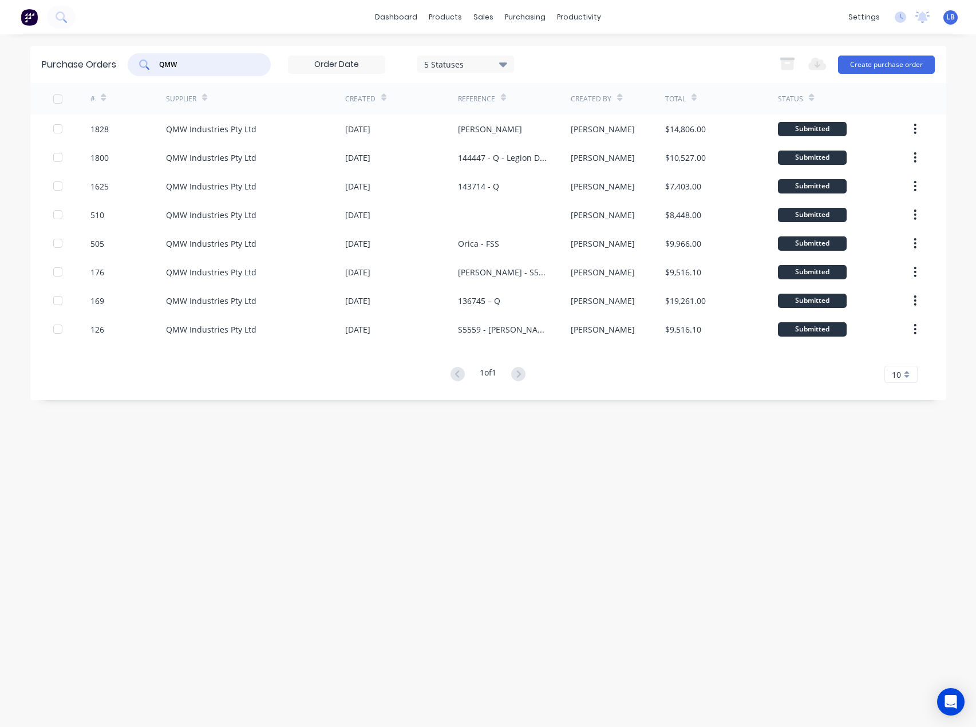
type input "QMW"
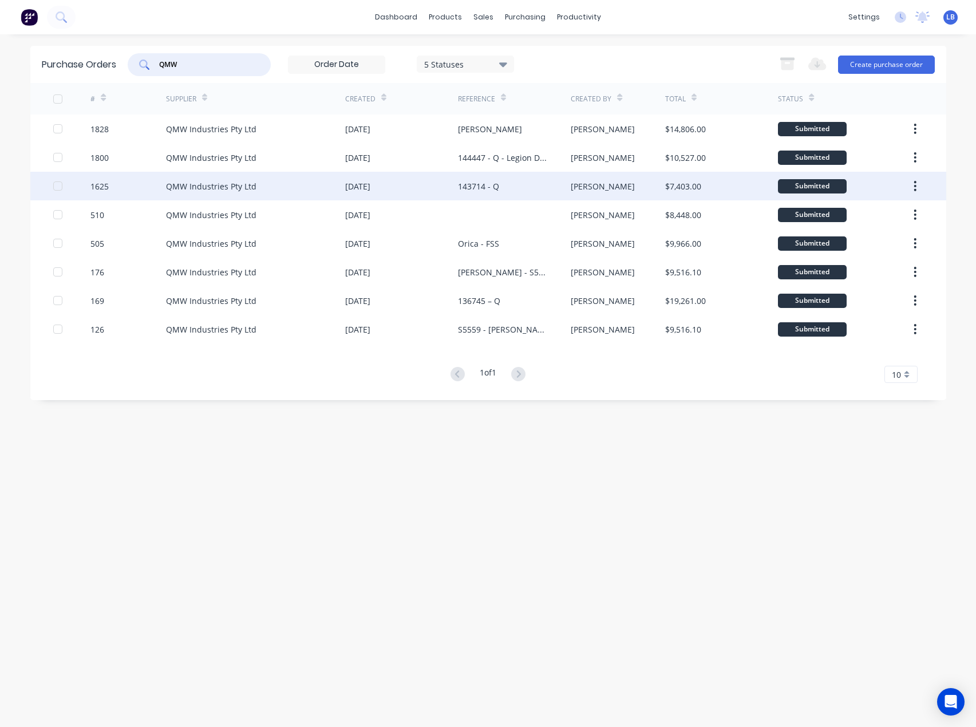
click at [214, 179] on div "QMW Industries Pty Ltd" at bounding box center [255, 186] width 179 height 29
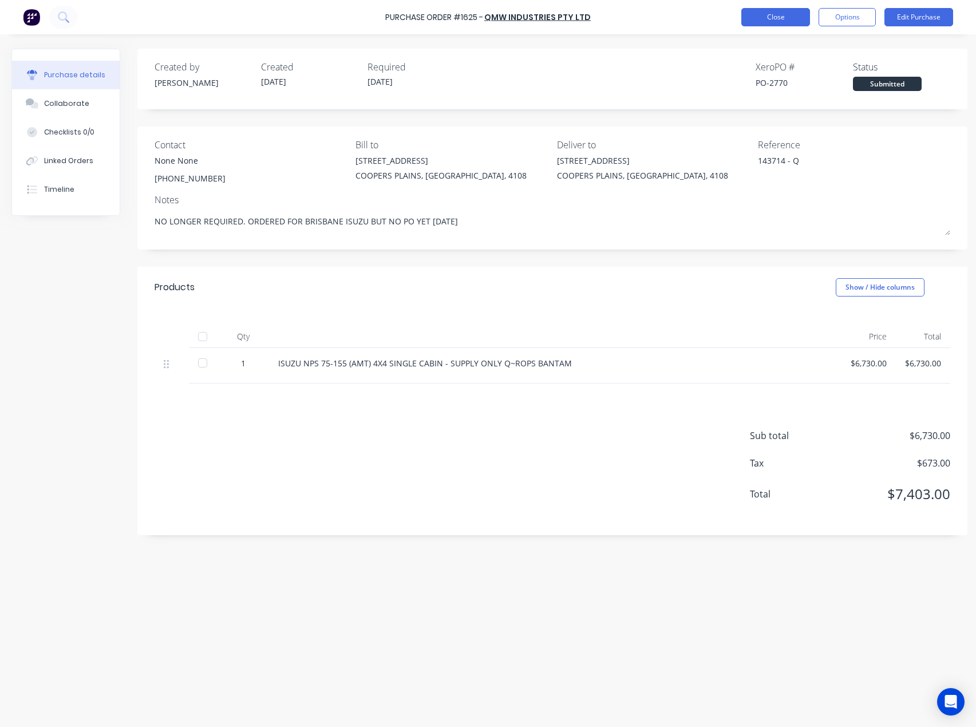
click at [773, 8] on button "Close" at bounding box center [775, 17] width 69 height 18
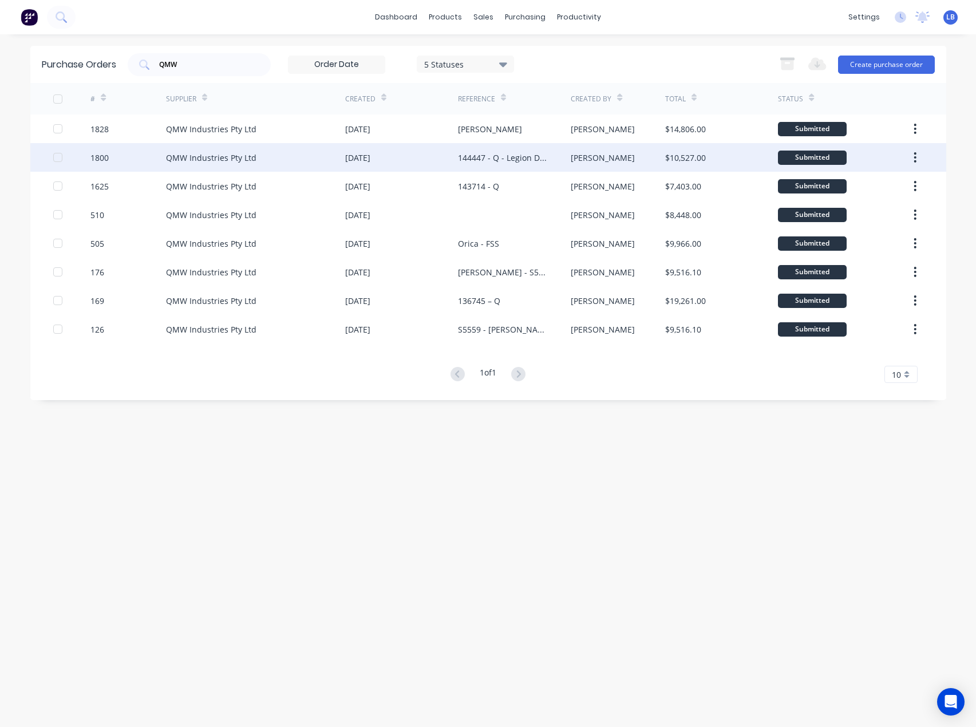
click at [275, 152] on div "QMW Industries Pty Ltd" at bounding box center [255, 157] width 179 height 29
type textarea "x"
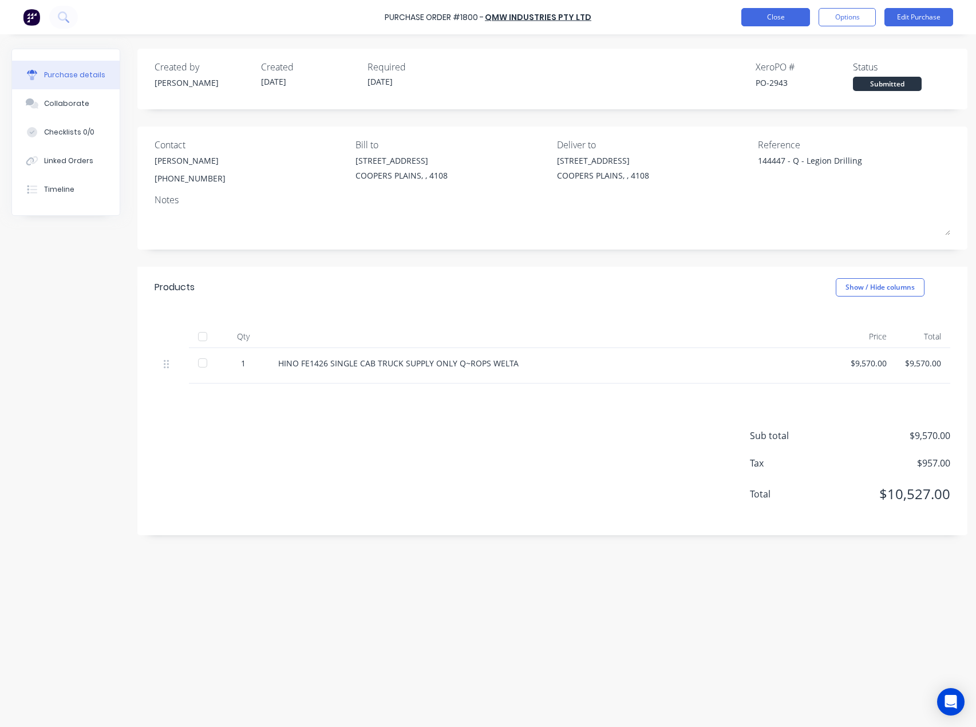
click at [797, 19] on button "Close" at bounding box center [775, 17] width 69 height 18
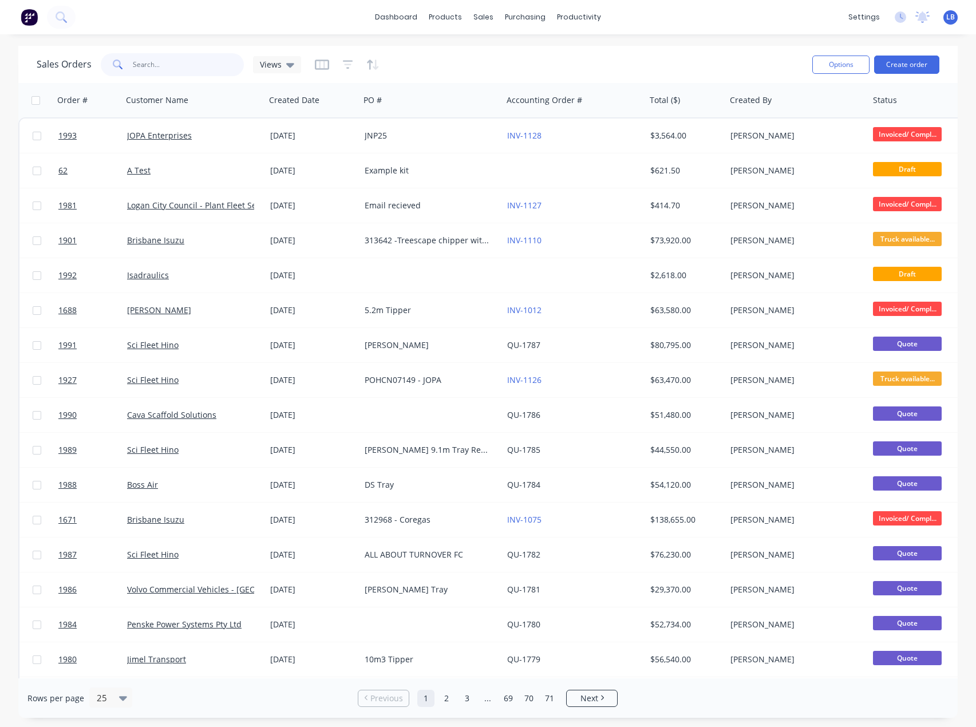
click at [185, 68] on input "text" at bounding box center [189, 64] width 112 height 23
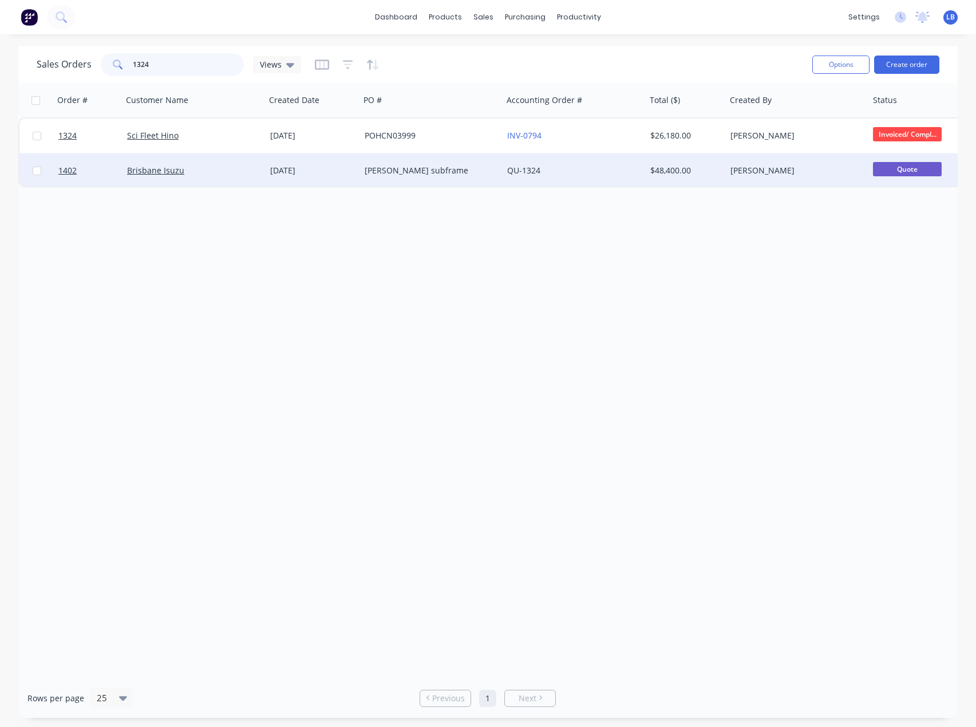
type input "1324"
click at [386, 172] on div "Matt tray subframe" at bounding box center [428, 170] width 127 height 11
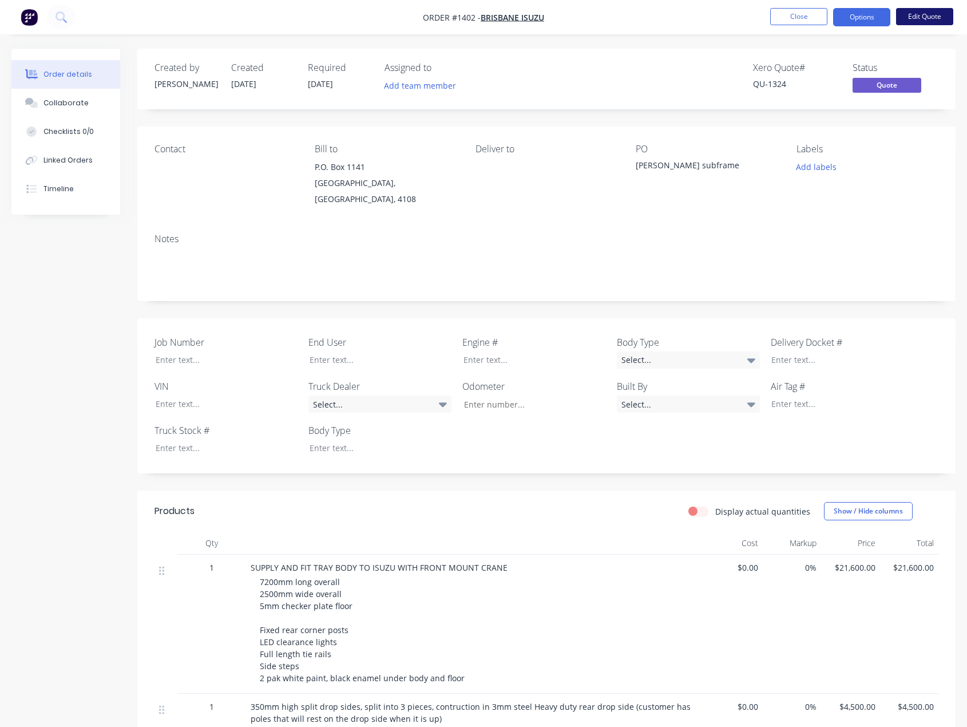
click at [928, 17] on button "Edit Quote" at bounding box center [924, 16] width 57 height 17
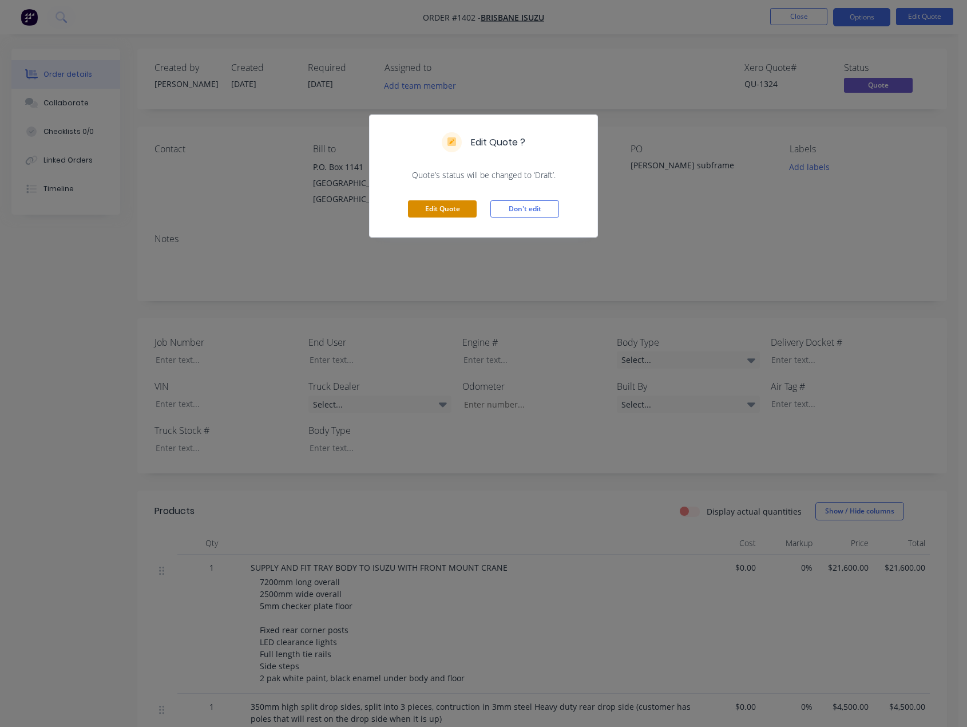
click at [450, 210] on button "Edit Quote" at bounding box center [442, 208] width 69 height 17
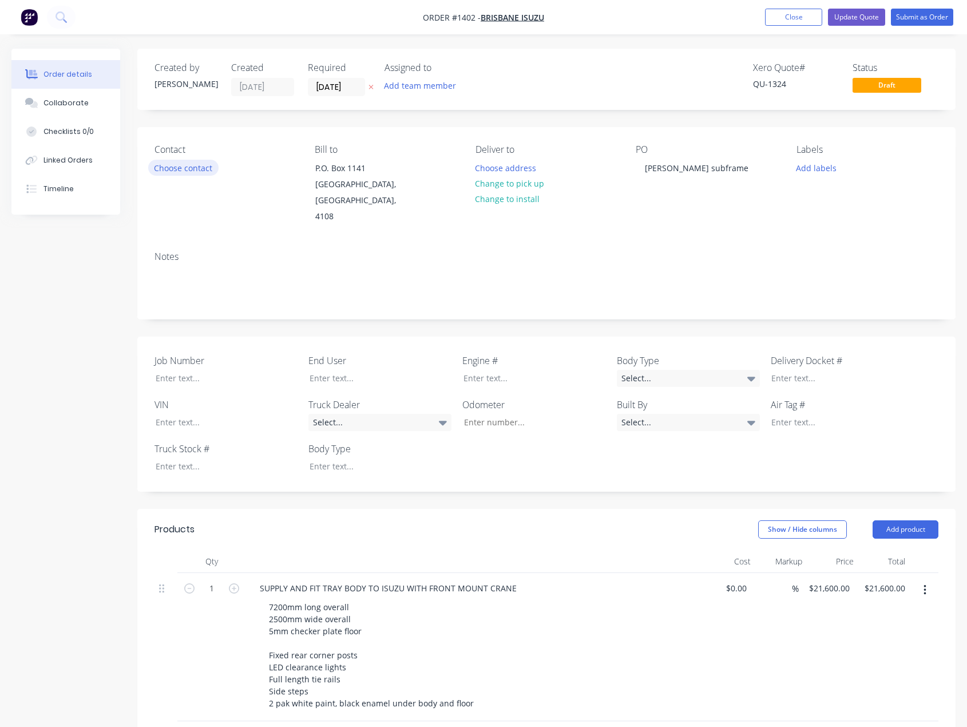
click at [186, 164] on button "Choose contact" at bounding box center [183, 167] width 70 height 15
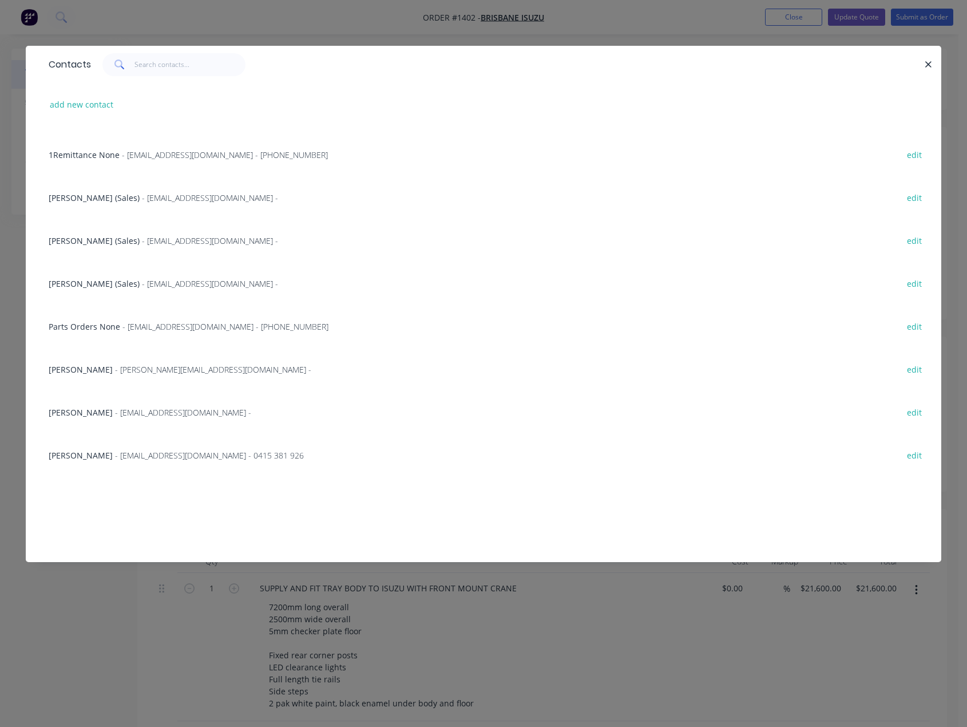
scroll to position [172, 0]
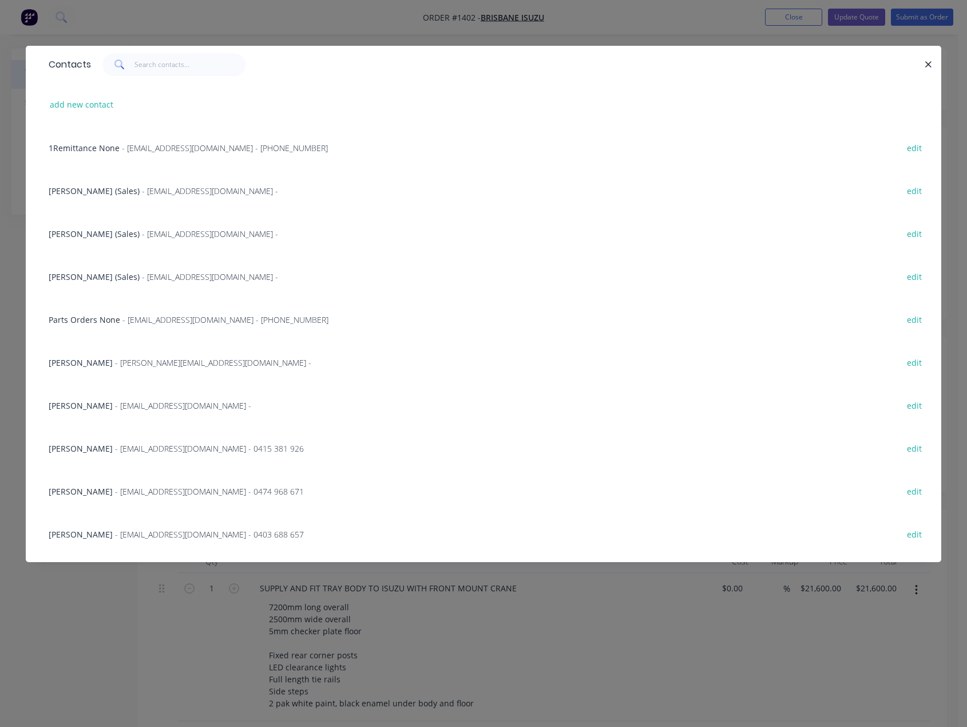
click at [142, 273] on span "- mbarrett@brisbaneisuzu.com.au -" at bounding box center [210, 276] width 136 height 11
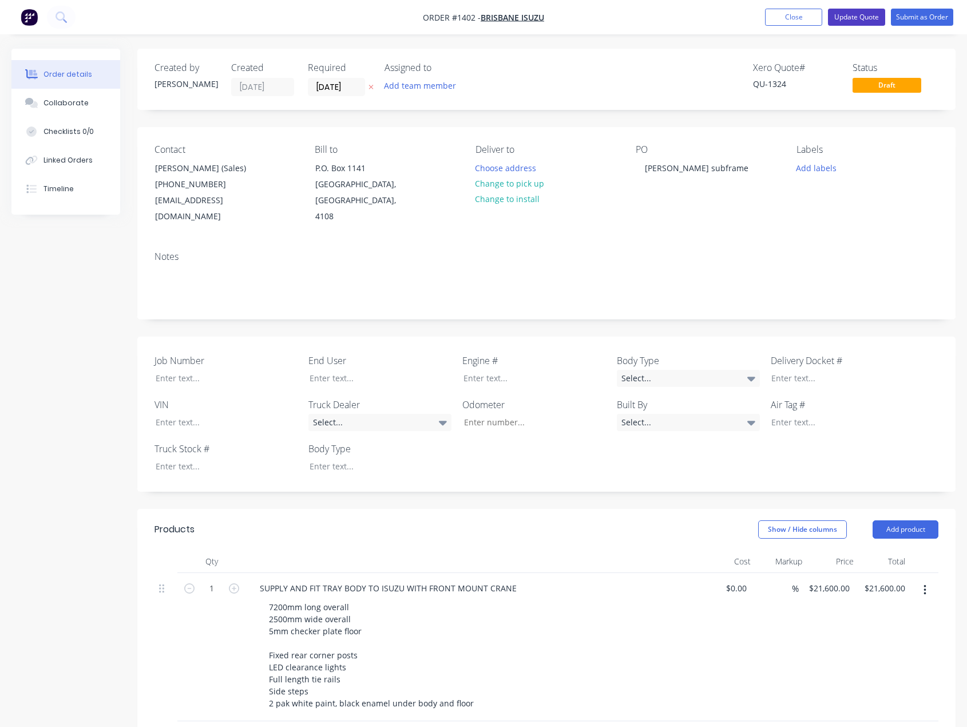
click at [855, 18] on button "Update Quote" at bounding box center [856, 17] width 57 height 17
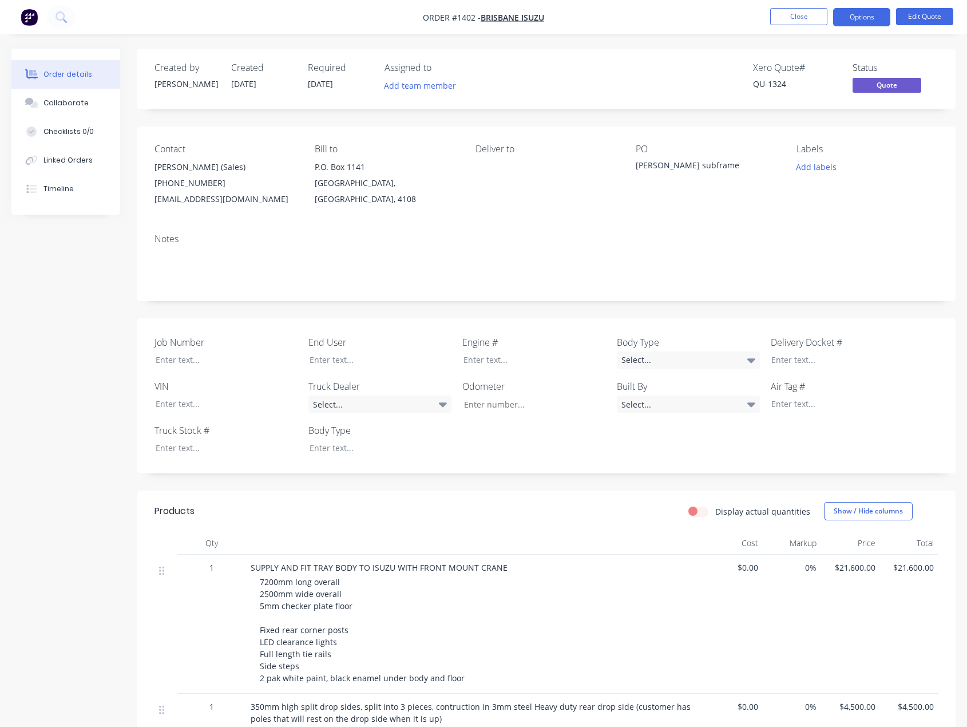
click at [780, 652] on div "0%" at bounding box center [792, 624] width 59 height 139
click at [505, 358] on div at bounding box center [526, 359] width 143 height 17
paste div
click at [211, 359] on div at bounding box center [218, 359] width 143 height 17
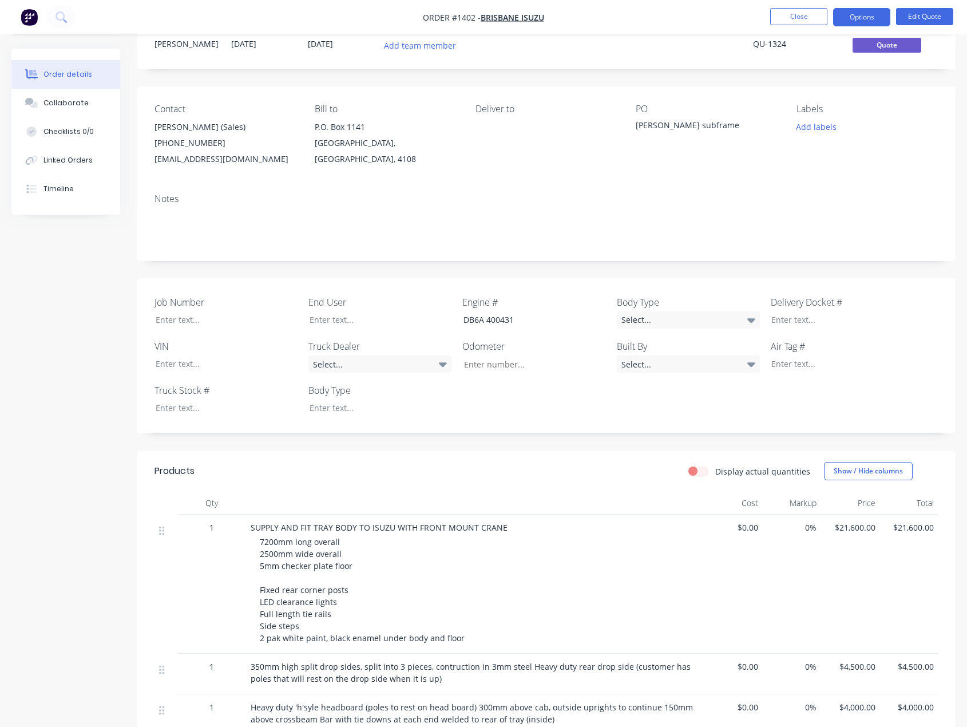
scroll to position [57, 0]
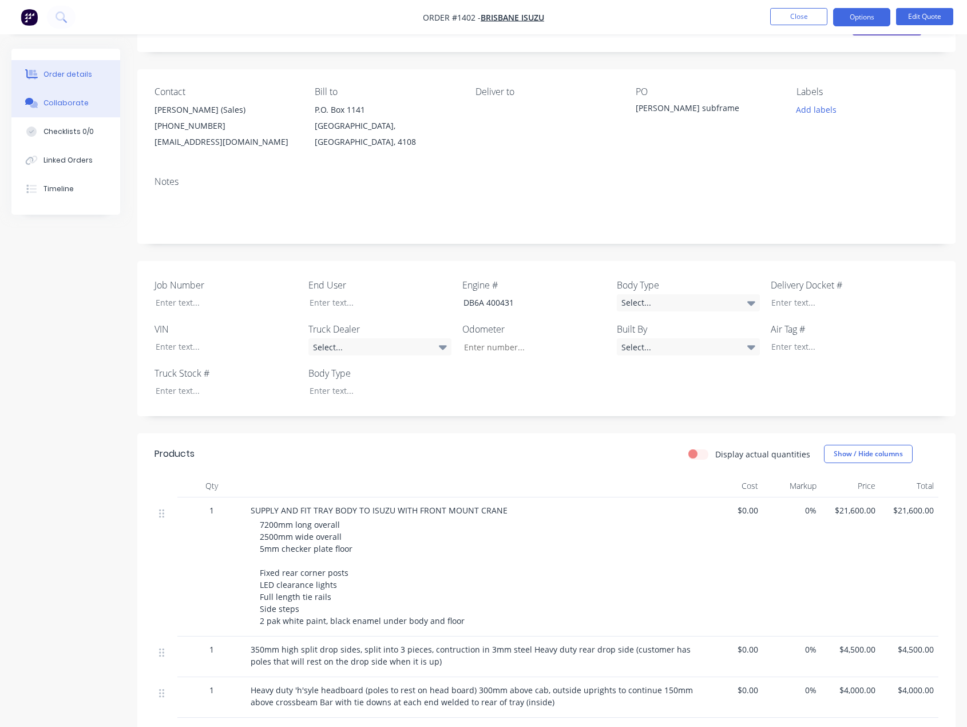
click at [66, 111] on button "Collaborate" at bounding box center [65, 103] width 109 height 29
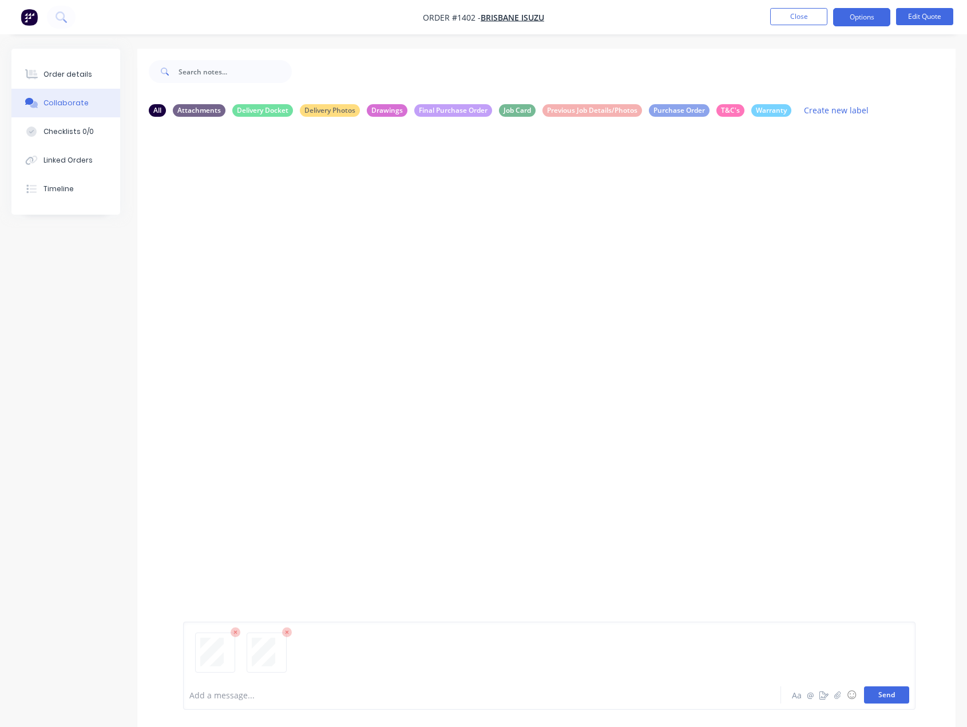
click at [883, 693] on button "Send" at bounding box center [886, 694] width 45 height 17
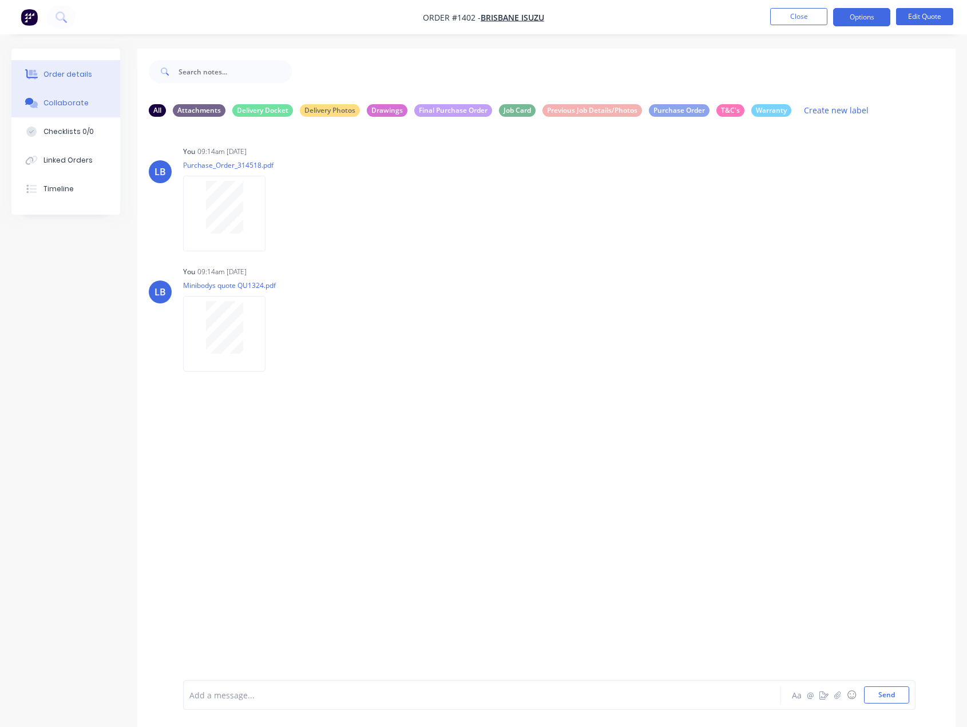
click at [68, 68] on button "Order details" at bounding box center [65, 74] width 109 height 29
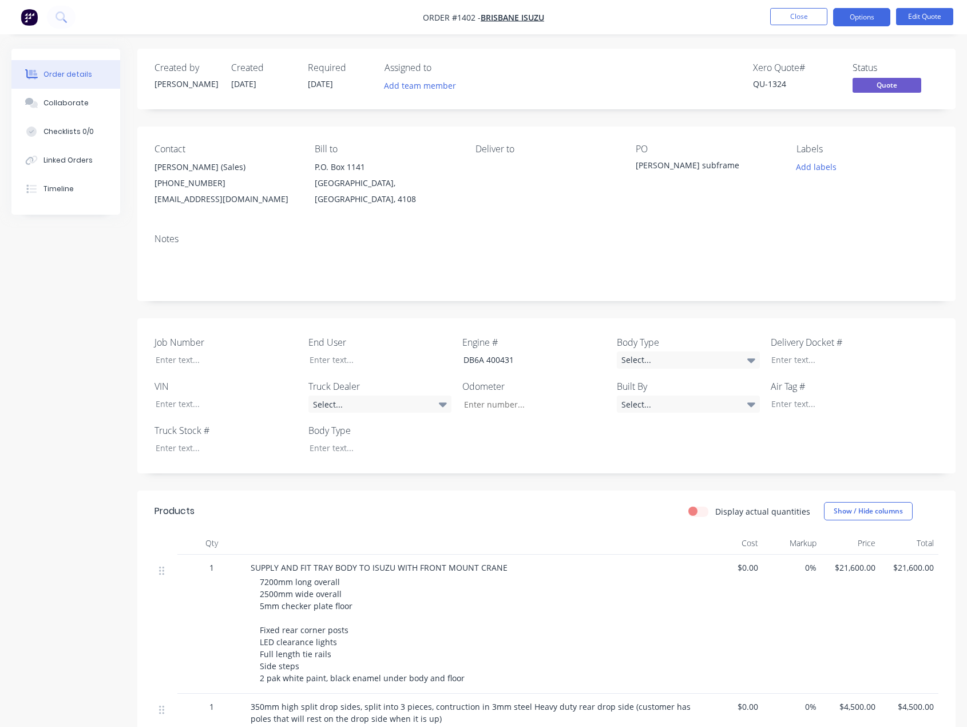
click at [708, 167] on div "Matt tray subframe" at bounding box center [707, 167] width 142 height 16
click at [907, 14] on button "Edit Quote" at bounding box center [924, 16] width 57 height 17
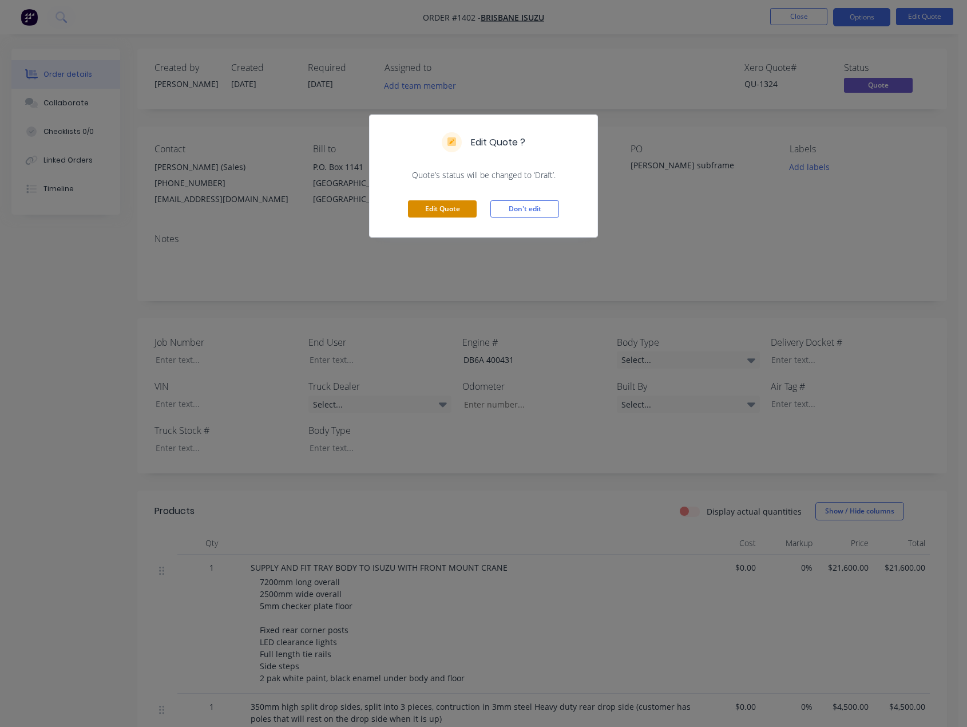
click at [434, 207] on button "Edit Quote" at bounding box center [442, 208] width 69 height 17
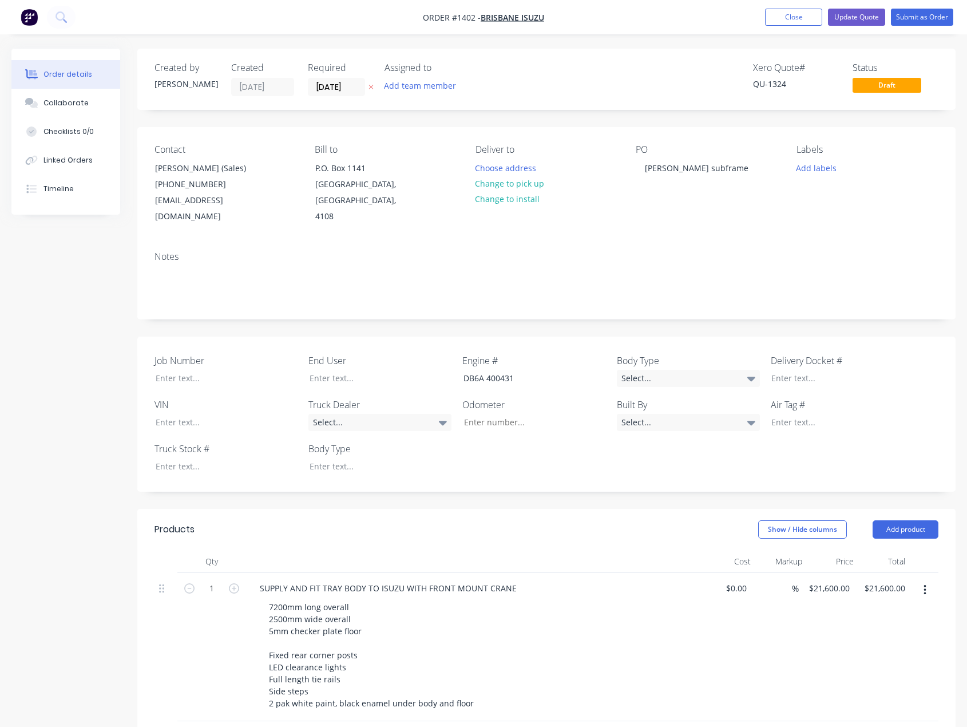
click at [730, 170] on div "PO Matt tray subframe" at bounding box center [707, 184] width 142 height 81
drag, startPoint x: 721, startPoint y: 167, endPoint x: 554, endPoint y: 172, distance: 167.2
click at [555, 172] on div "Contact Matt Barrett (Sales) (07) 3373 2400 mbarrett@brisbaneisuzu.com.au Bill …" at bounding box center [546, 184] width 819 height 115
paste div
click at [687, 167] on div "314518 - MArjen" at bounding box center [676, 168] width 81 height 17
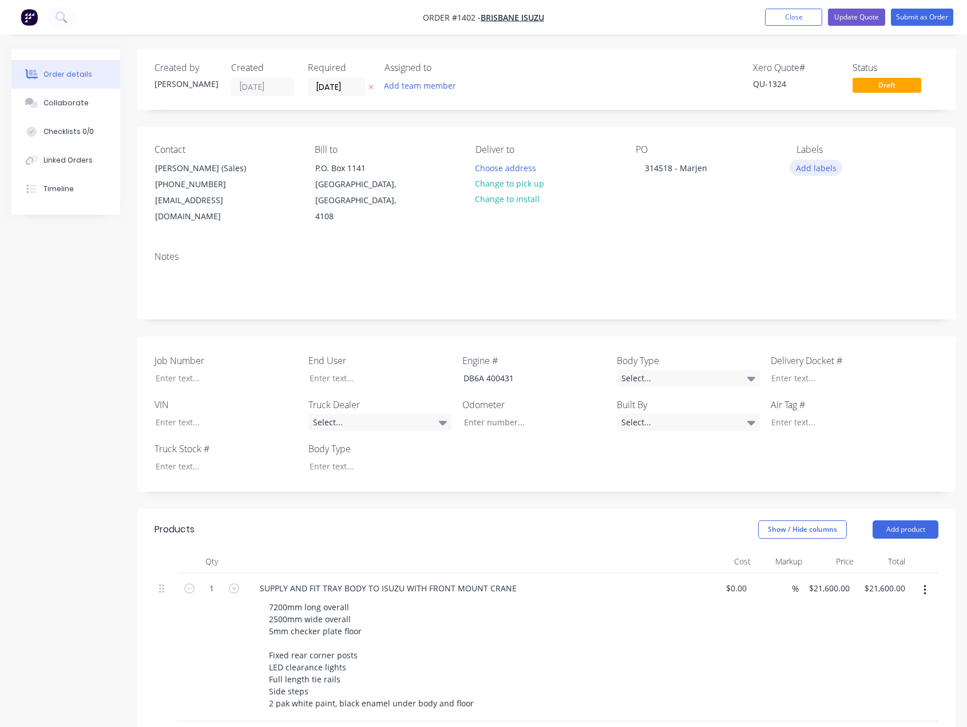
click at [812, 164] on button "Add labels" at bounding box center [816, 167] width 53 height 15
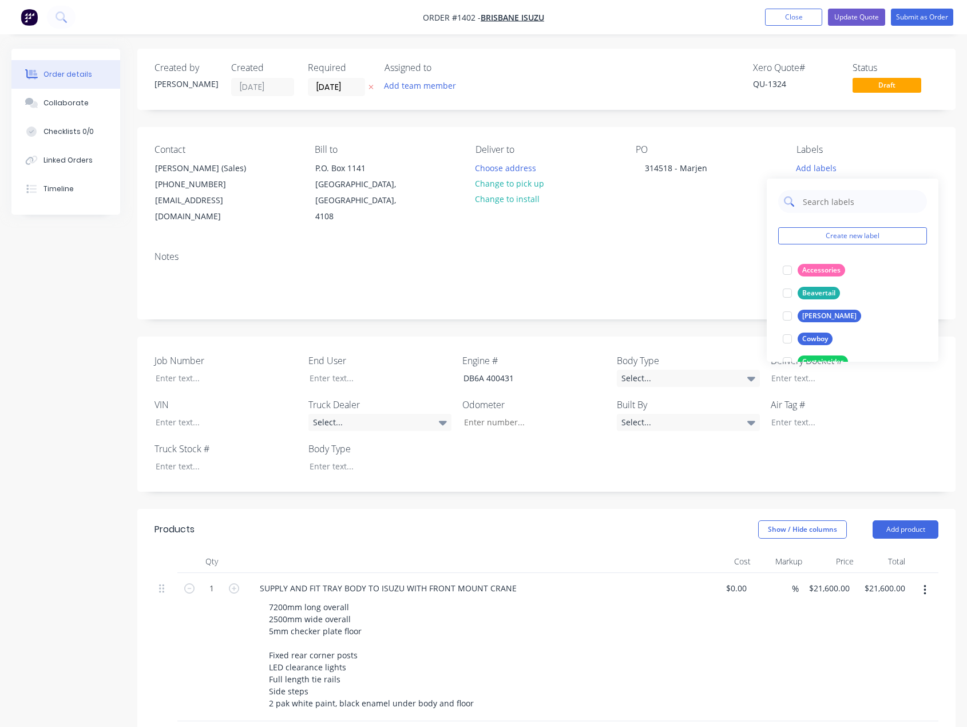
click at [836, 203] on input "text" at bounding box center [862, 201] width 120 height 23
type input "Tray"
click at [789, 294] on div at bounding box center [787, 293] width 23 height 23
click at [650, 223] on div "Contact Matt Barrett (Sales) (07) 3373 2400 mbarrett@brisbaneisuzu.com.au Bill …" at bounding box center [546, 184] width 819 height 115
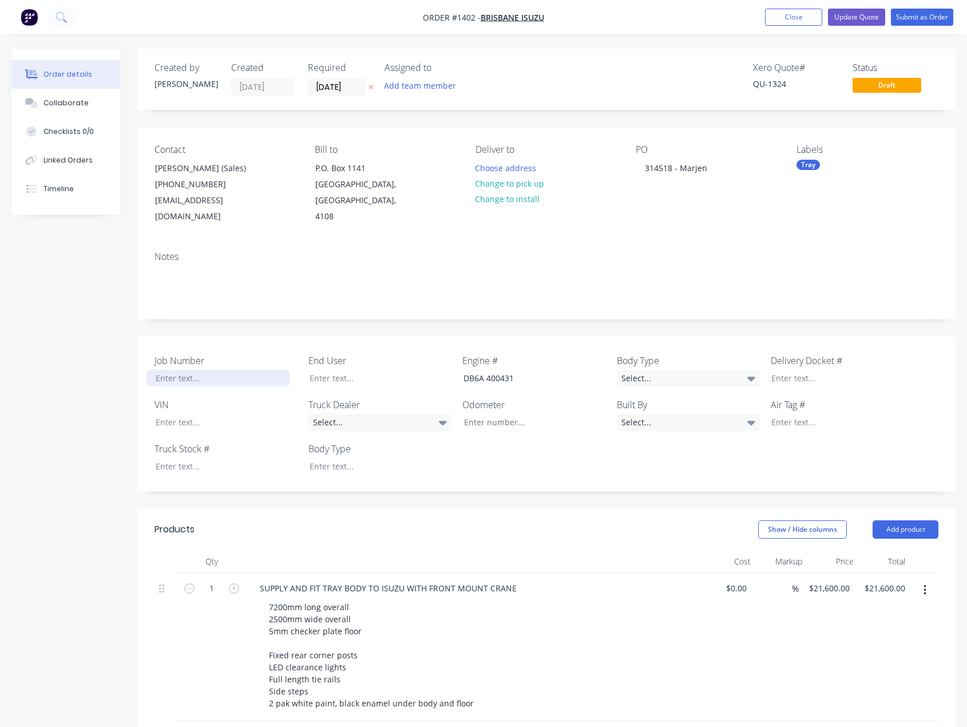
click at [189, 370] on div at bounding box center [218, 378] width 143 height 17
click at [745, 370] on div "Select..." at bounding box center [688, 378] width 143 height 17
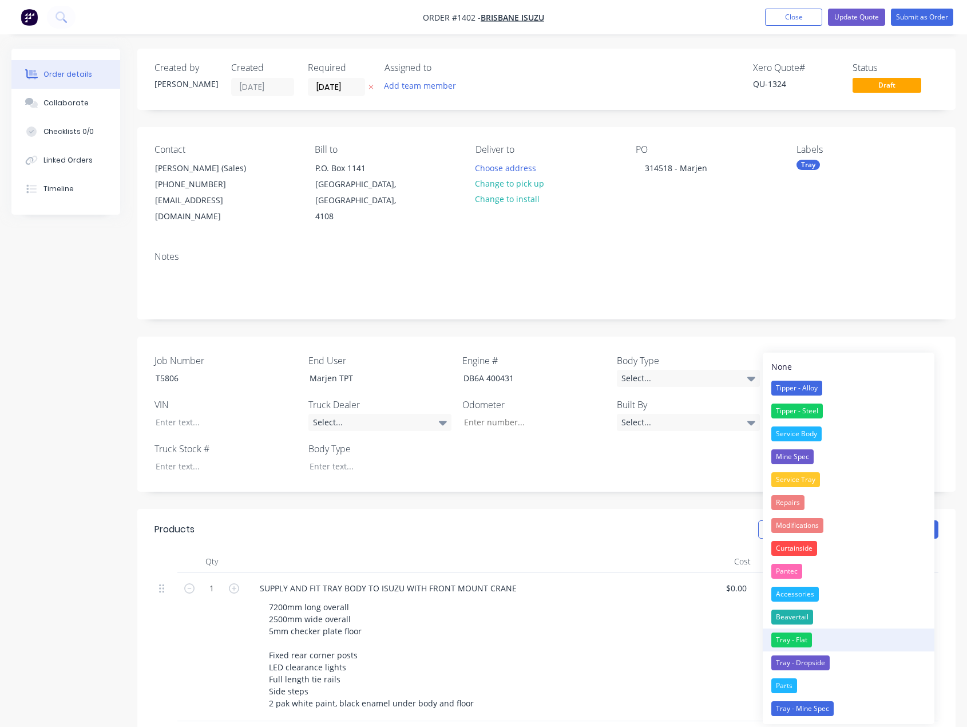
click at [800, 641] on div "Tray - Flat" at bounding box center [792, 640] width 41 height 15
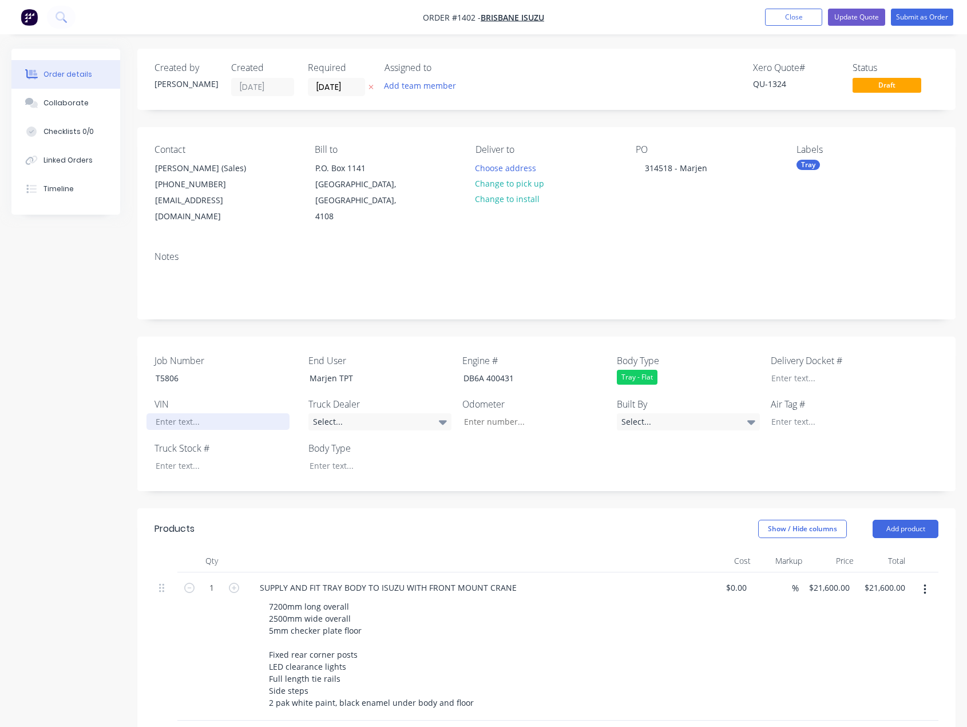
click at [160, 413] on div at bounding box center [218, 421] width 143 height 17
click at [180, 413] on div at bounding box center [218, 421] width 143 height 17
paste div
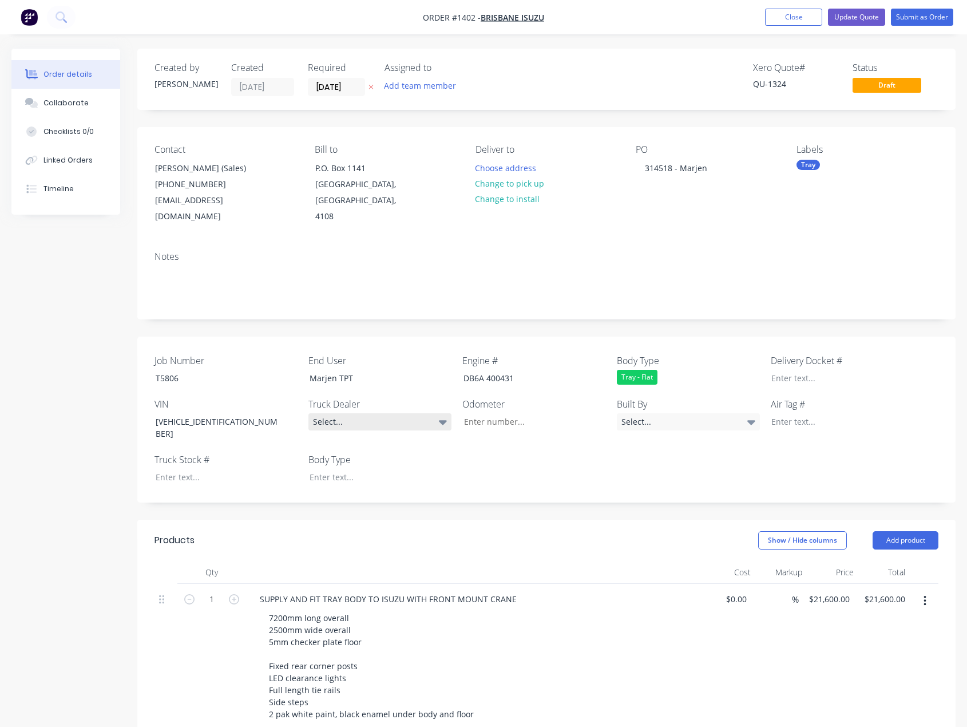
click at [350, 413] on div "Select..." at bounding box center [380, 421] width 143 height 17
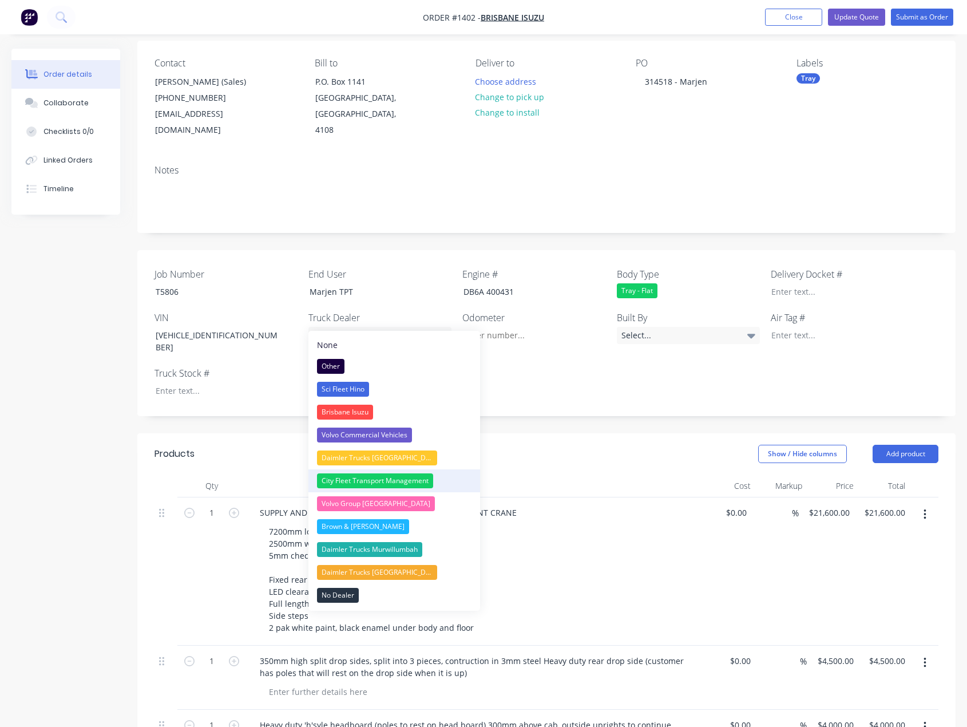
scroll to position [114, 0]
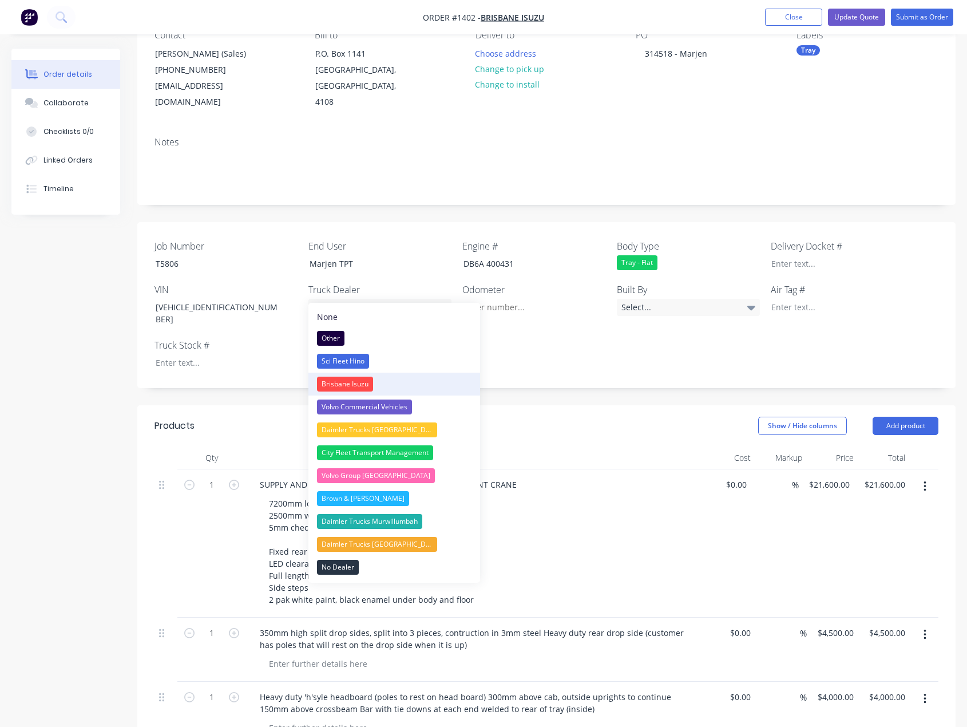
click at [363, 375] on button "Brisbane Isuzu" at bounding box center [395, 384] width 172 height 23
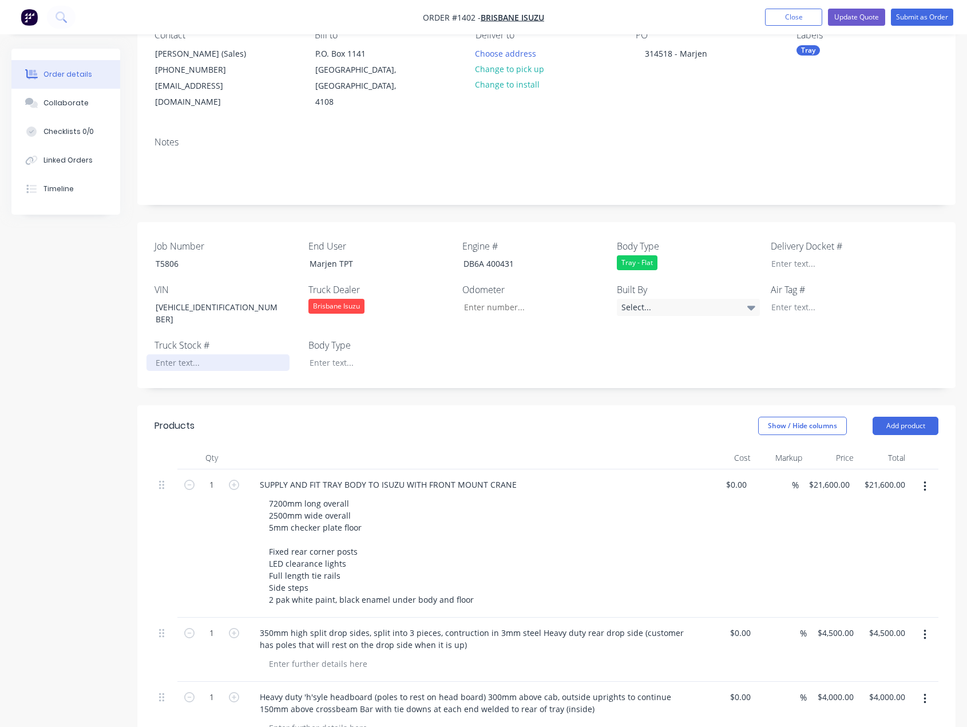
click at [187, 354] on div at bounding box center [218, 362] width 143 height 17
click at [192, 354] on div at bounding box center [218, 362] width 143 height 17
paste div
click at [327, 345] on div "Job Number T5806 End User Marjen TPT Engine # DB6A 400431 Body Type Tray - Flat…" at bounding box center [546, 305] width 819 height 166
click at [331, 354] on div at bounding box center [372, 362] width 143 height 17
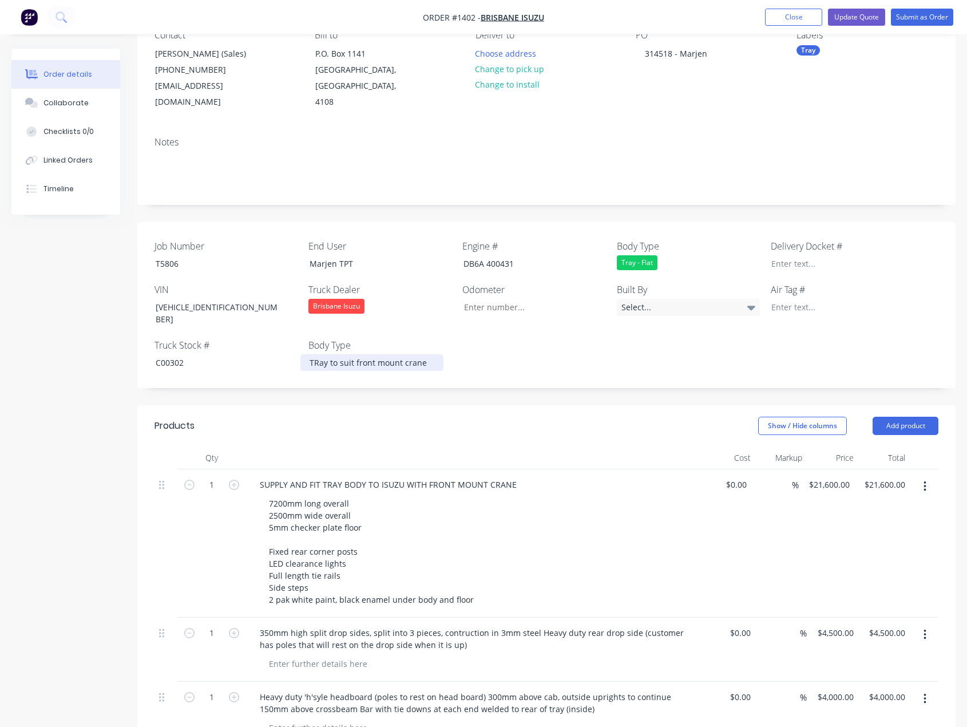
click at [317, 354] on div "TRay to suit front mount crane" at bounding box center [372, 362] width 143 height 17
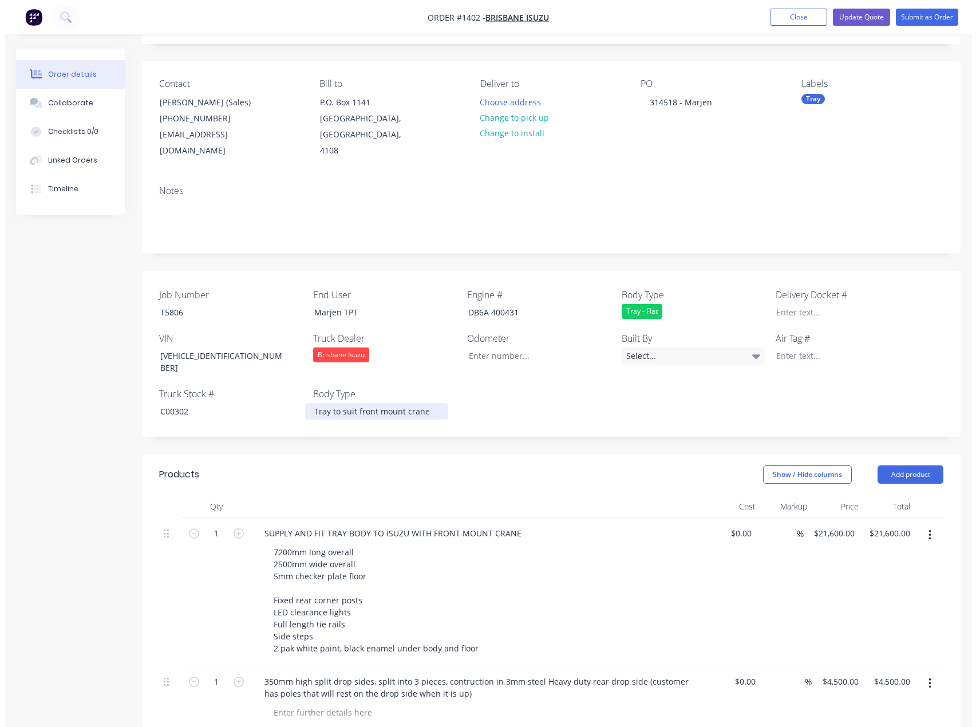
scroll to position [0, 0]
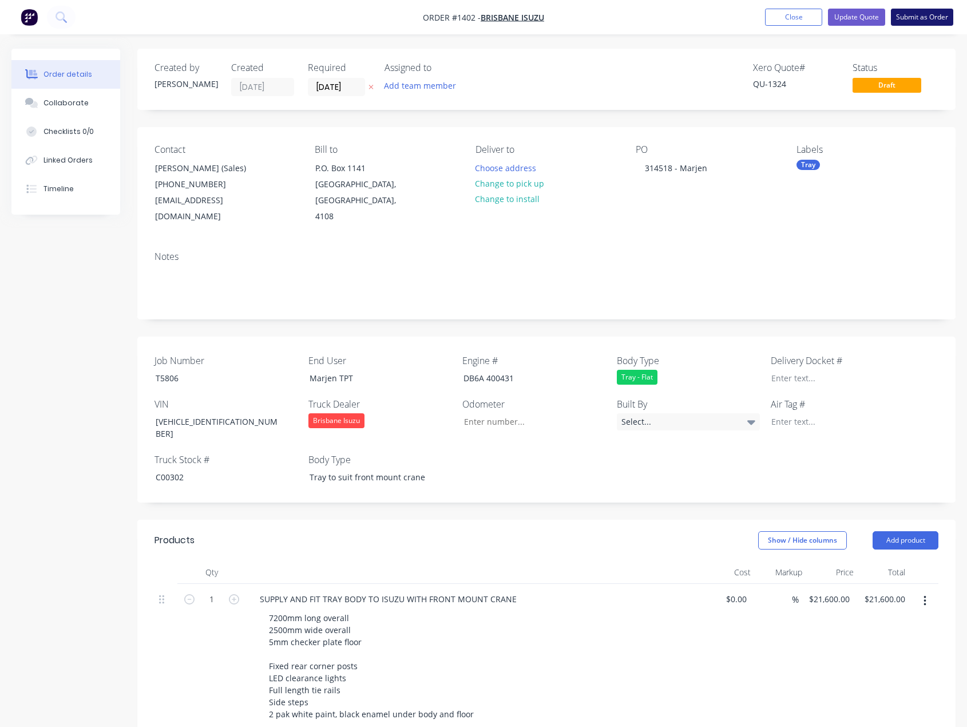
click at [935, 17] on button "Submit as Order" at bounding box center [922, 17] width 62 height 17
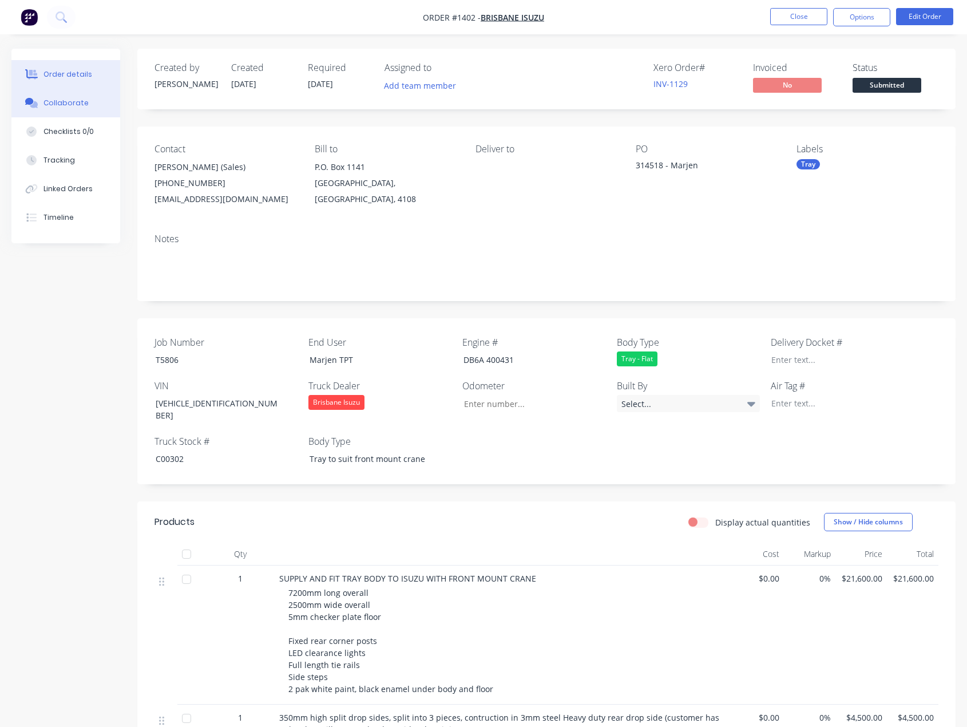
click at [63, 104] on div "Collaborate" at bounding box center [66, 103] width 45 height 10
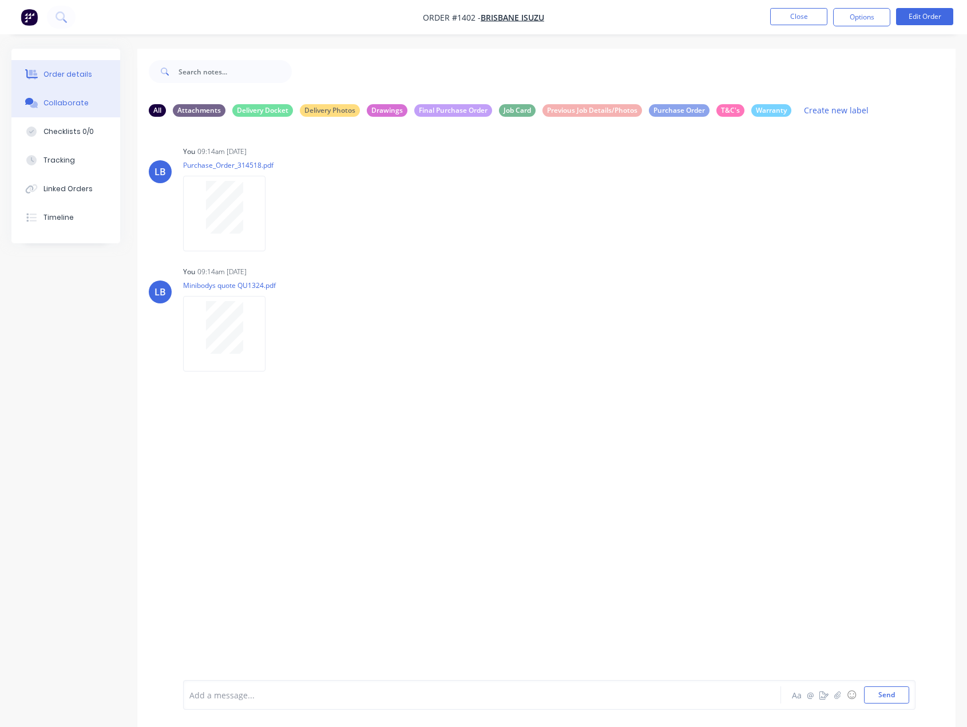
click at [74, 72] on div "Order details" at bounding box center [68, 74] width 49 height 10
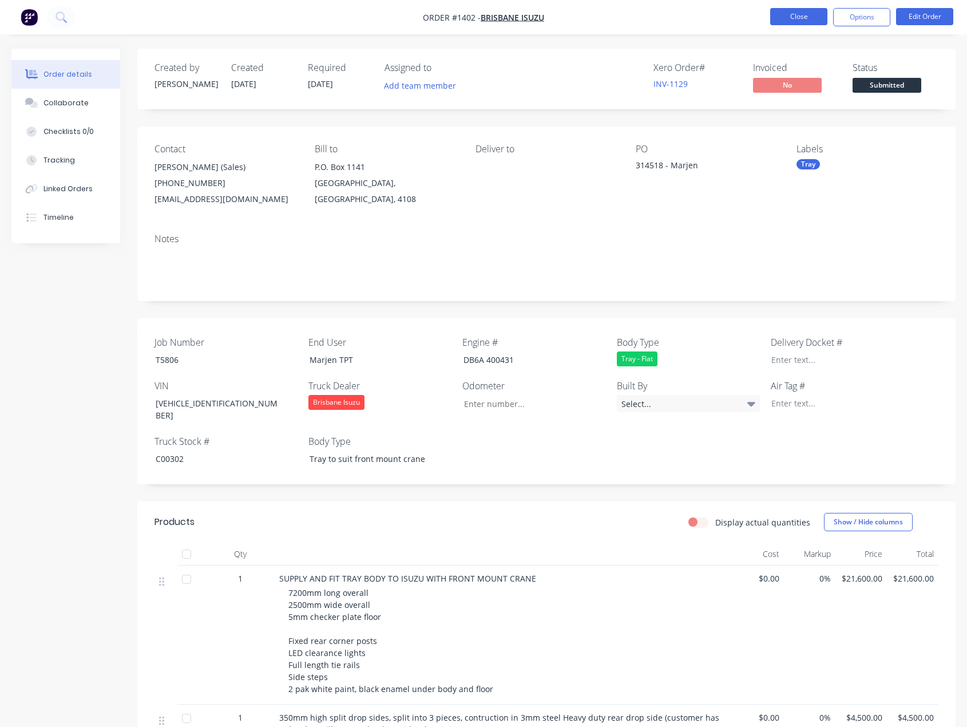
click at [799, 17] on button "Close" at bounding box center [798, 16] width 57 height 17
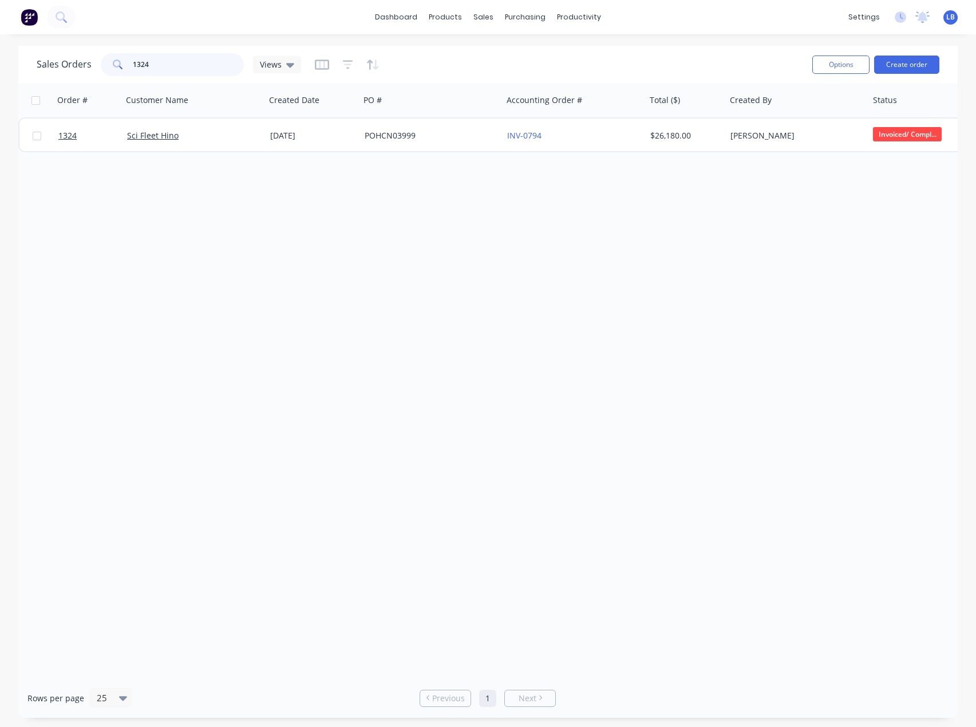
drag, startPoint x: 165, startPoint y: 61, endPoint x: 101, endPoint y: 62, distance: 64.1
click at [101, 62] on div "1324" at bounding box center [172, 64] width 143 height 23
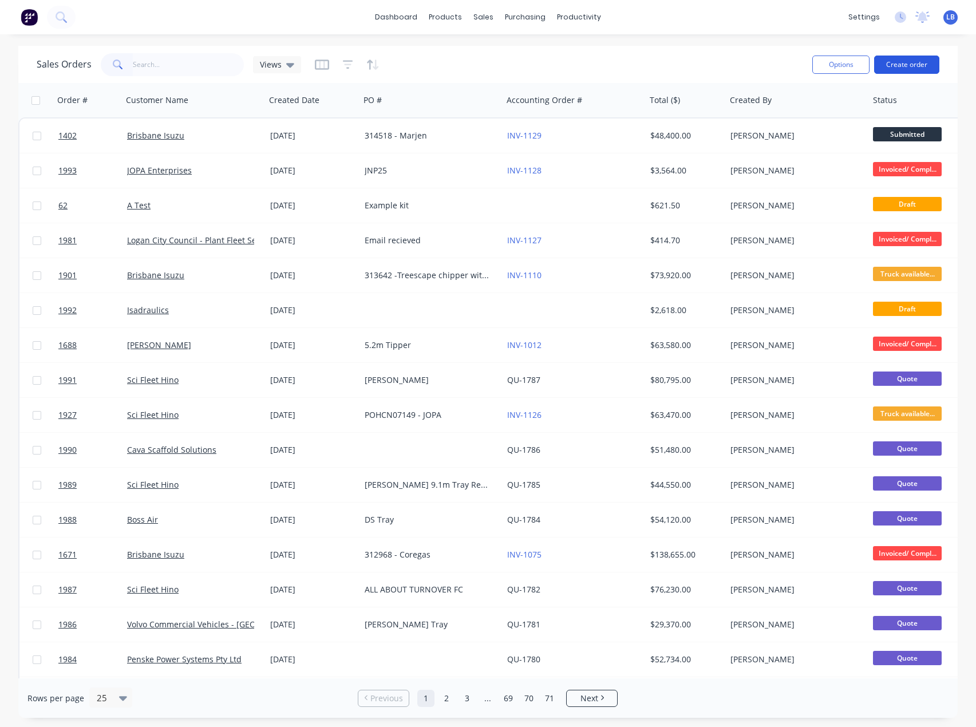
click at [899, 65] on button "Create order" at bounding box center [906, 65] width 65 height 18
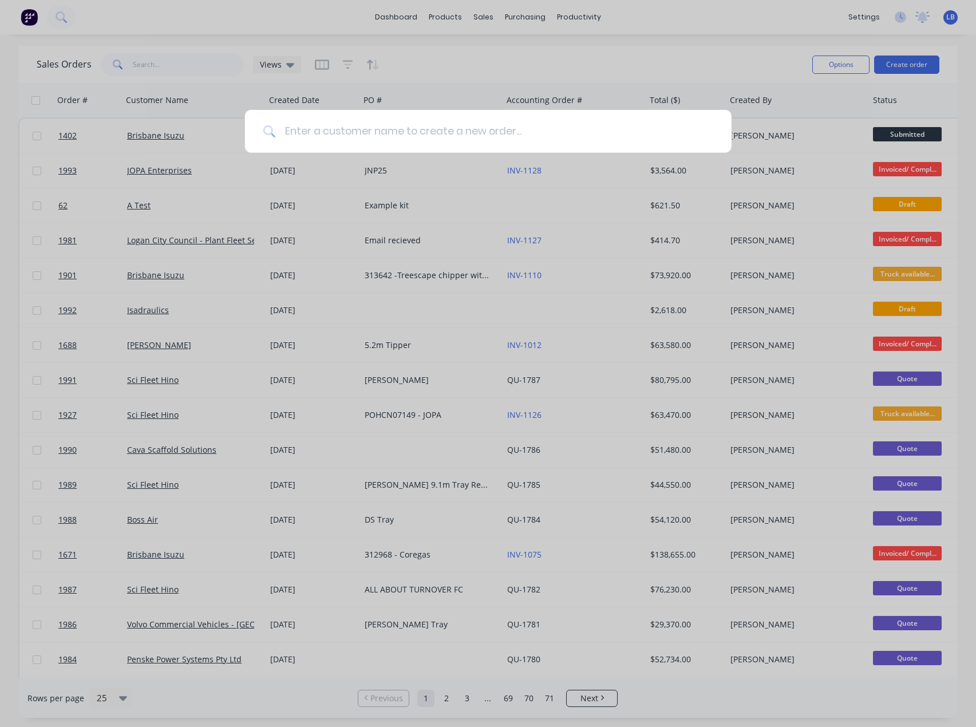
click at [297, 148] on input at bounding box center [494, 131] width 438 height 43
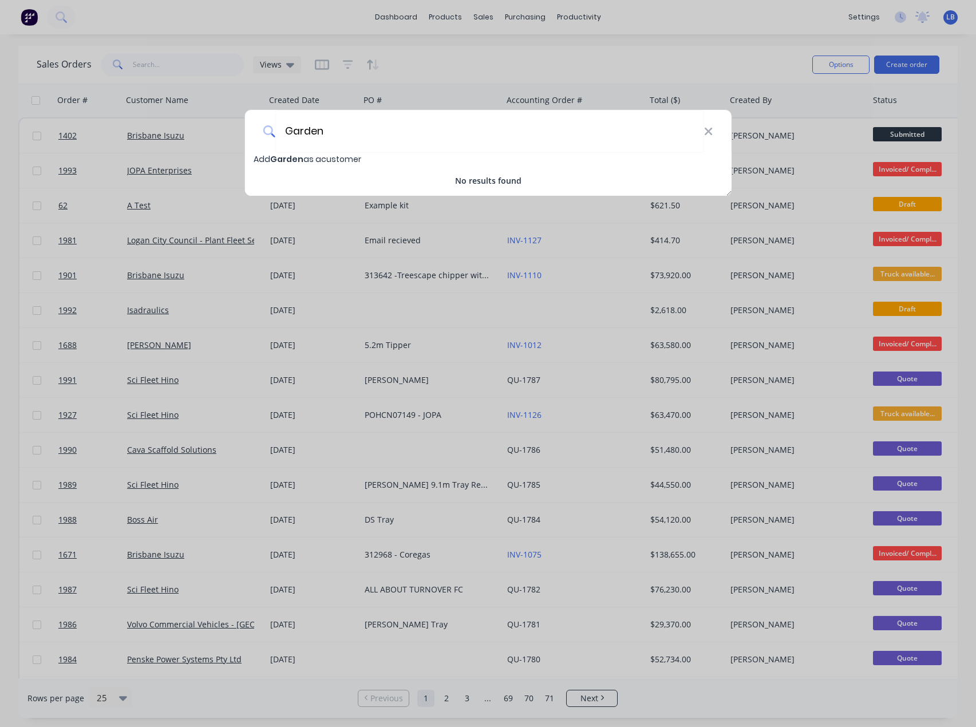
type input "Garden"
click at [707, 131] on icon at bounding box center [708, 131] width 9 height 13
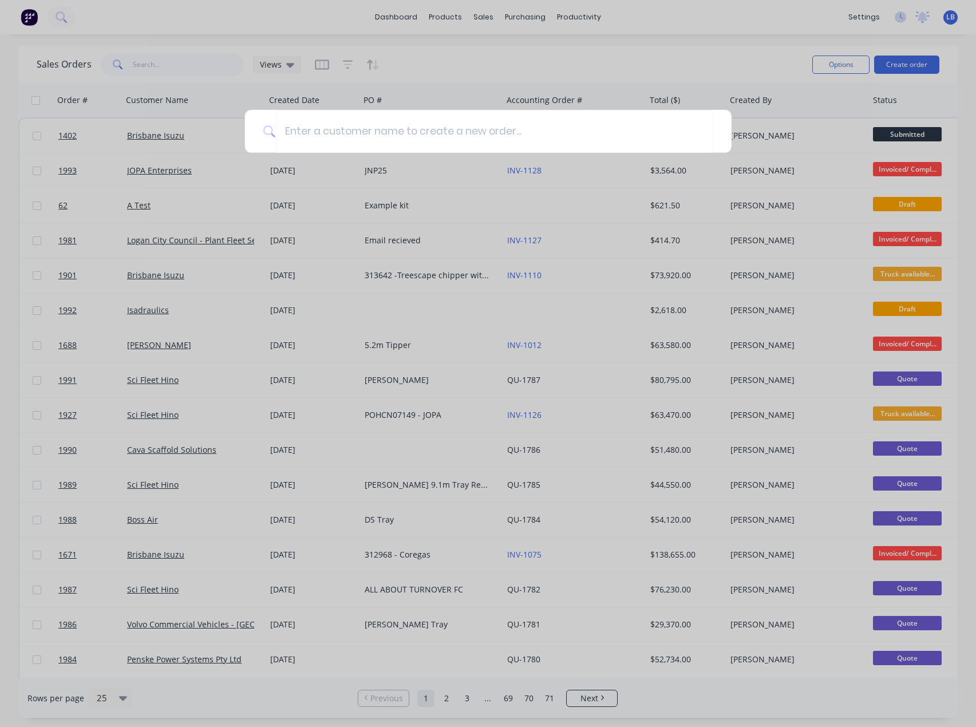
click at [435, 16] on div at bounding box center [488, 363] width 976 height 727
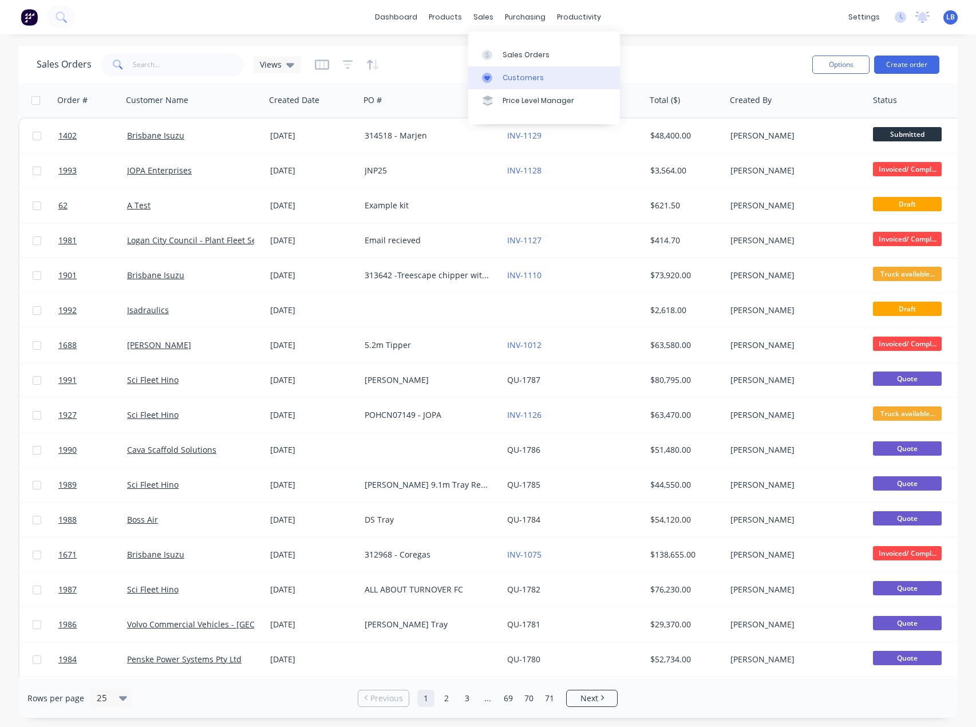
click at [483, 79] on icon at bounding box center [487, 78] width 10 height 10
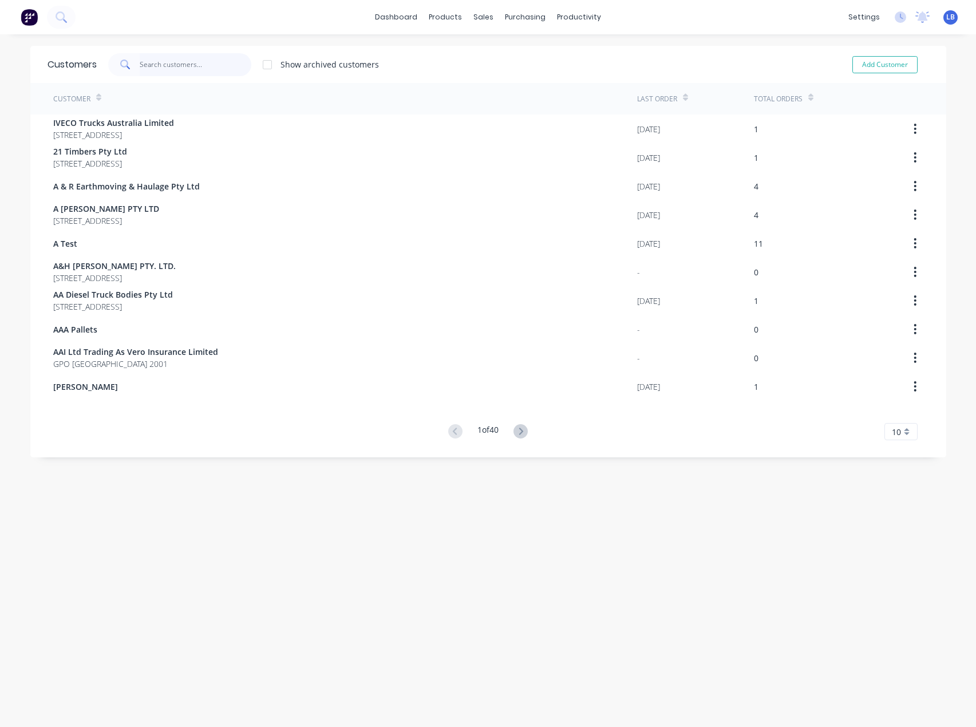
click at [210, 58] on input "text" at bounding box center [196, 64] width 112 height 23
paste input "Gardenscapes"
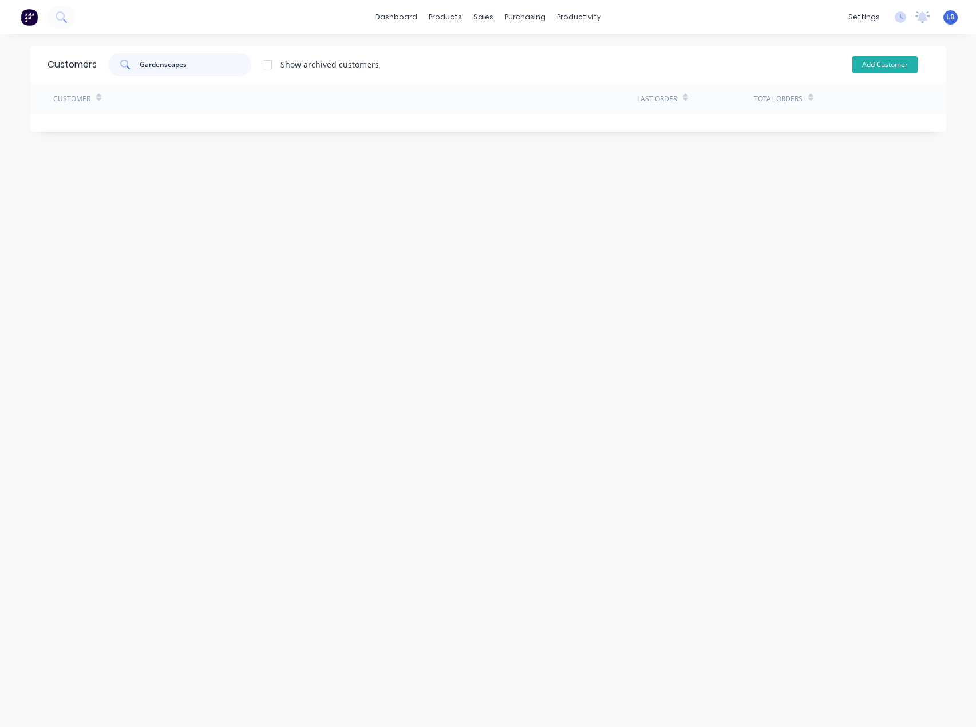
type input "Gardenscapes"
click at [878, 63] on button "Add Customer" at bounding box center [884, 64] width 65 height 17
select select "AU"
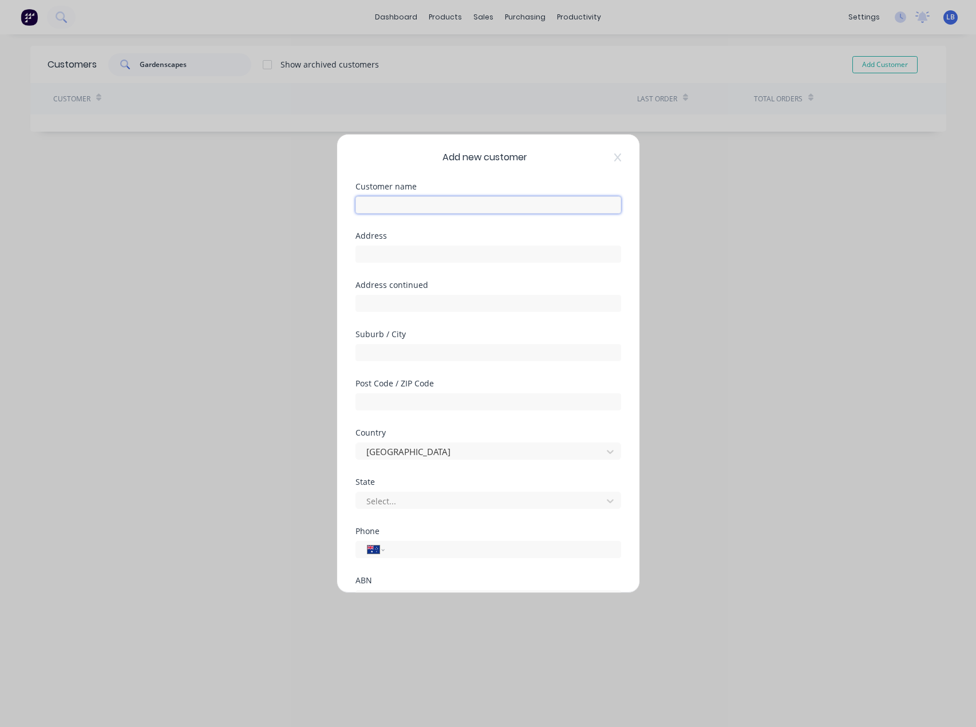
click at [448, 203] on input "text" at bounding box center [488, 204] width 266 height 17
paste input "Gardenscapes"
type input "Gardenscapes"
click at [406, 498] on div at bounding box center [480, 501] width 231 height 14
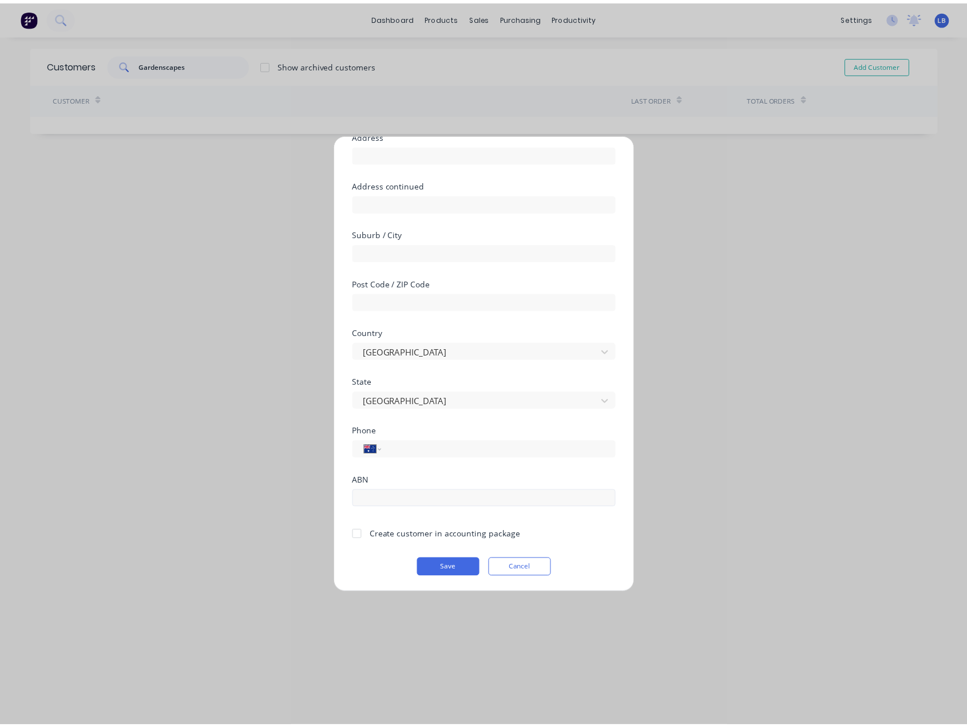
scroll to position [101, 0]
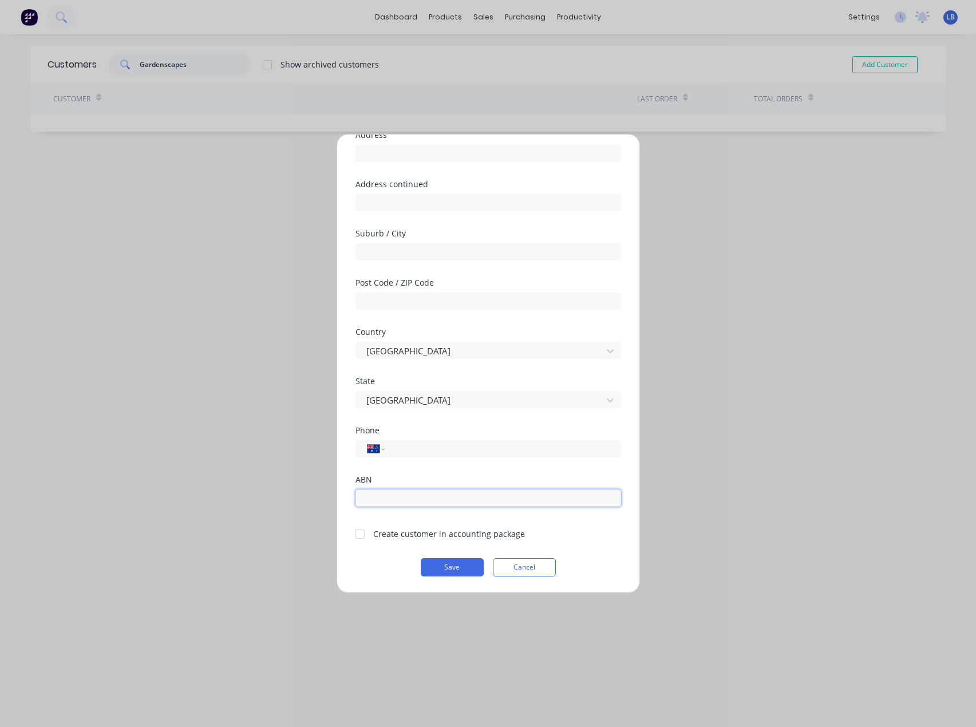
click at [428, 505] on input "text" at bounding box center [488, 497] width 266 height 17
paste input "0419 641 564"
type input "0419 641 564"
drag, startPoint x: 420, startPoint y: 499, endPoint x: 324, endPoint y: 489, distance: 96.7
click at [324, 489] on div "Add new customer Customer name Gardenscapes Address Address continued Suburb / …" at bounding box center [488, 363] width 976 height 727
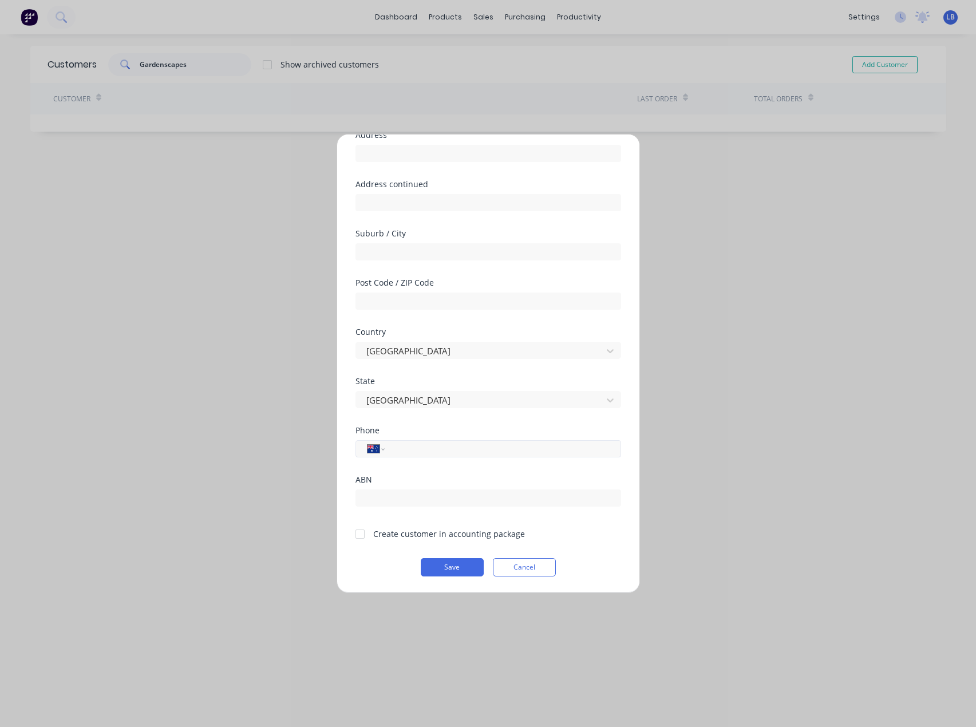
click at [398, 446] on input "tel" at bounding box center [501, 448] width 216 height 13
paste input "0419 641 564"
type input "0419 641 564"
click at [400, 500] on input "text" at bounding box center [488, 497] width 266 height 17
paste input "13 113 633 471"
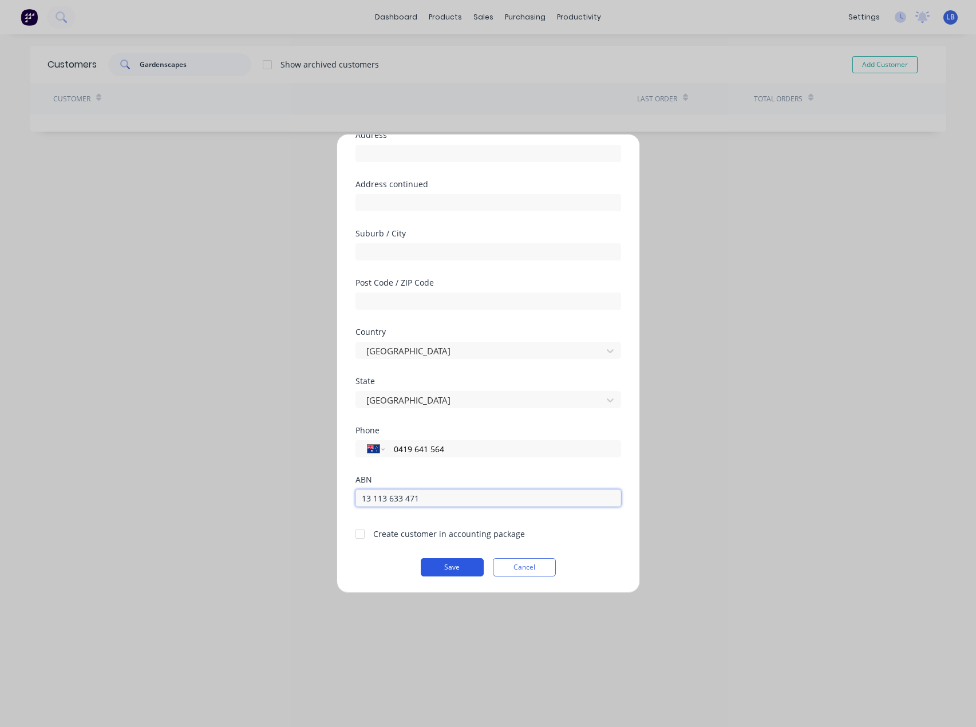
type input "13 113 633 471"
click at [442, 562] on button "Save" at bounding box center [452, 567] width 63 height 18
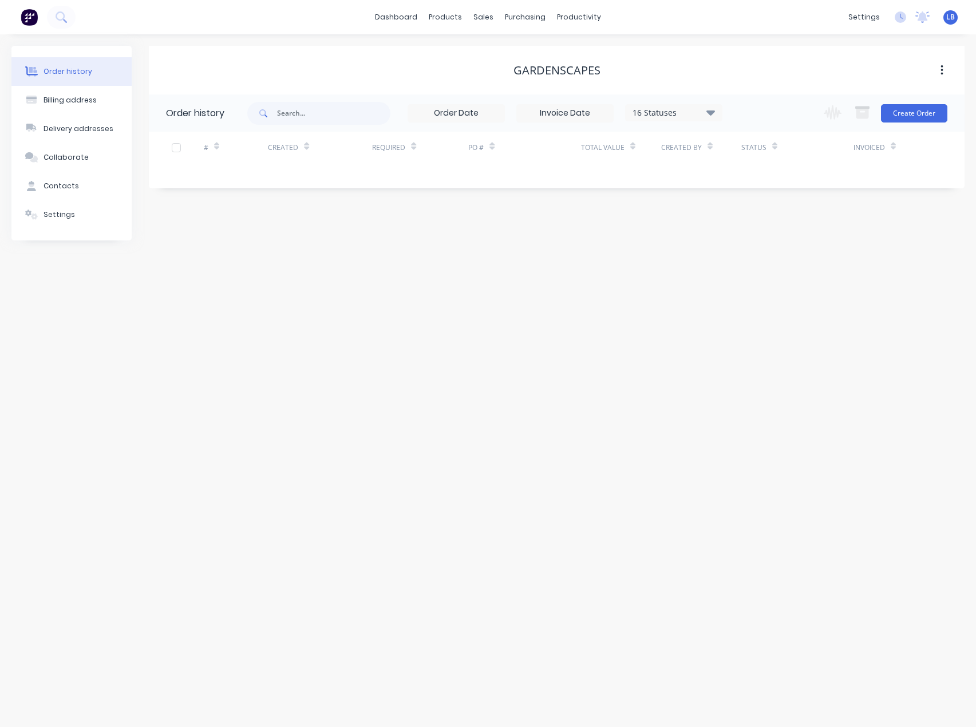
drag, startPoint x: 46, startPoint y: 218, endPoint x: 117, endPoint y: 259, distance: 82.6
click at [48, 218] on div "Settings" at bounding box center [59, 215] width 31 height 10
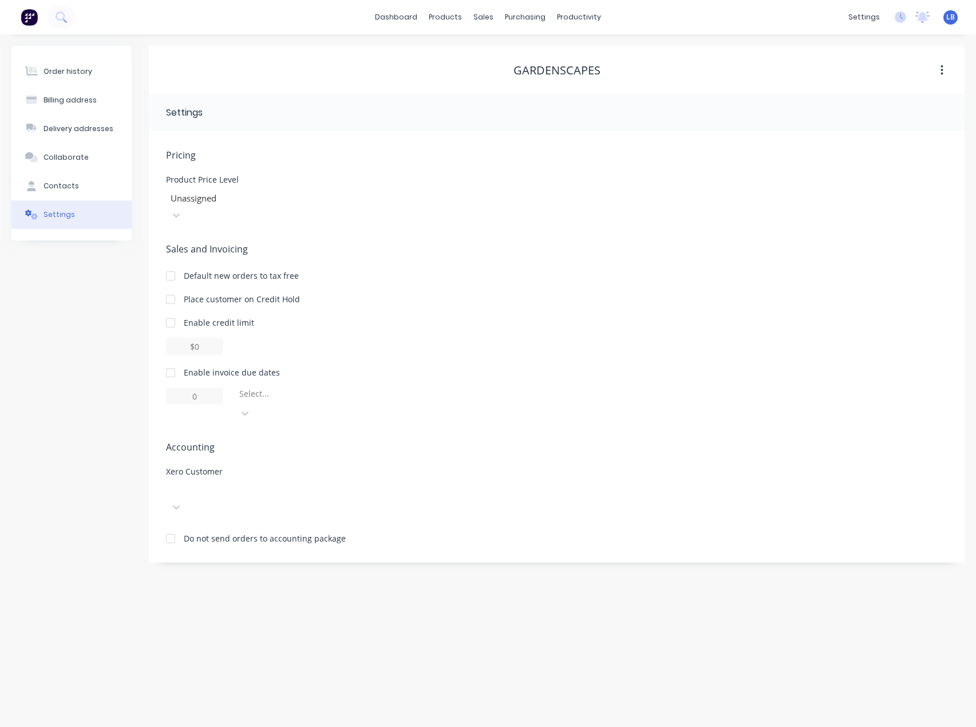
click at [196, 483] on div at bounding box center [251, 490] width 165 height 14
type input "Garden"
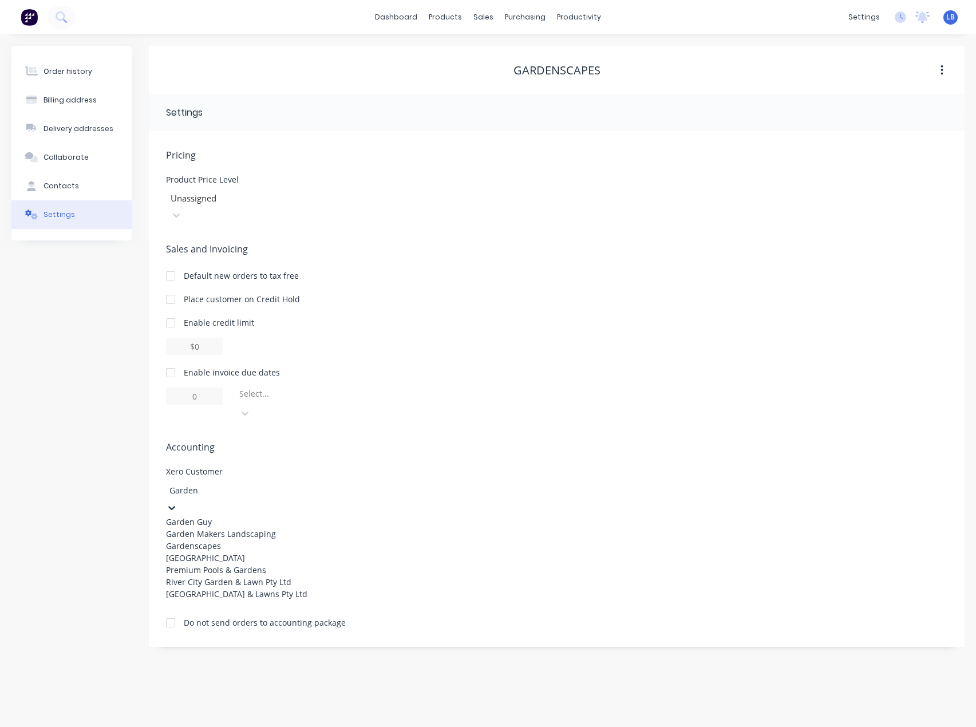
click at [223, 540] on div "Gardenscapes" at bounding box center [252, 546] width 172 height 12
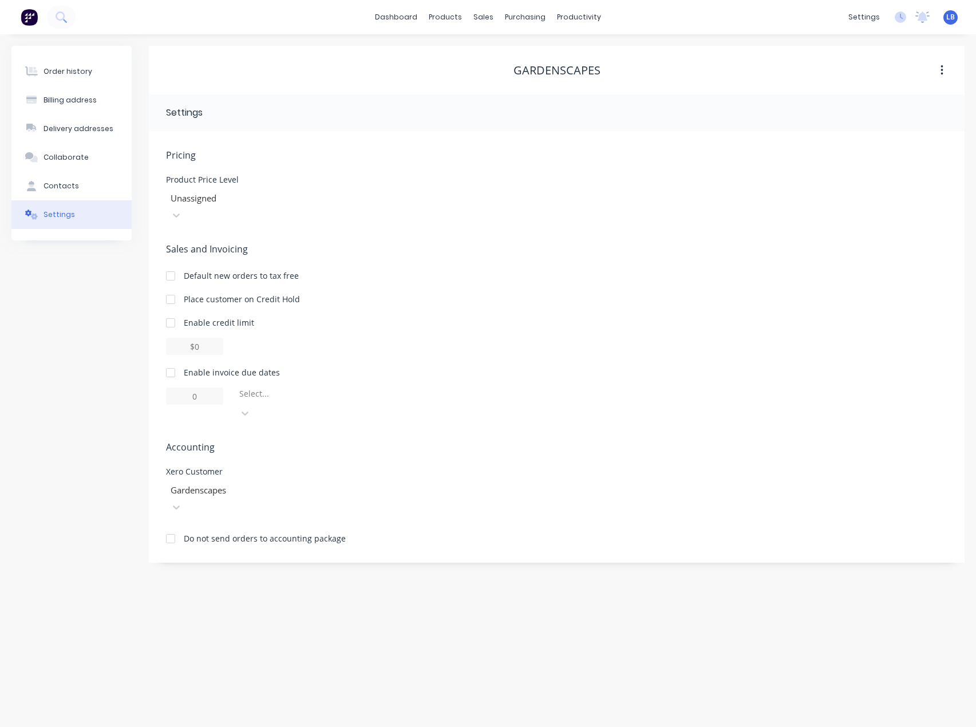
click at [491, 392] on div "Pricing Product Price Level Unassigned Sales and Invoicing Default new orders t…" at bounding box center [556, 355] width 781 height 414
click at [76, 184] on button "Contacts" at bounding box center [71, 186] width 120 height 29
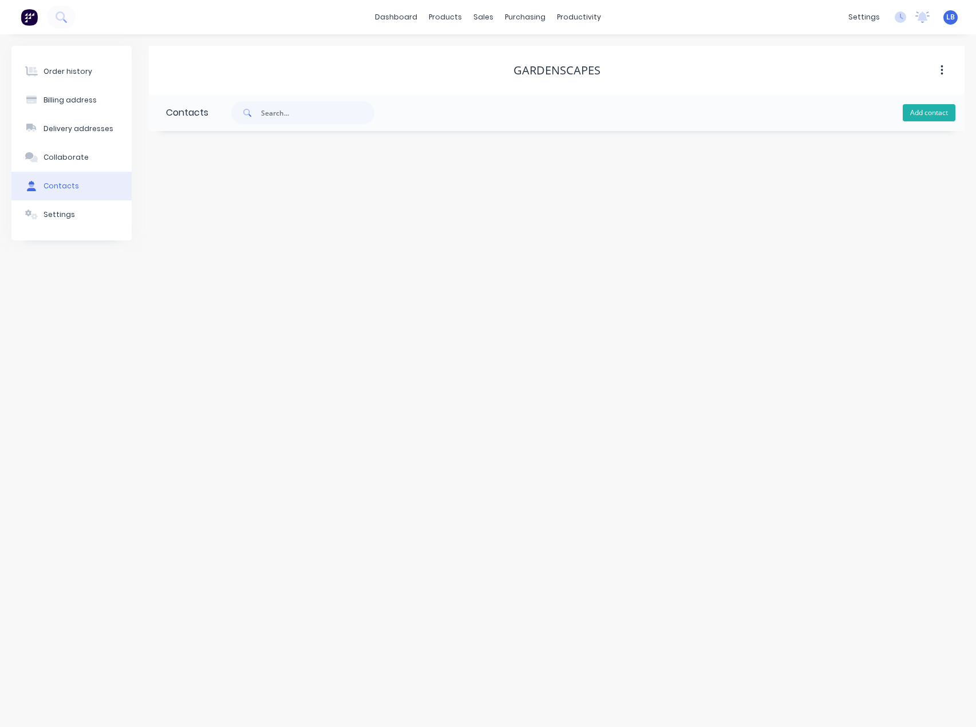
click at [942, 109] on button "Add contact" at bounding box center [929, 112] width 53 height 17
select select "AU"
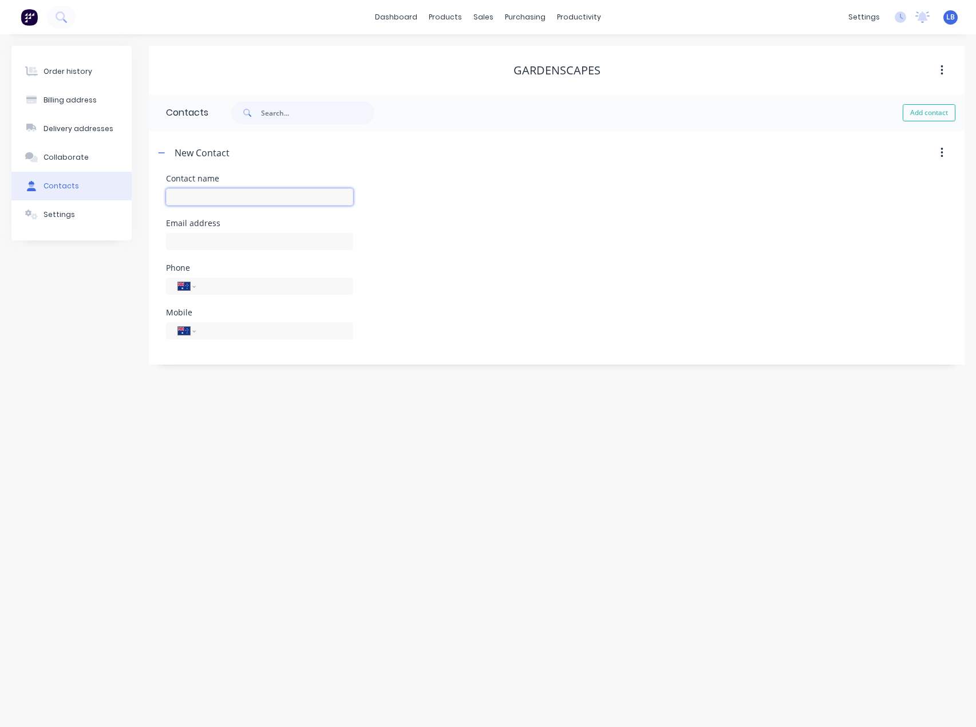
click at [283, 195] on input "text" at bounding box center [259, 196] width 187 height 17
type input "Andrew H"
select select "AU"
click at [254, 239] on input "text" at bounding box center [259, 241] width 187 height 17
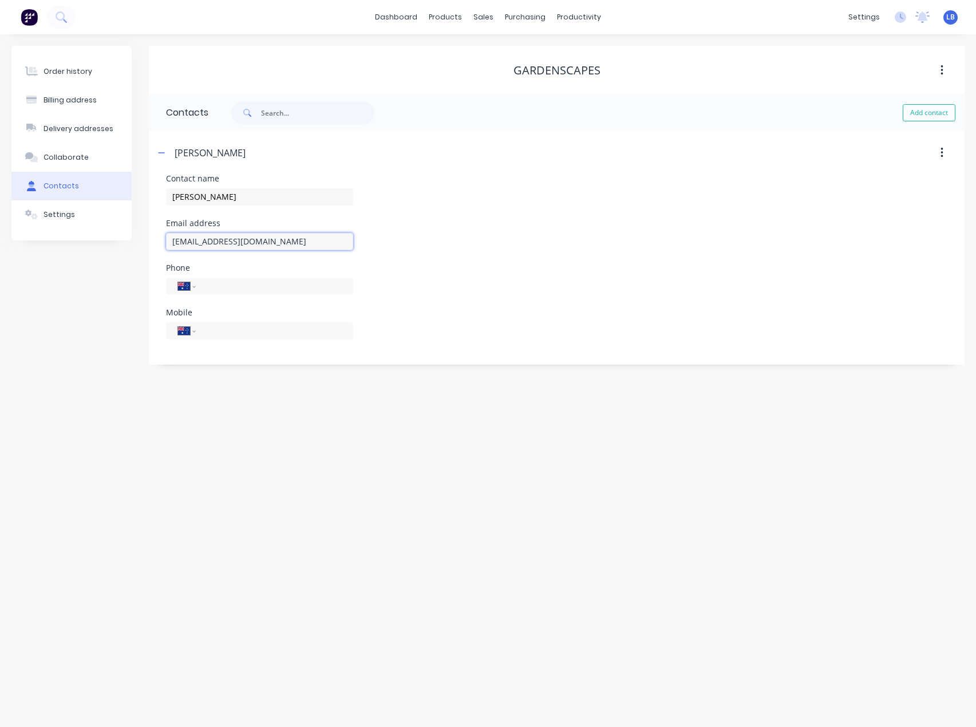
type input "andrewh@gardenscapes.com.au"
click at [260, 294] on div "International Afghanistan Åland Islands Albania Algeria American Samoa Andorra …" at bounding box center [259, 286] width 187 height 17
click at [243, 337] on input "tel" at bounding box center [272, 330] width 137 height 13
type input "0419 641 564"
click at [88, 76] on button "Order history" at bounding box center [71, 71] width 120 height 29
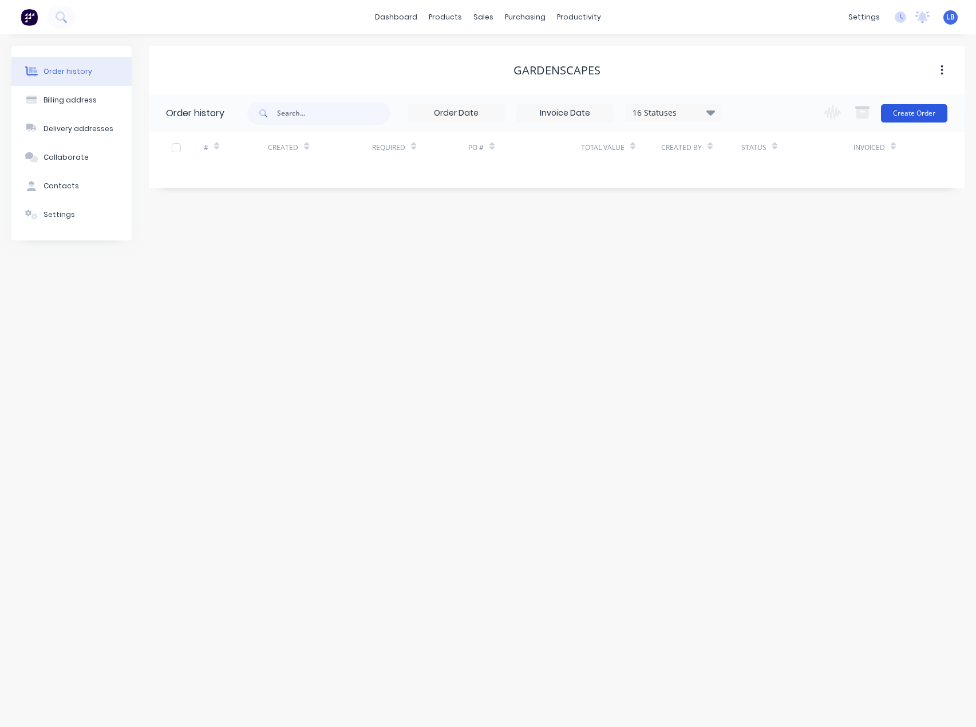
click at [914, 116] on button "Create Order" at bounding box center [914, 113] width 66 height 18
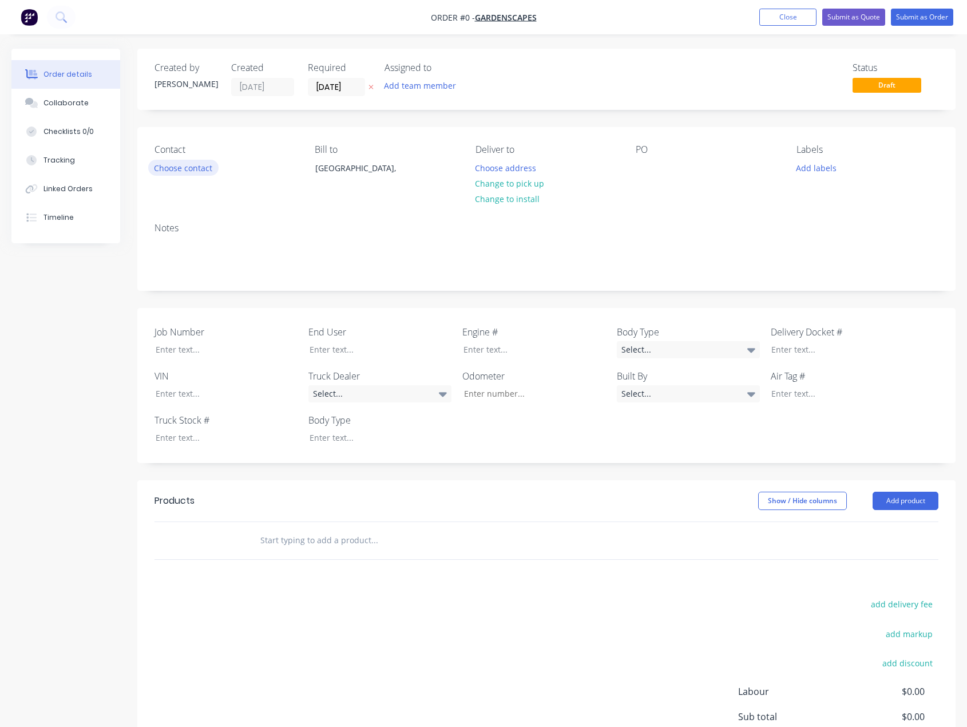
click at [194, 164] on button "Choose contact" at bounding box center [183, 167] width 70 height 15
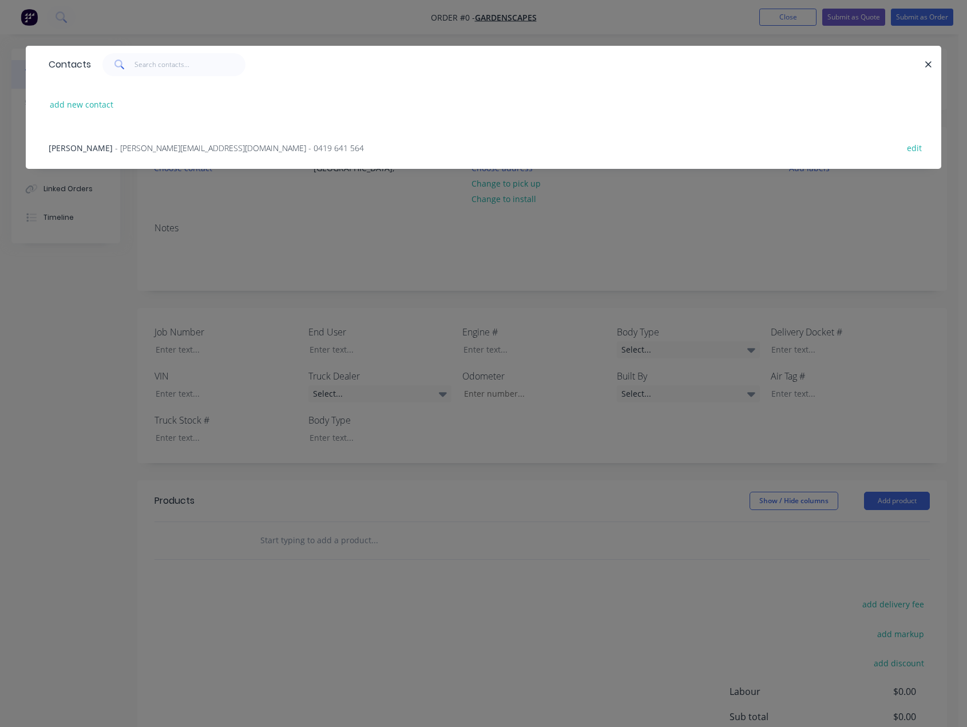
click at [141, 150] on span "- andrewh@gardenscapes.com.au - 0419 641 564" at bounding box center [239, 148] width 249 height 11
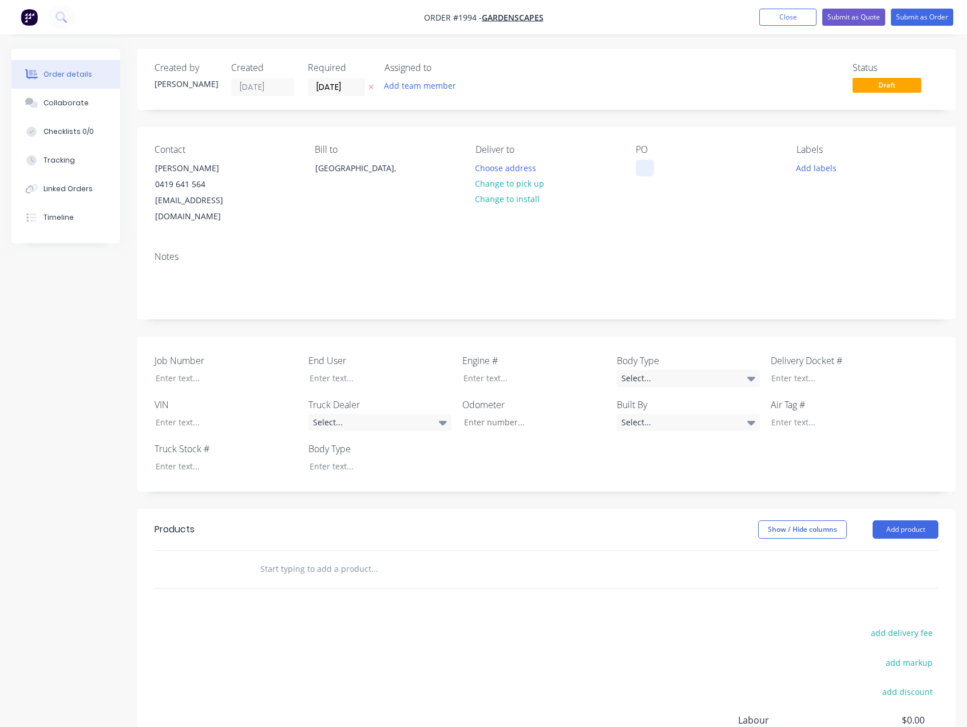
drag, startPoint x: 645, startPoint y: 167, endPoint x: 744, endPoint y: 179, distance: 99.8
click at [646, 167] on div at bounding box center [645, 168] width 18 height 17
click at [824, 165] on button "Add labels" at bounding box center [816, 167] width 53 height 15
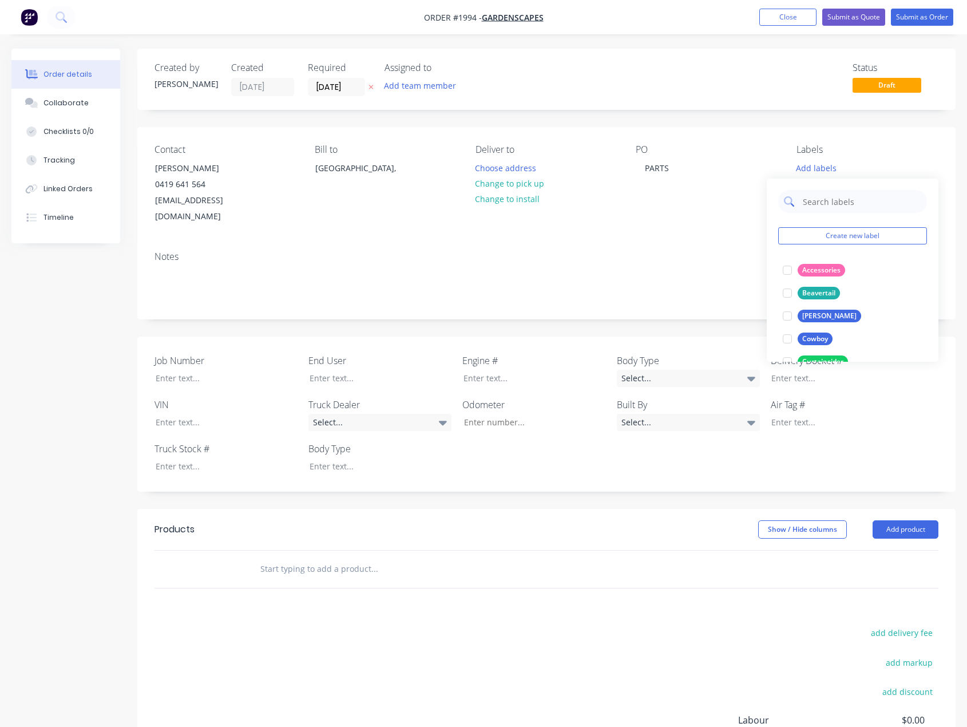
click at [816, 205] on input "text" at bounding box center [862, 201] width 120 height 23
type input "parts"
click at [788, 271] on div at bounding box center [787, 270] width 23 height 23
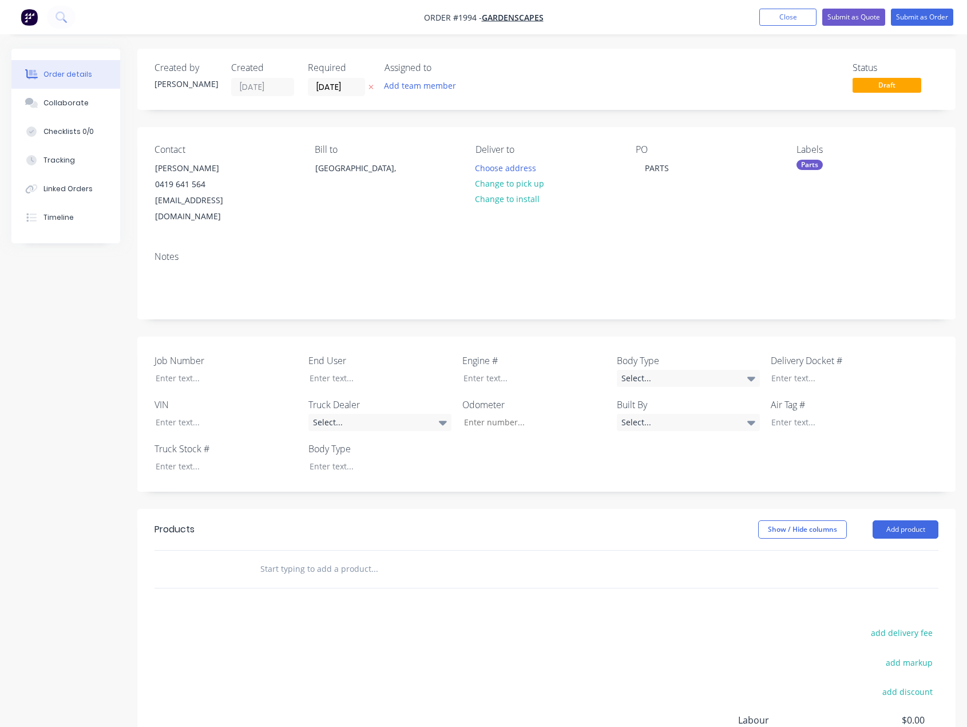
click at [708, 206] on div "PO PARTS" at bounding box center [707, 184] width 142 height 81
click at [298, 562] on input "text" at bounding box center [374, 569] width 229 height 23
type input "L"
type input "S"
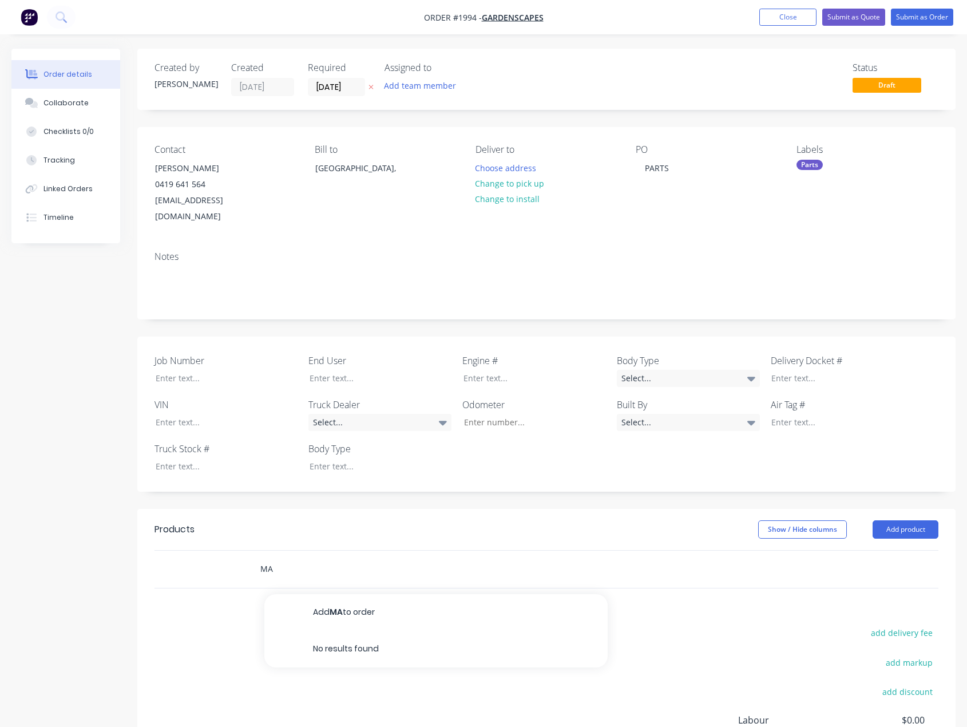
type input "M"
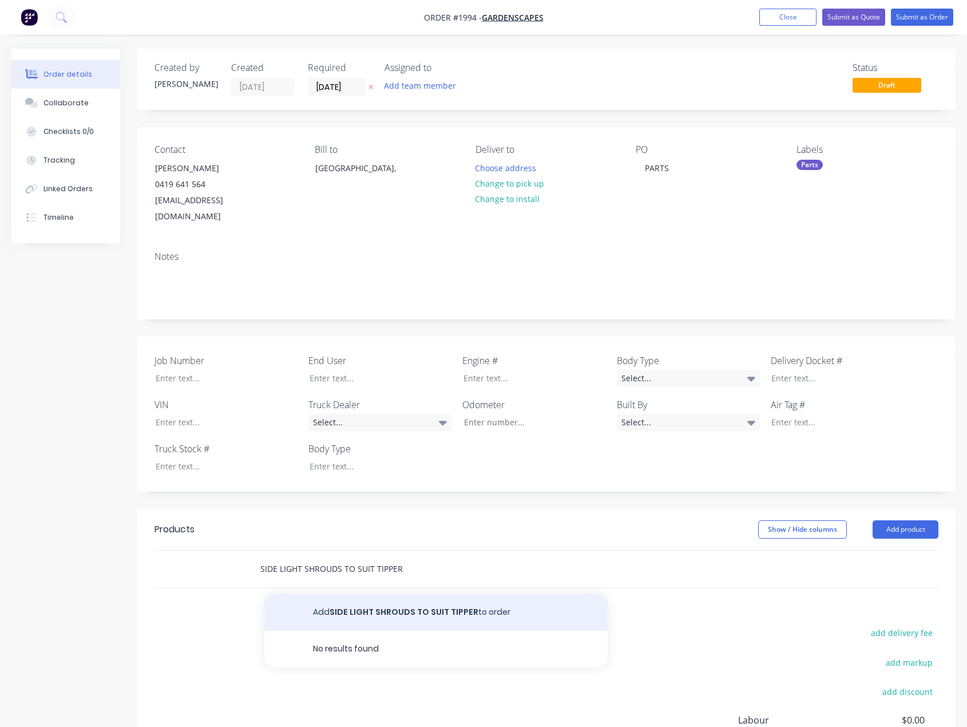
type input "SIDE LIGHT SHROUDS TO SUIT TIPPER"
click at [348, 594] on button "Add SIDE LIGHT SHROUDS TO SUIT TIPPER to order" at bounding box center [435, 612] width 343 height 37
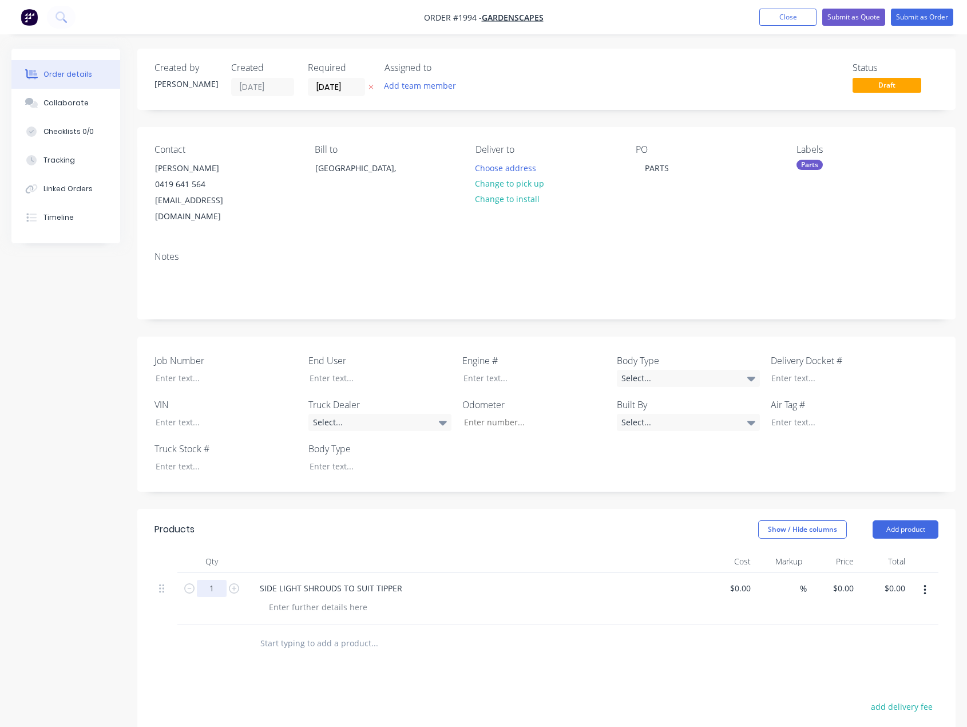
click at [222, 580] on input "1" at bounding box center [212, 588] width 30 height 17
type input "8"
click at [848, 18] on button "Submit as Quote" at bounding box center [854, 17] width 63 height 17
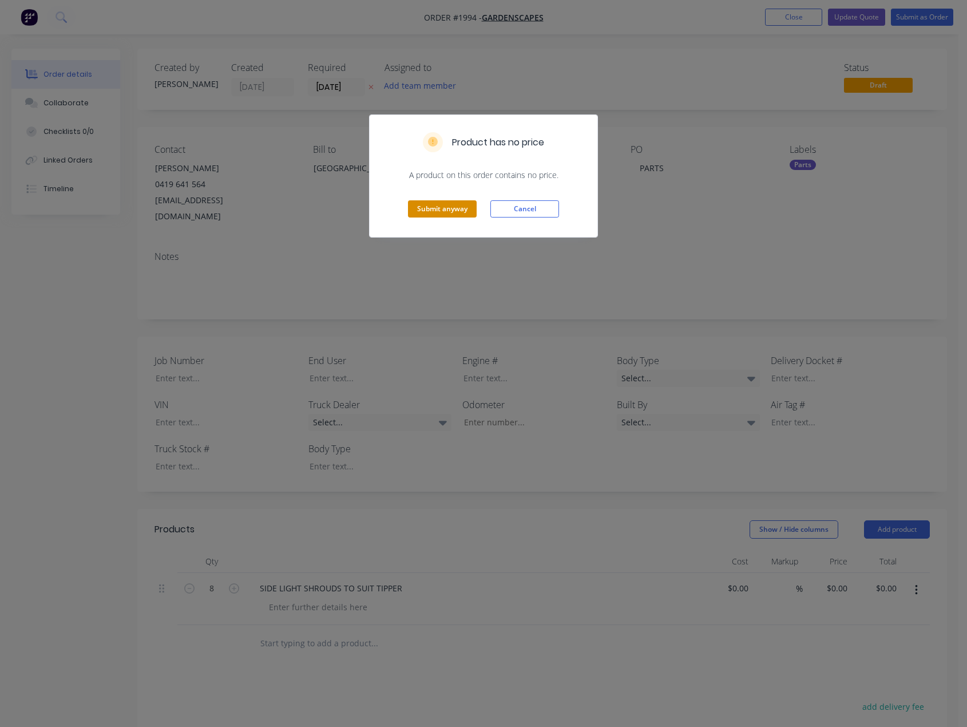
click at [439, 211] on button "Submit anyway" at bounding box center [442, 208] width 69 height 17
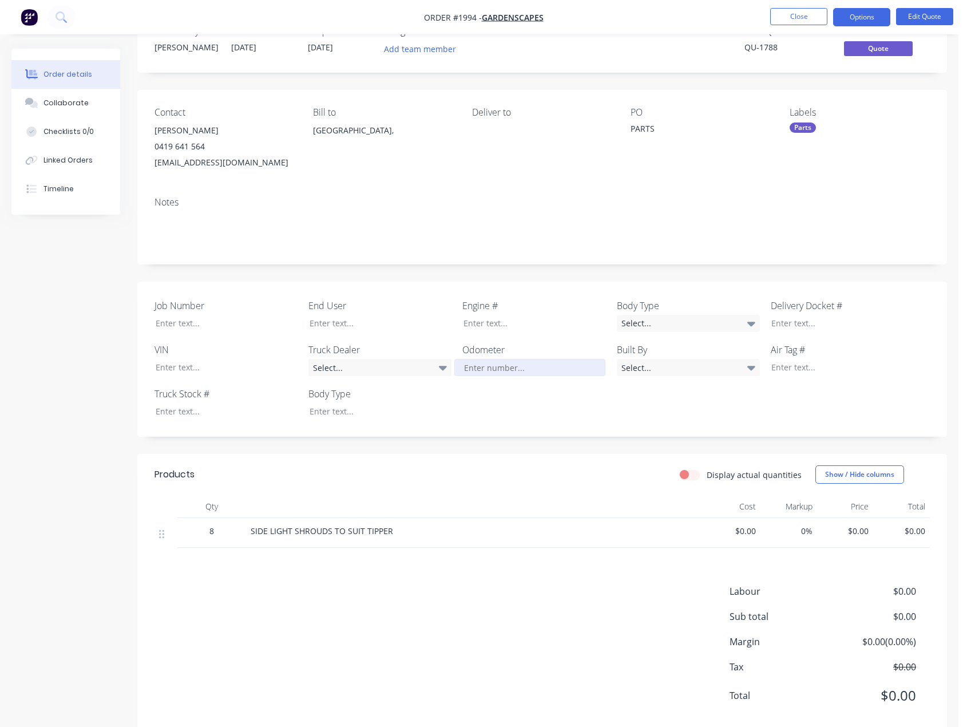
scroll to position [57, 0]
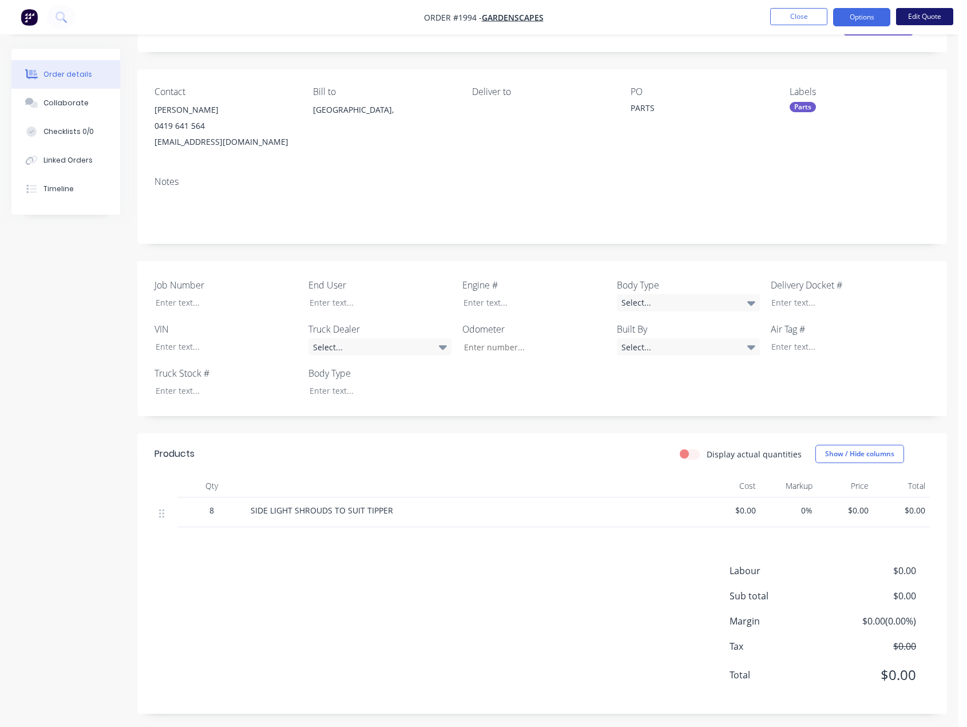
click at [922, 10] on button "Edit Quote" at bounding box center [924, 16] width 57 height 17
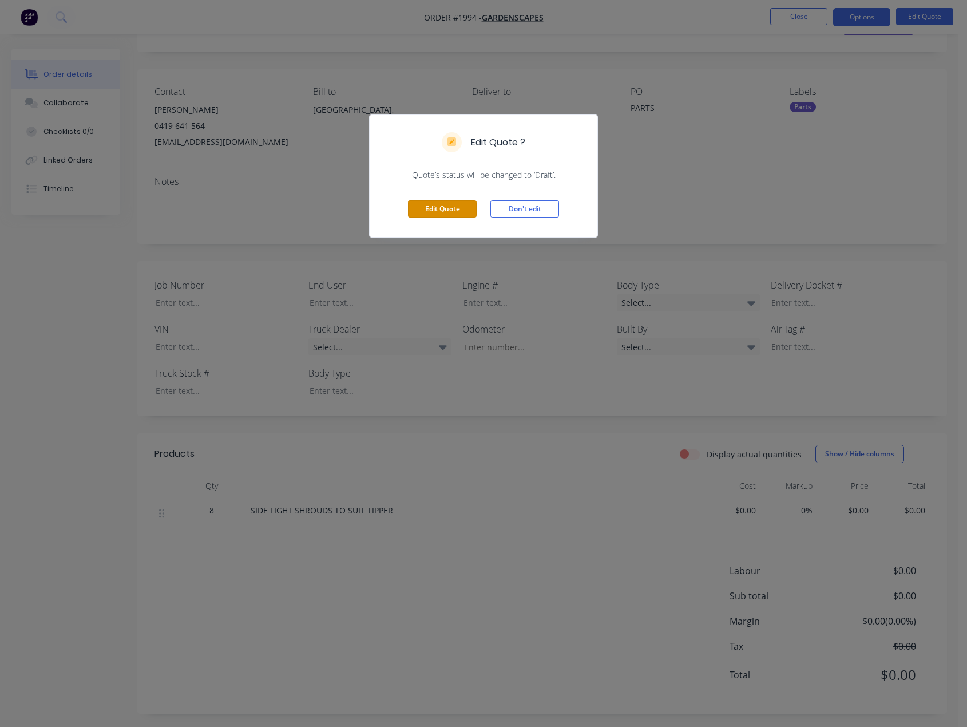
drag, startPoint x: 427, startPoint y: 207, endPoint x: 438, endPoint y: 225, distance: 21.6
click at [427, 206] on button "Edit Quote" at bounding box center [442, 208] width 69 height 17
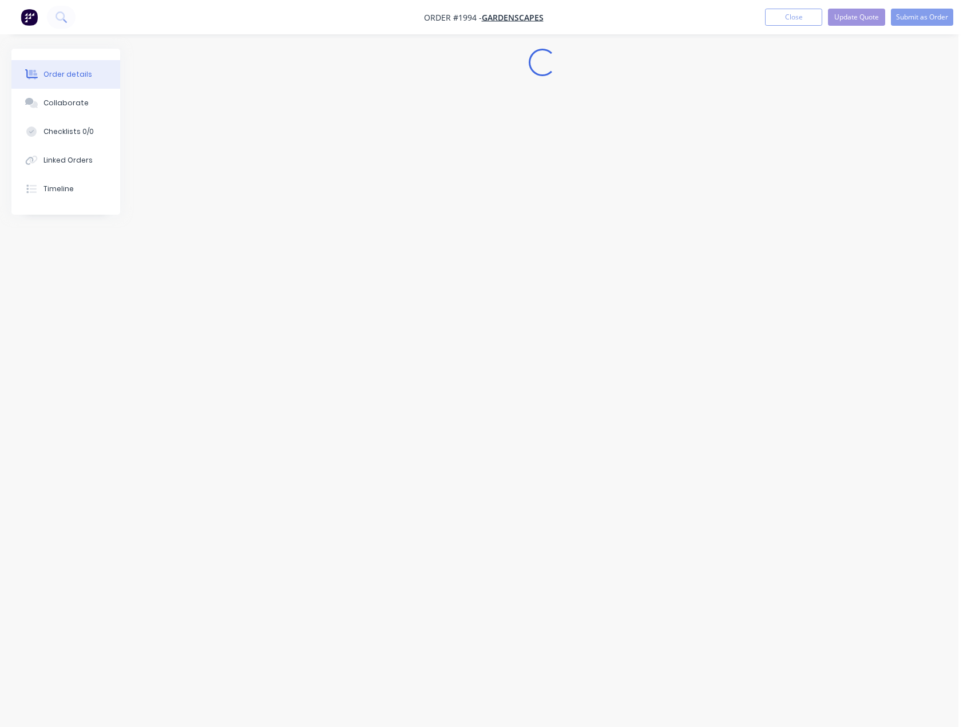
scroll to position [0, 0]
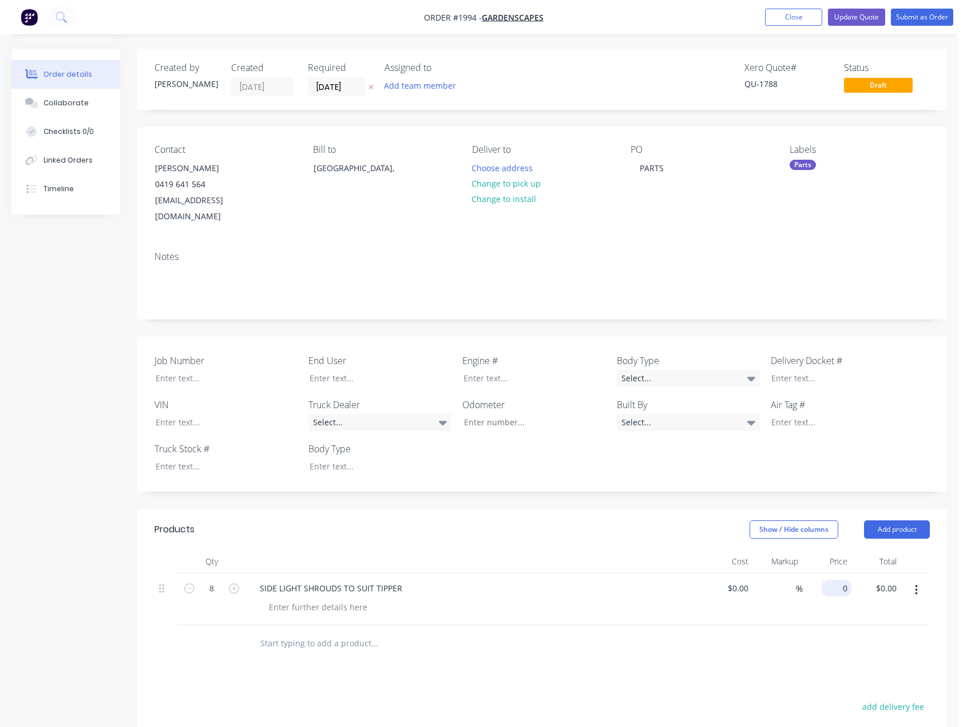
click at [831, 578] on div "0 $0.00" at bounding box center [827, 599] width 49 height 52
type input "$32.99"
type input "$263.92"
click at [734, 659] on div "Products Show / Hide columns Add product Qty Cost Markup Price Total 8 SIDE LIG…" at bounding box center [542, 723] width 810 height 428
click at [855, 14] on button "Update Quote" at bounding box center [856, 17] width 57 height 17
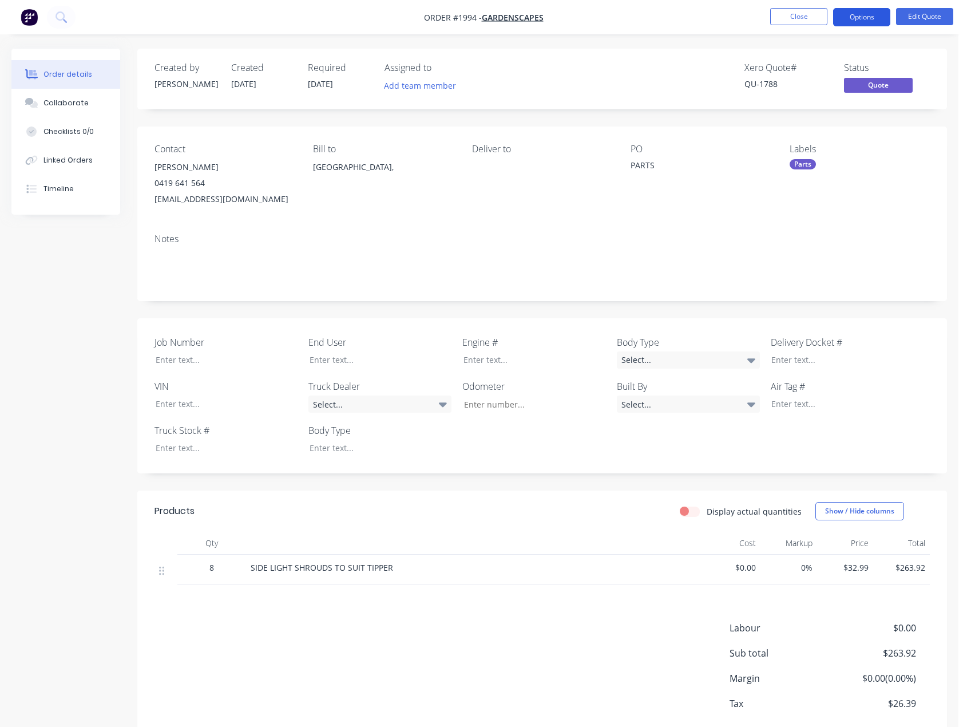
click at [870, 17] on button "Options" at bounding box center [861, 17] width 57 height 18
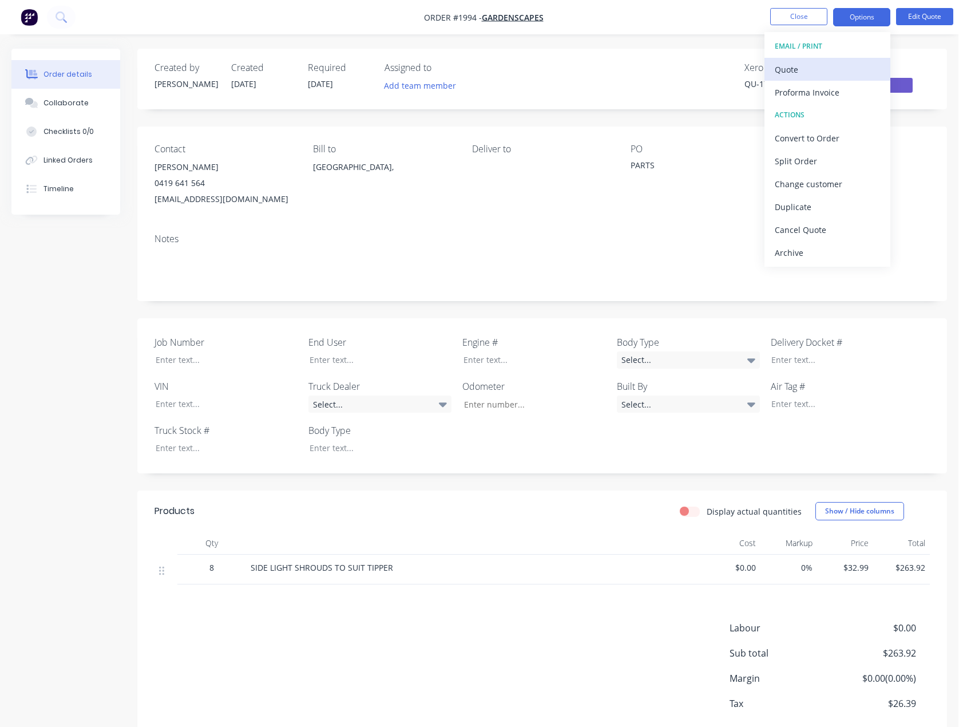
click at [788, 66] on div "Quote" at bounding box center [827, 69] width 105 height 17
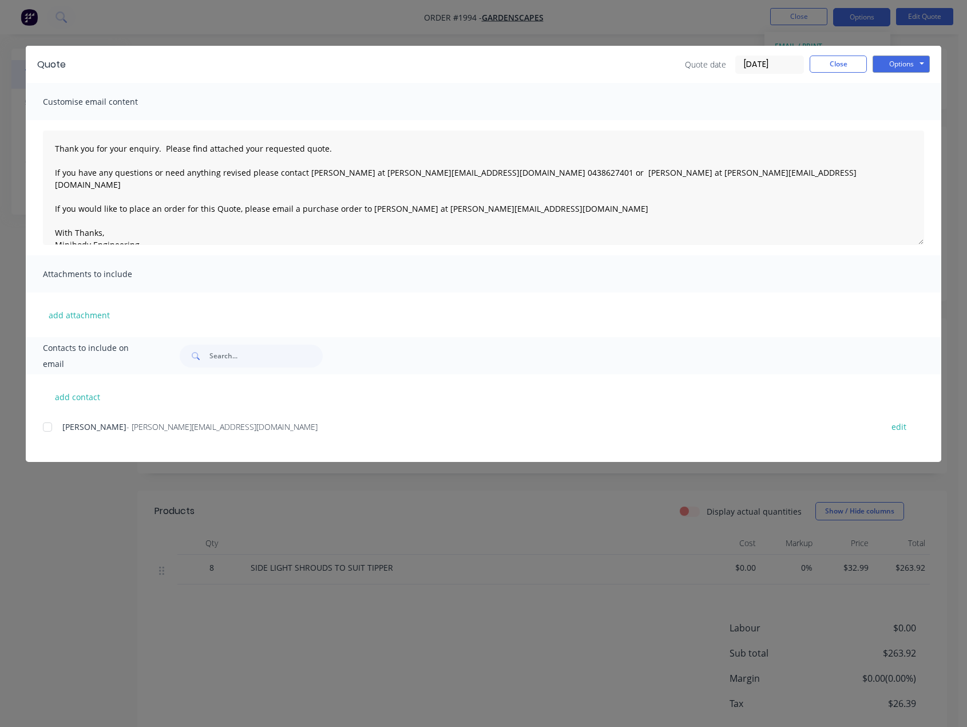
drag, startPoint x: 50, startPoint y: 432, endPoint x: 49, endPoint y: 426, distance: 5.8
click at [49, 431] on div at bounding box center [47, 427] width 23 height 23
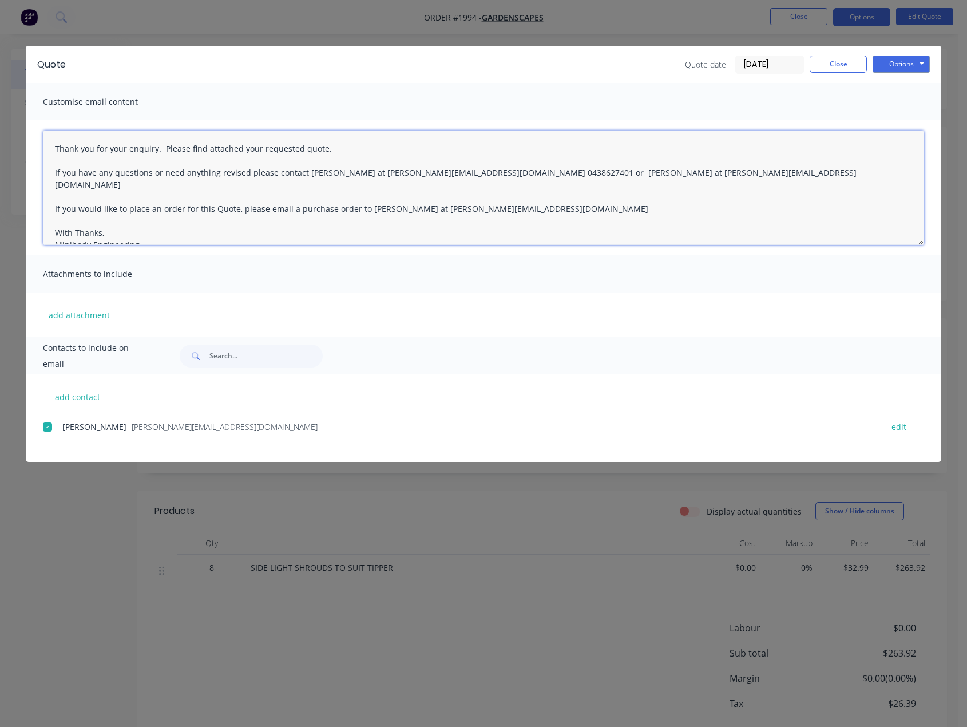
click at [58, 147] on textarea "Thank you for your enquiry. Please find attached your requested quote. If you h…" at bounding box center [484, 188] width 882 height 114
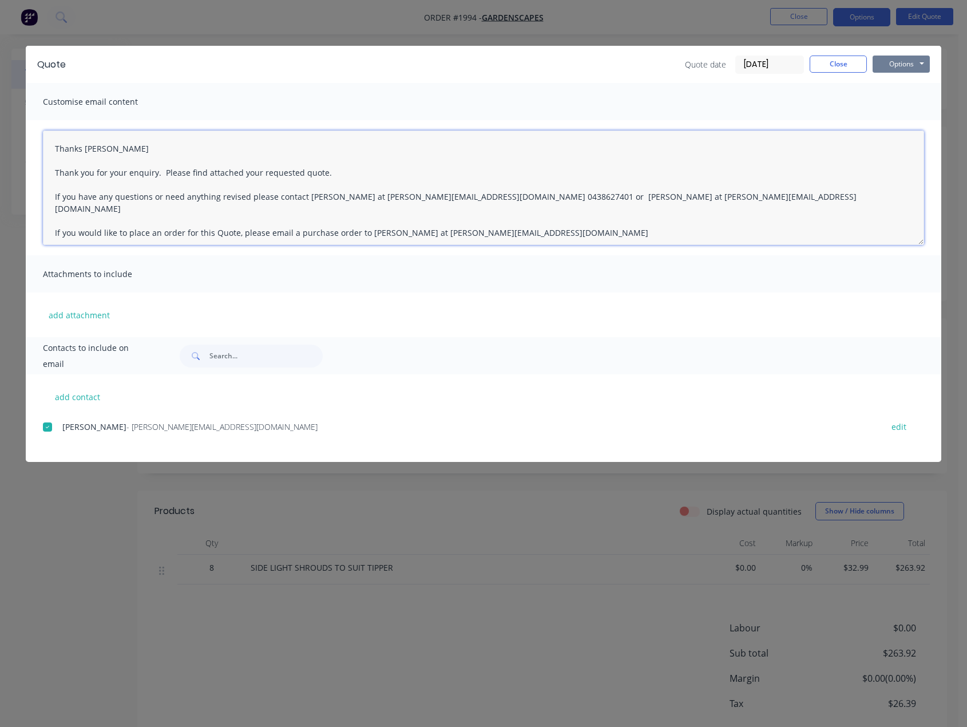
type textarea "Thanks Andrew Thank you for your enquiry. Please find attached your requested q…"
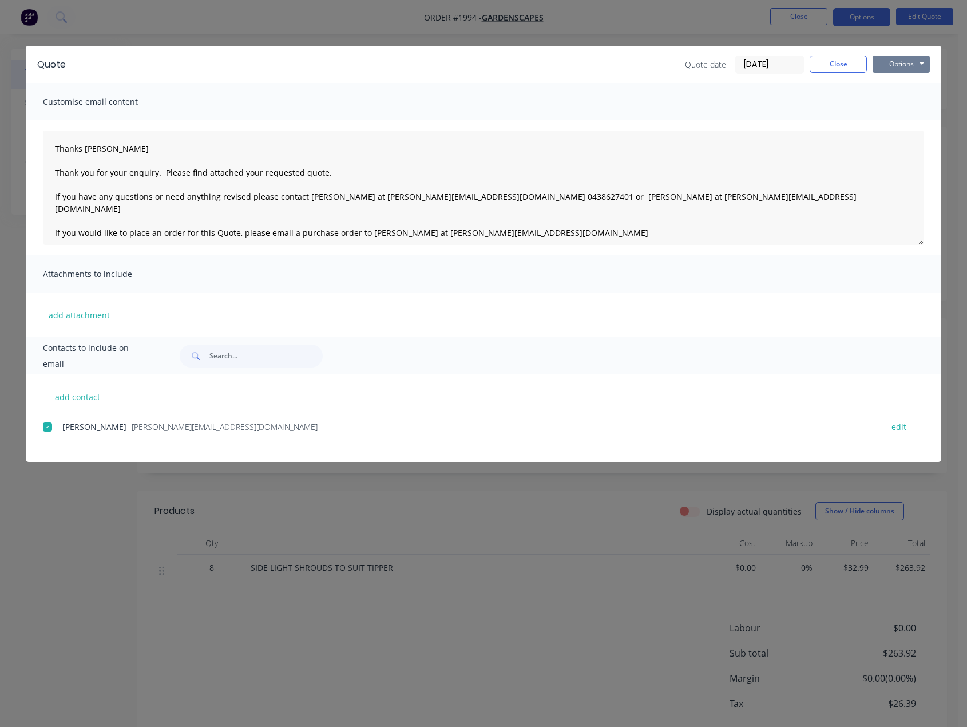
click at [906, 66] on button "Options" at bounding box center [901, 64] width 57 height 17
click at [898, 121] on button "Email" at bounding box center [909, 122] width 73 height 19
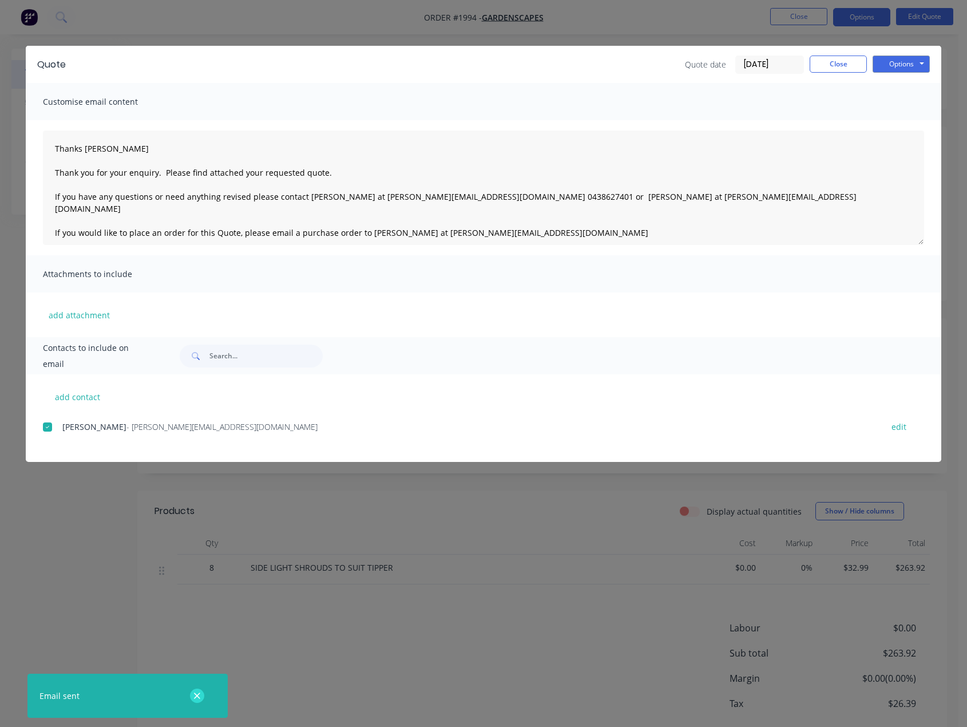
click at [201, 693] on button "button" at bounding box center [197, 696] width 14 height 14
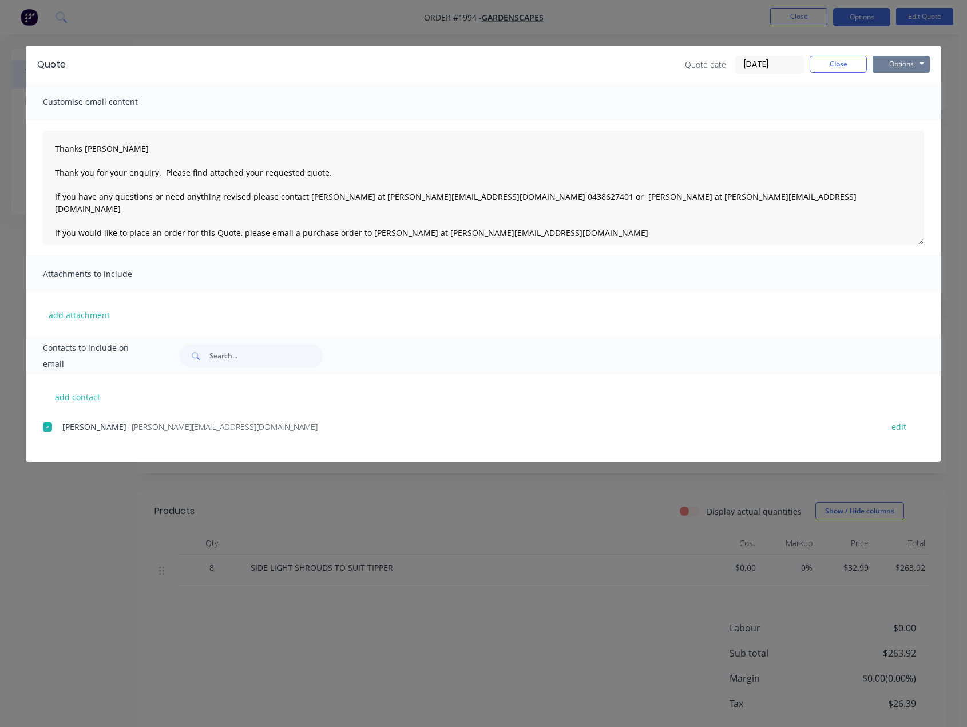
click at [891, 61] on button "Options" at bounding box center [901, 64] width 57 height 17
click at [890, 122] on button "Email" at bounding box center [909, 122] width 73 height 19
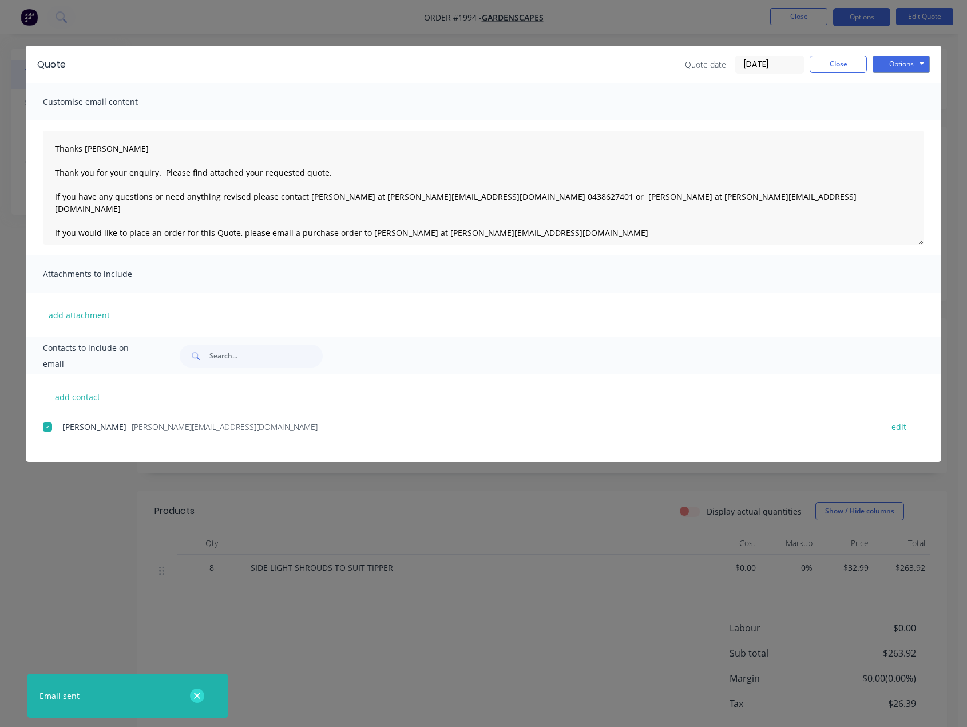
click at [197, 699] on icon "button" at bounding box center [196, 696] width 7 height 10
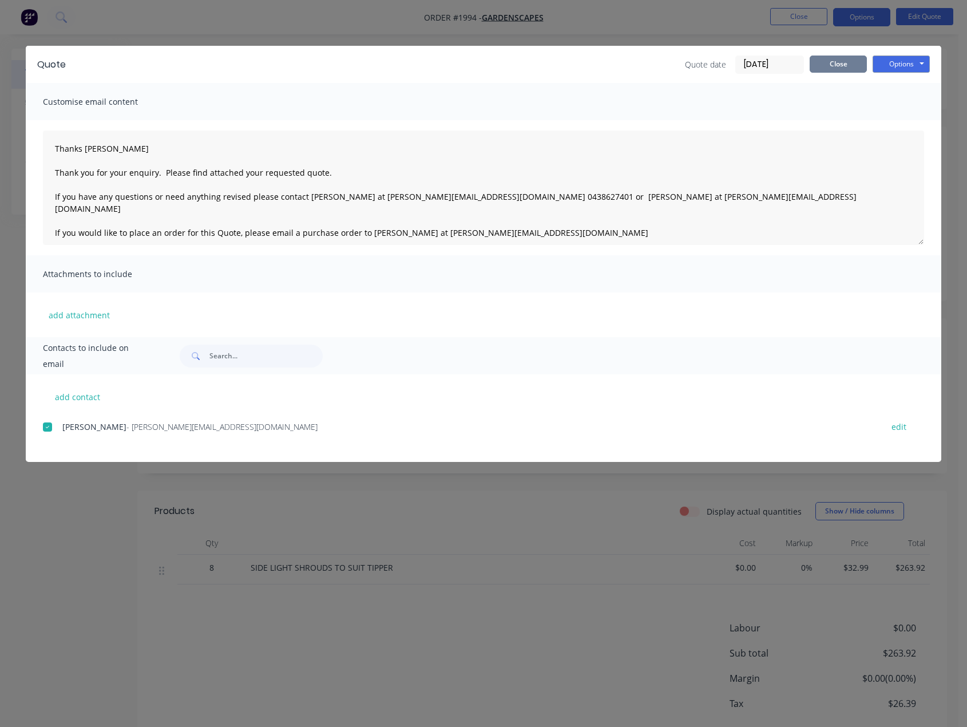
click at [839, 67] on button "Close" at bounding box center [838, 64] width 57 height 17
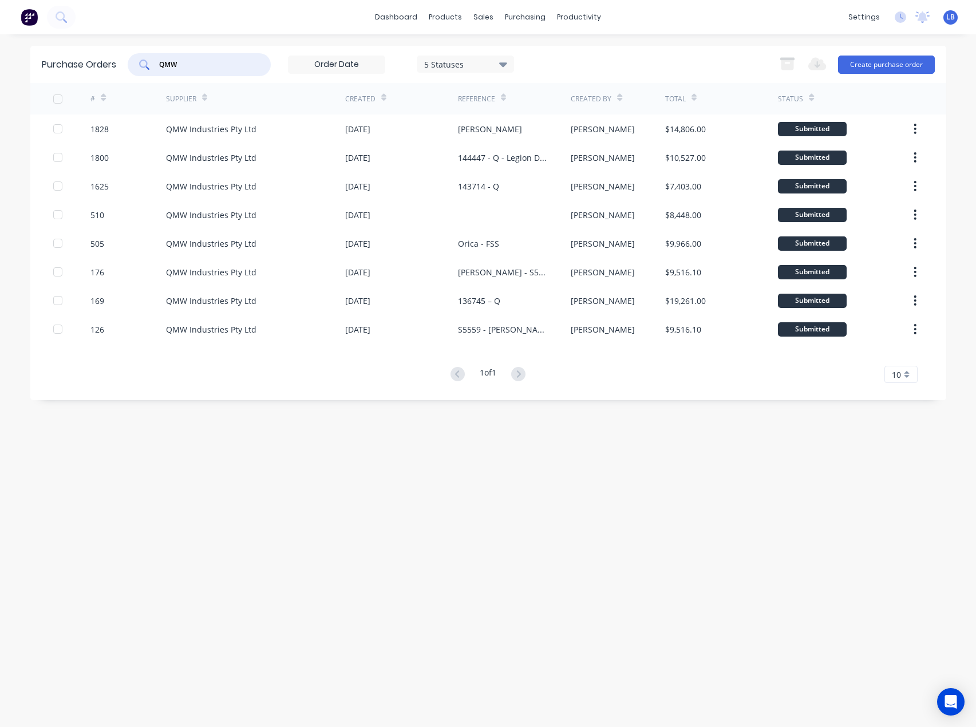
drag, startPoint x: 214, startPoint y: 66, endPoint x: 148, endPoint y: 68, distance: 66.4
click at [148, 68] on div "QMW" at bounding box center [199, 64] width 143 height 23
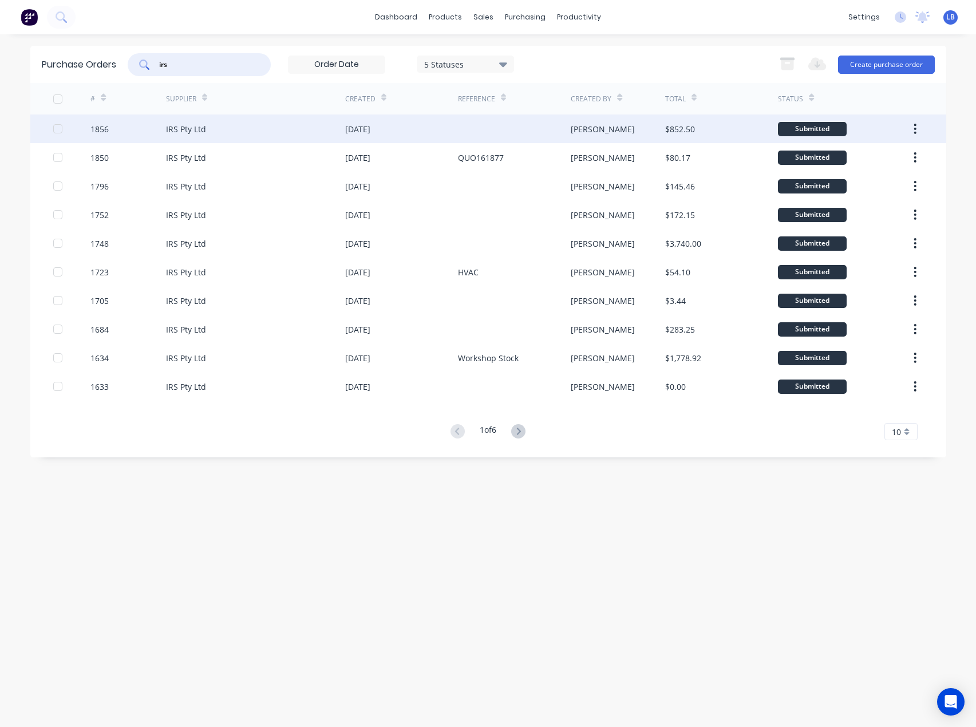
type input "irs"
click at [330, 137] on div "IRS Pty Ltd" at bounding box center [255, 128] width 179 height 29
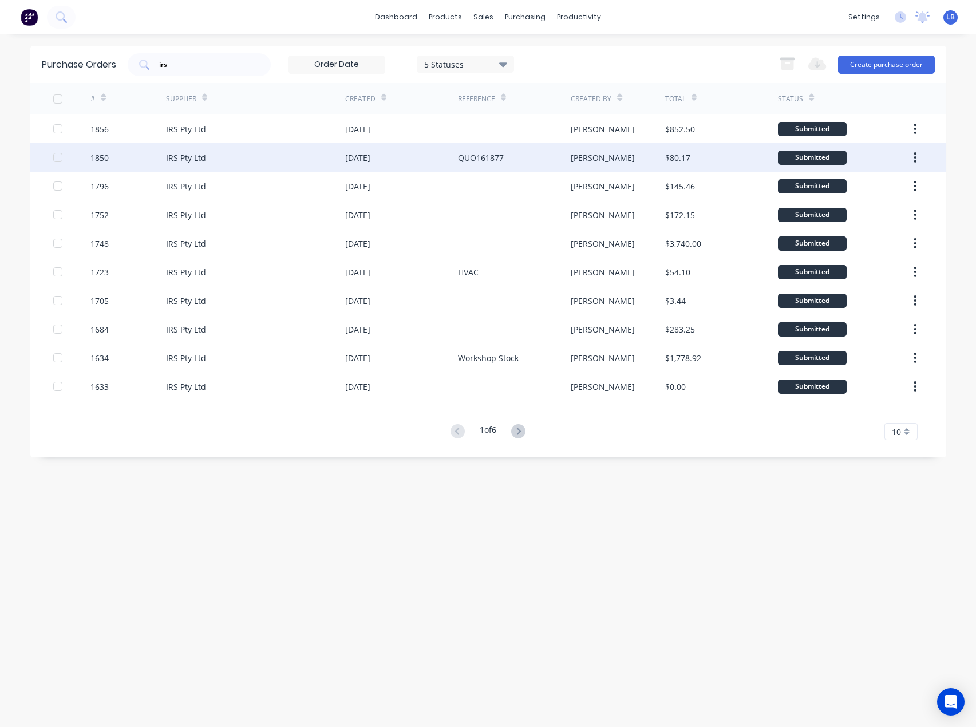
click at [307, 157] on div "IRS Pty Ltd" at bounding box center [255, 157] width 179 height 29
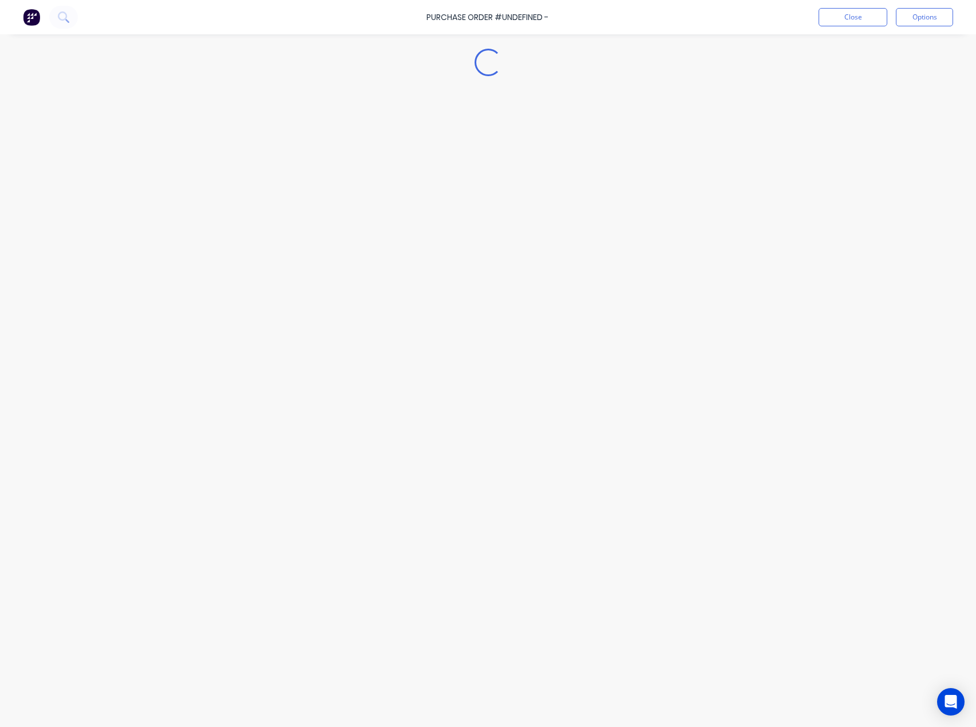
type textarea "x"
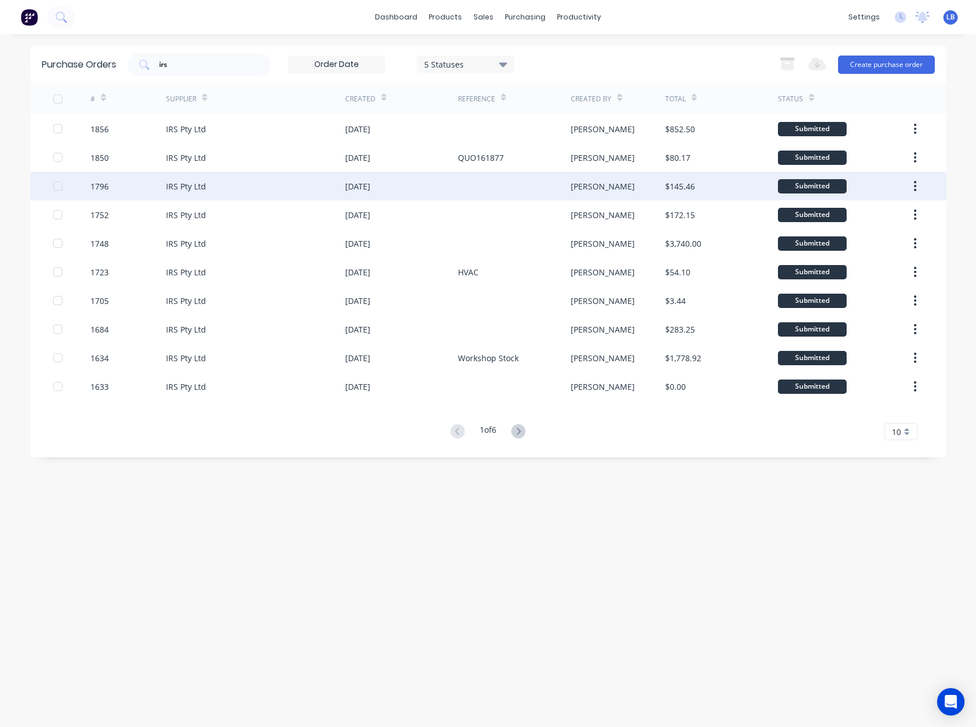
click at [341, 180] on div "IRS Pty Ltd" at bounding box center [255, 186] width 179 height 29
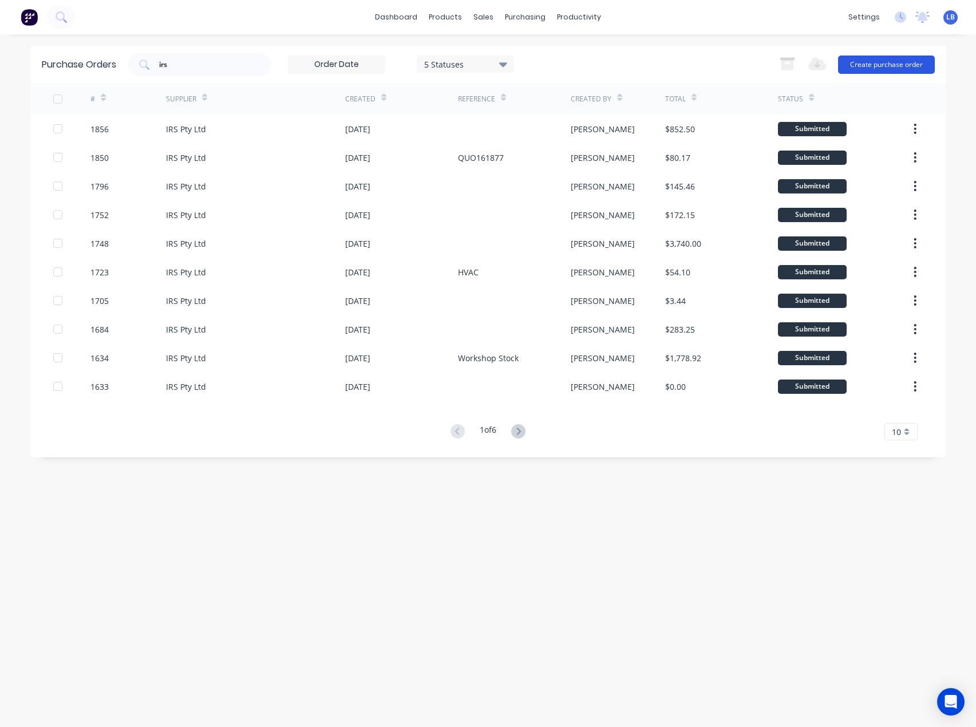
click at [892, 60] on button "Create purchase order" at bounding box center [886, 65] width 97 height 18
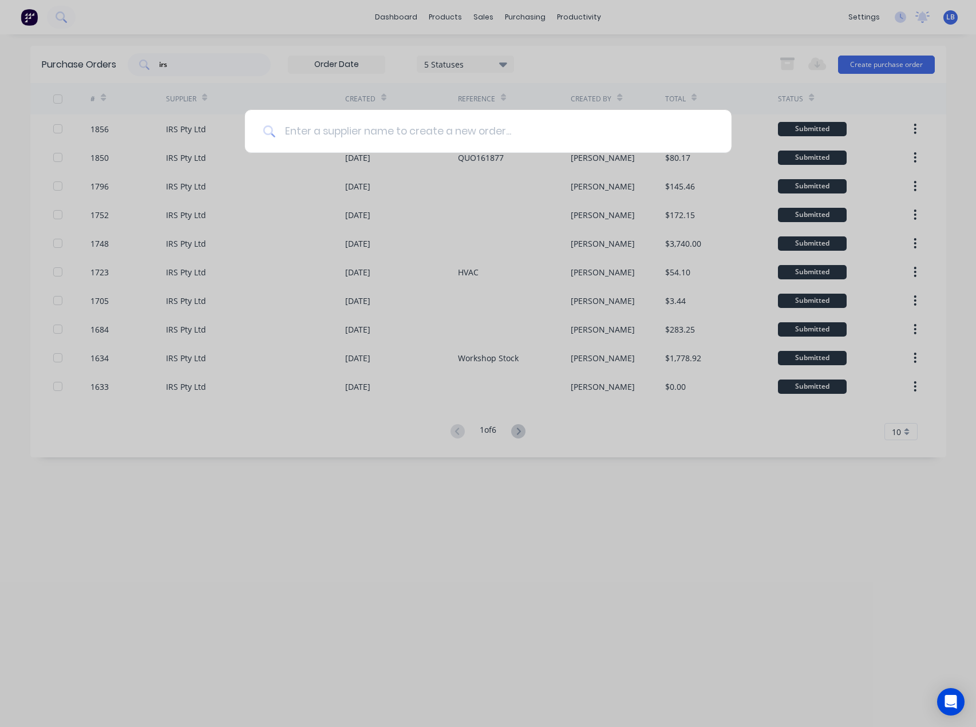
click at [496, 137] on input at bounding box center [494, 131] width 438 height 43
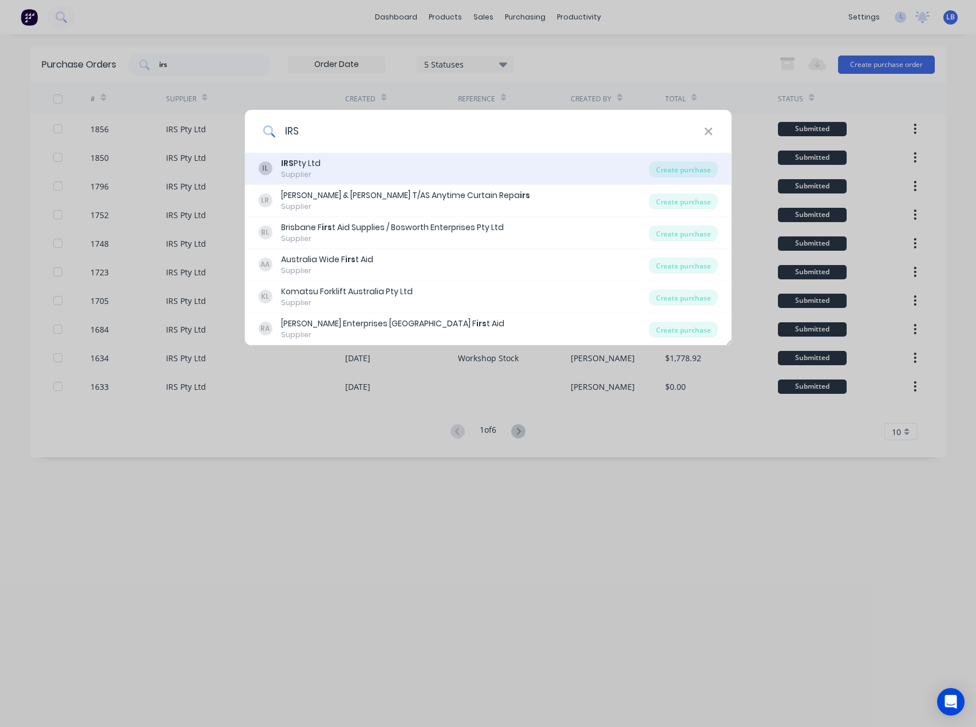
type input "IRS"
click at [451, 164] on div "IL IRS Pty Ltd Supplier" at bounding box center [453, 168] width 391 height 22
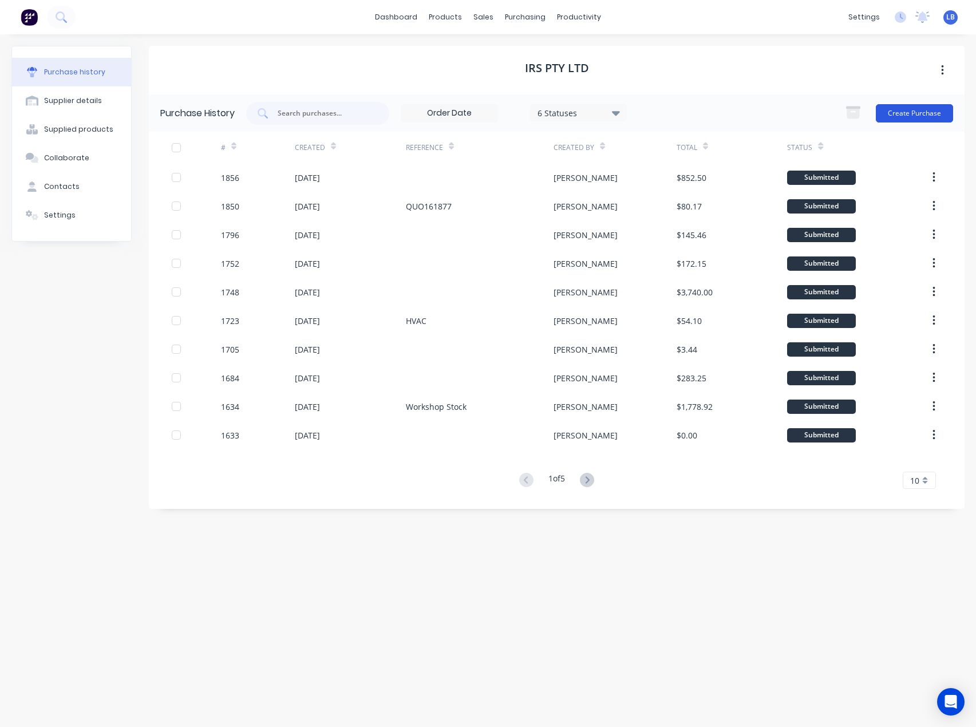
click at [881, 114] on button "Create Purchase" at bounding box center [914, 113] width 77 height 18
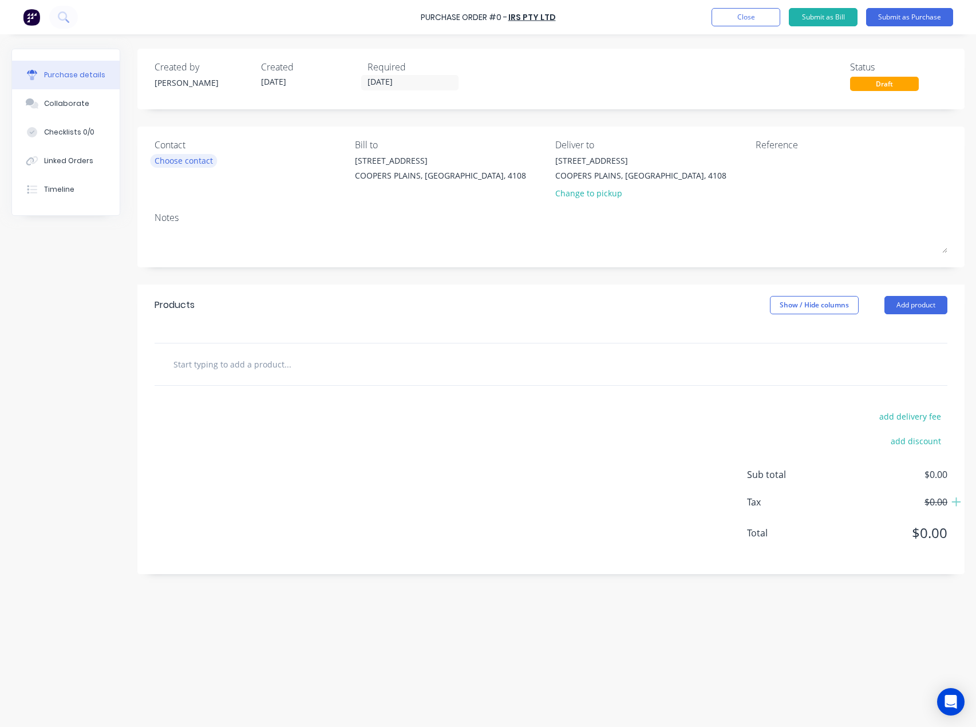
click at [156, 156] on div "Choose contact" at bounding box center [184, 161] width 58 height 12
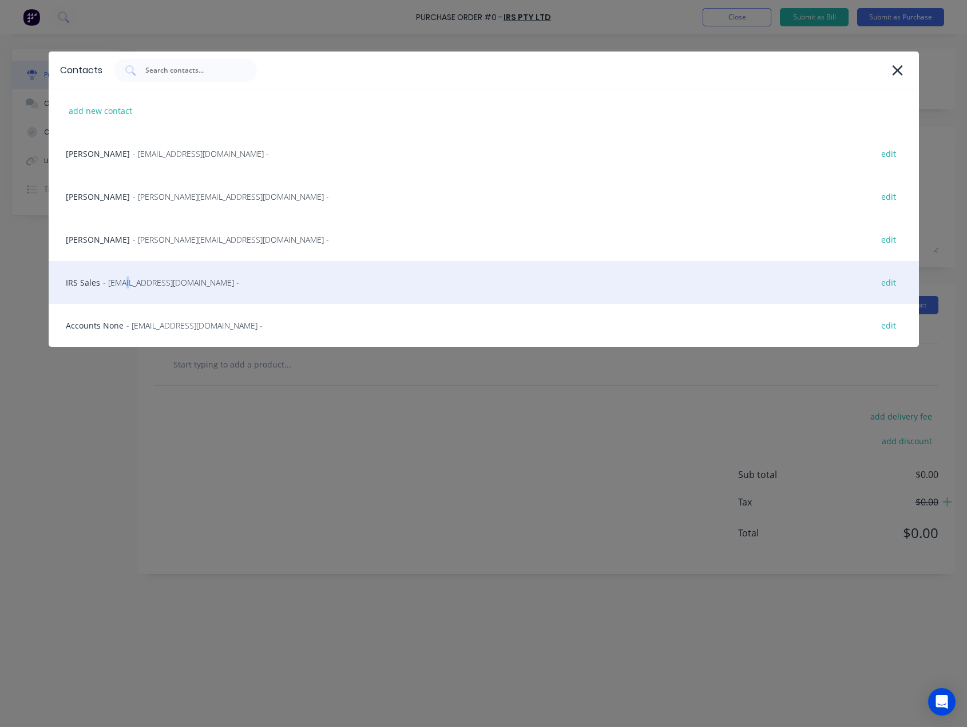
click at [120, 282] on span "- [EMAIL_ADDRESS][DOMAIN_NAME] -" at bounding box center [171, 282] width 136 height 12
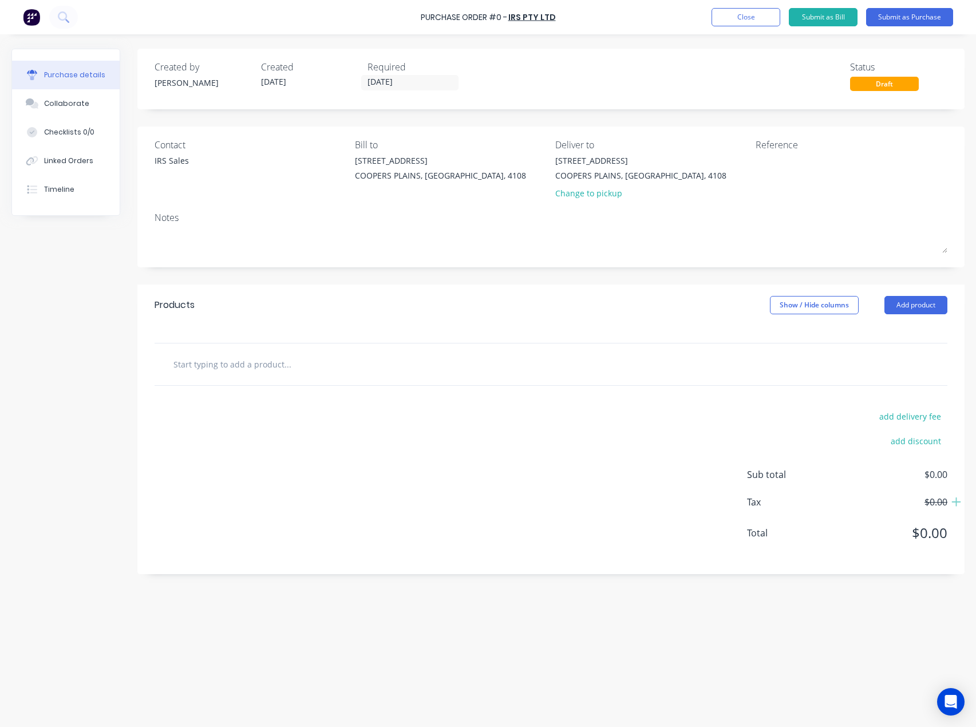
click at [274, 356] on input "text" at bounding box center [287, 364] width 229 height 23
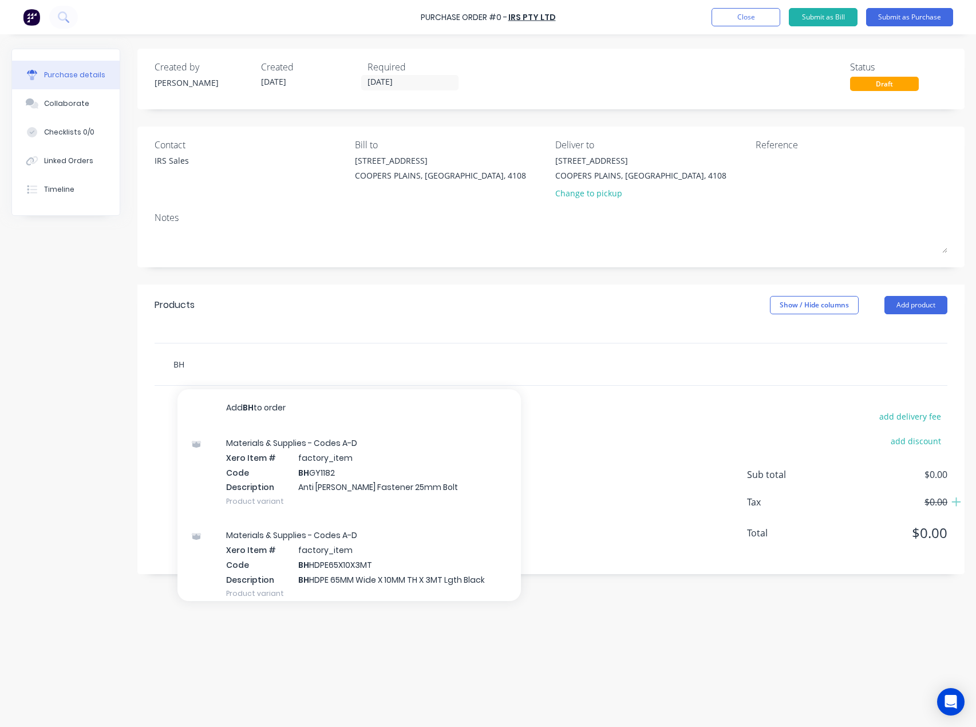
type input "B"
type input "H"
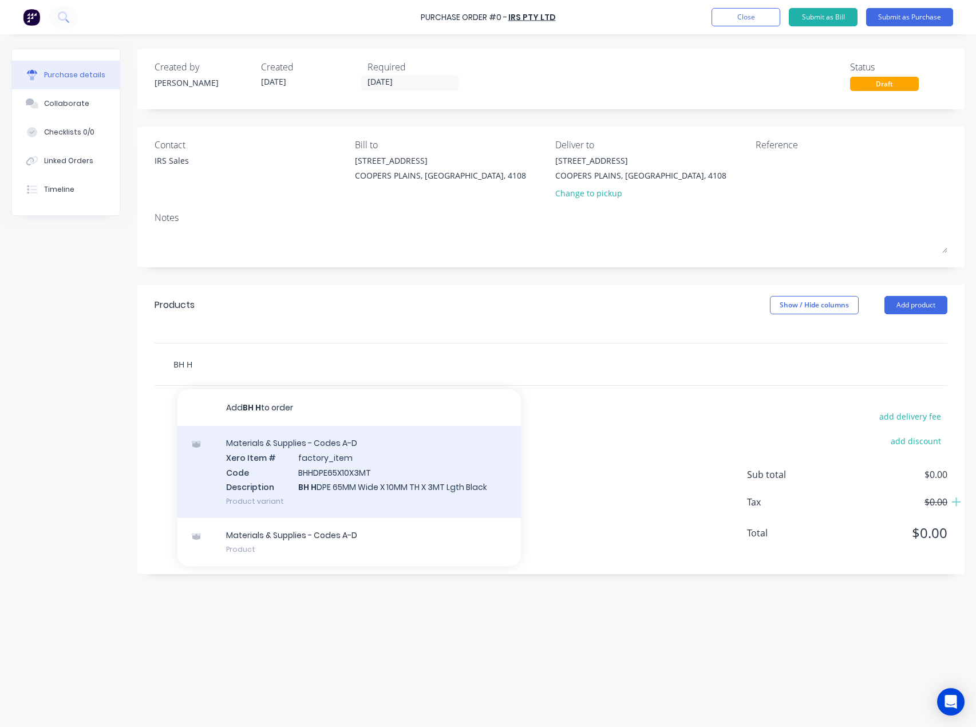
type input "BH H"
click at [343, 480] on div "Materials & Supplies - Codes A-D Xero Item # factory_item Code BHHDPE65X10X3MT …" at bounding box center [348, 472] width 343 height 92
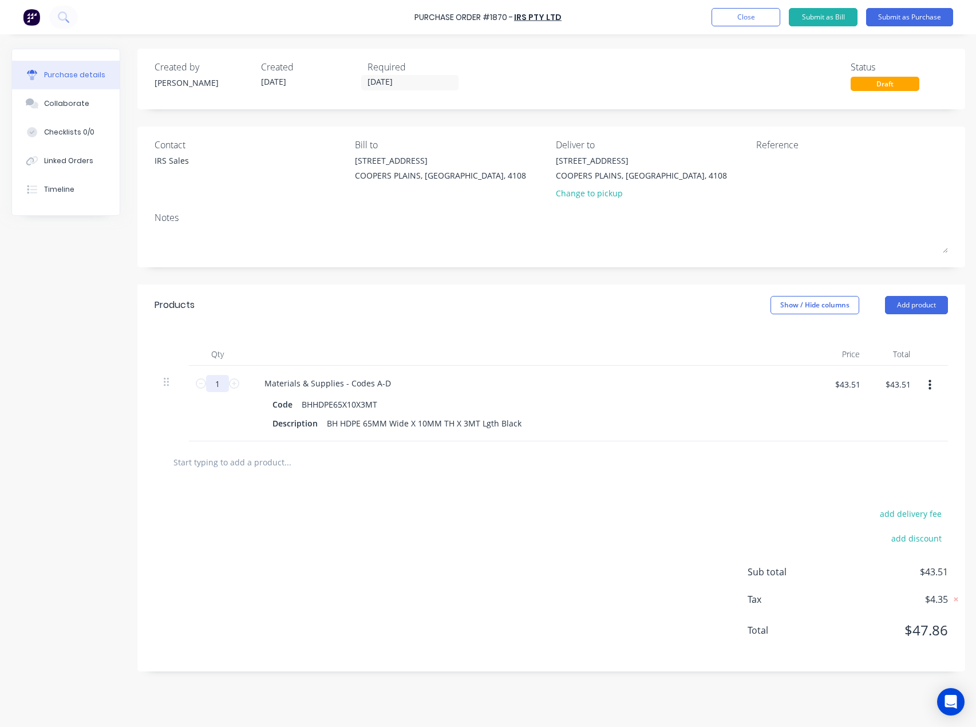
click at [224, 382] on input "1" at bounding box center [217, 383] width 23 height 17
type input "4"
type input "$174.04"
type input "40"
type input "$1,740.40"
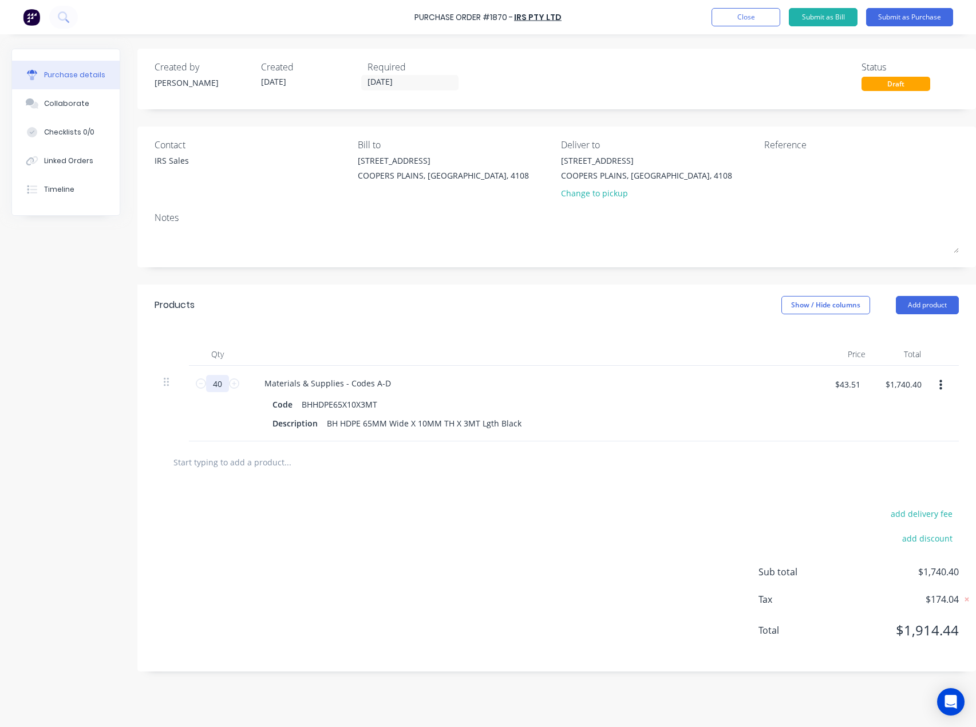
type input "40"
click at [891, 13] on button "Submit as Purchase" at bounding box center [909, 17] width 87 height 18
